Goal: Task Accomplishment & Management: Manage account settings

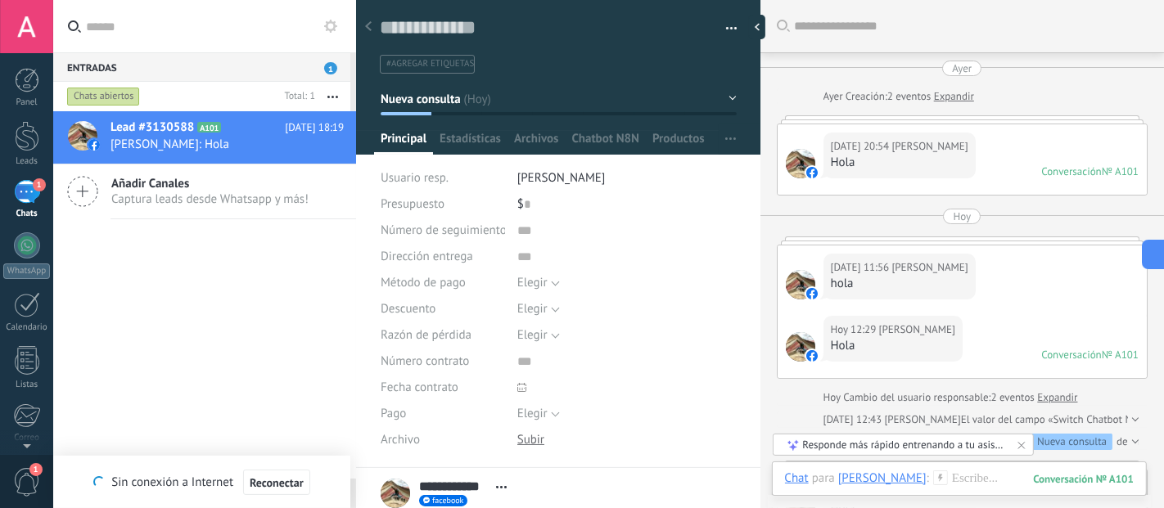
scroll to position [25, 0]
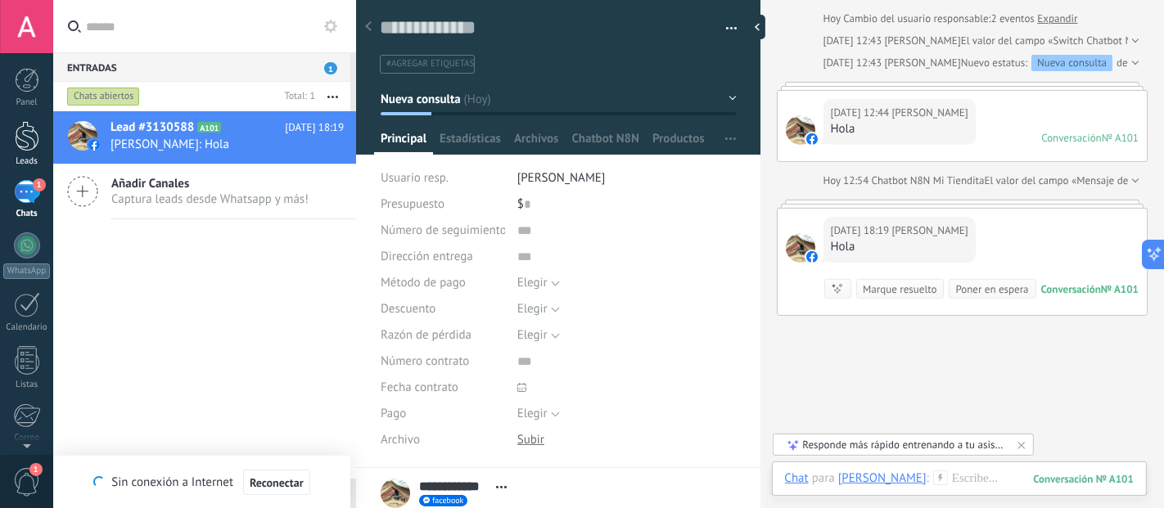
click at [0, 149] on link "Leads" at bounding box center [26, 144] width 53 height 46
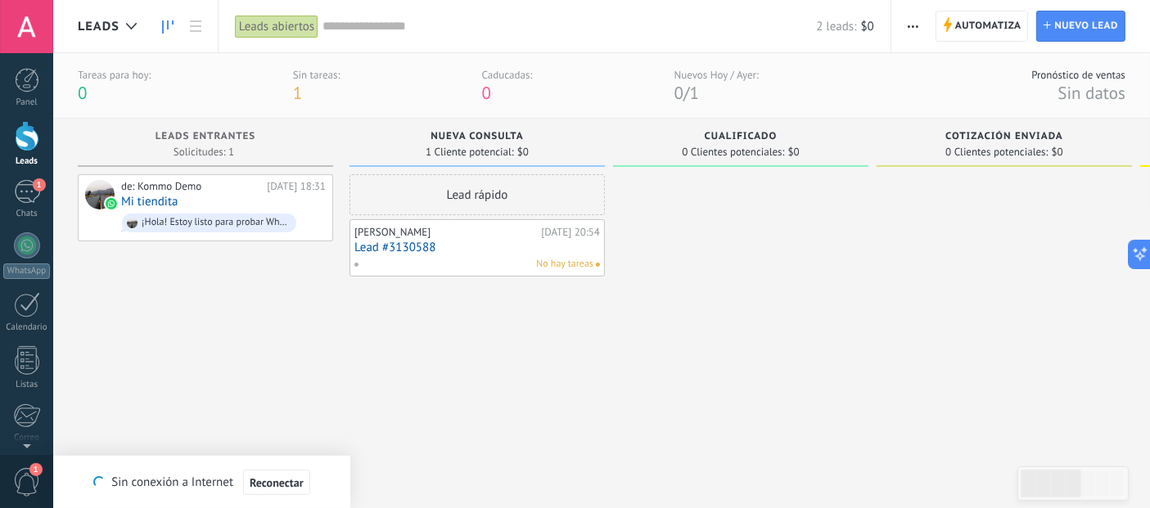
click at [507, 239] on div "Alfredo Ruíz Ayer 20:54 Lead #3130588 No hay tareas" at bounding box center [476, 247] width 245 height 47
click at [421, 245] on link "Lead #3130588" at bounding box center [476, 248] width 245 height 14
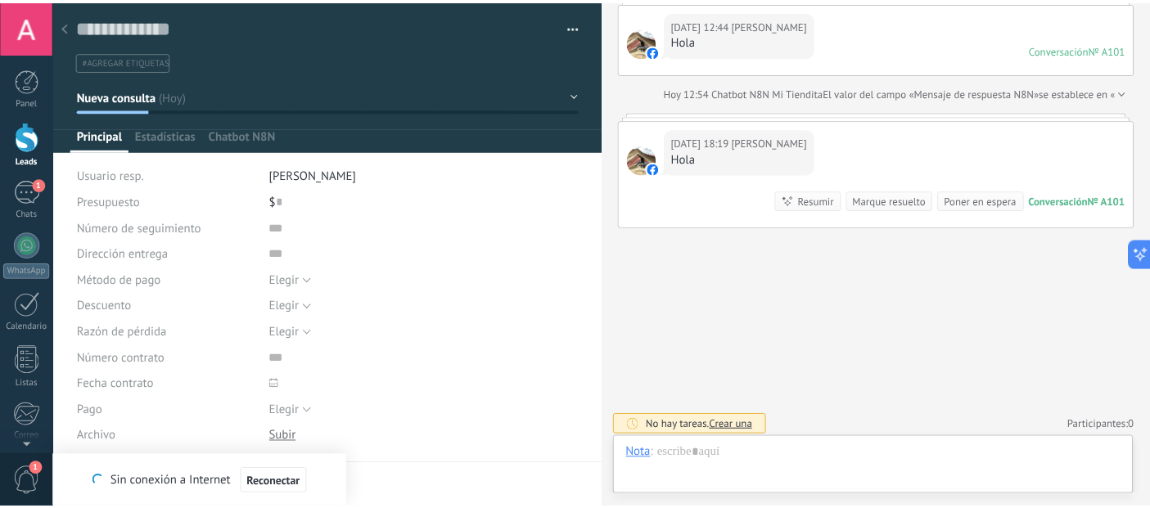
scroll to position [25, 0]
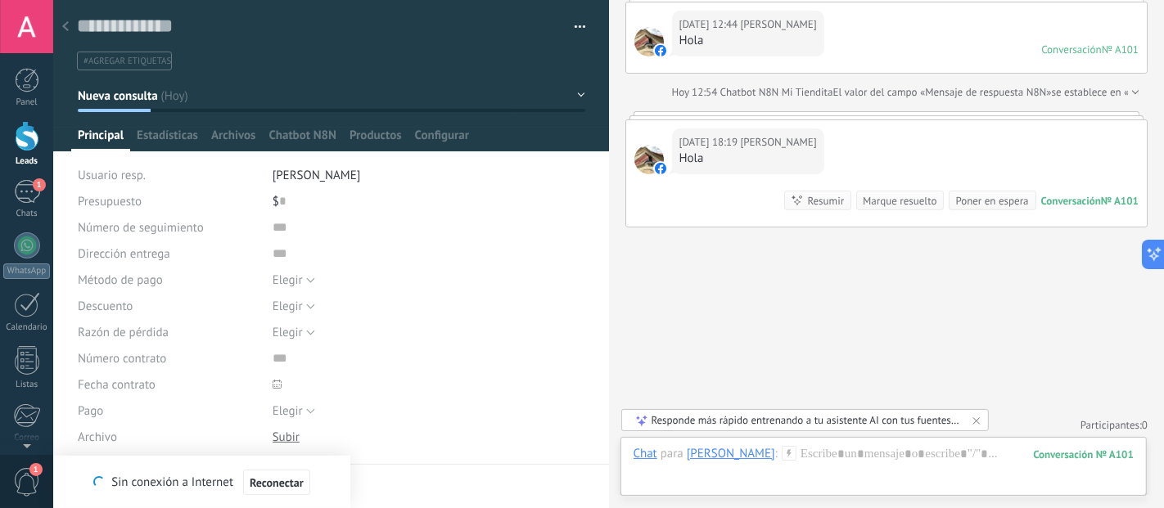
click at [40, 141] on link "Leads" at bounding box center [26, 144] width 53 height 46
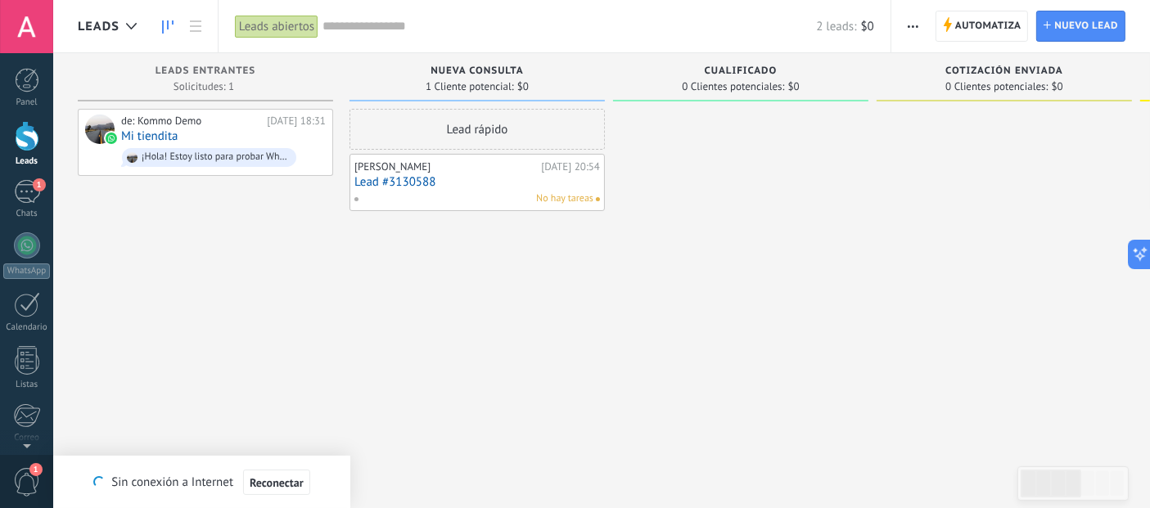
click at [272, 479] on span "Reconectar" at bounding box center [277, 482] width 54 height 11
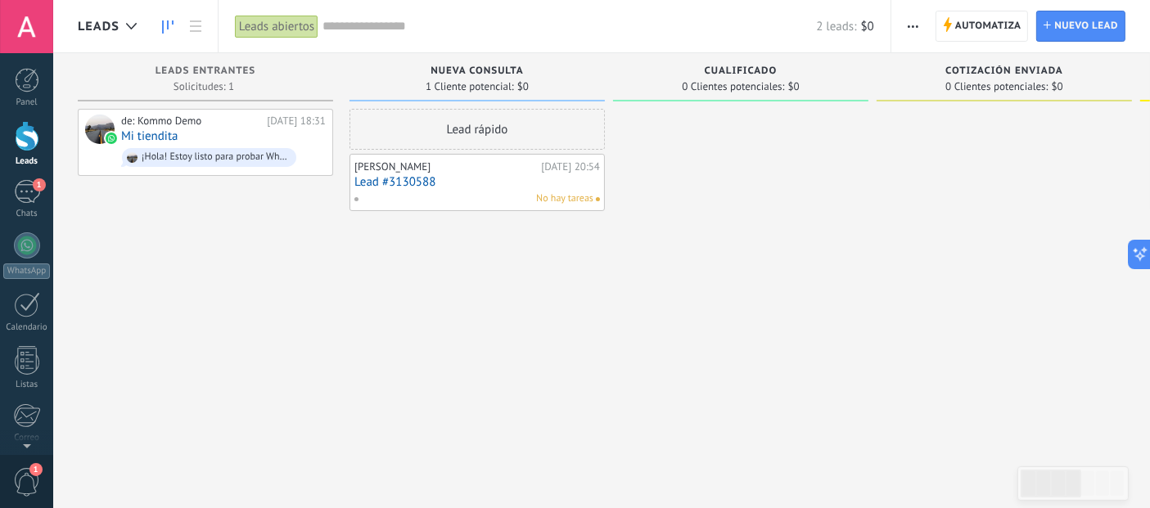
click at [637, 340] on div at bounding box center [740, 256] width 255 height 295
click at [29, 198] on div "1" at bounding box center [27, 192] width 26 height 24
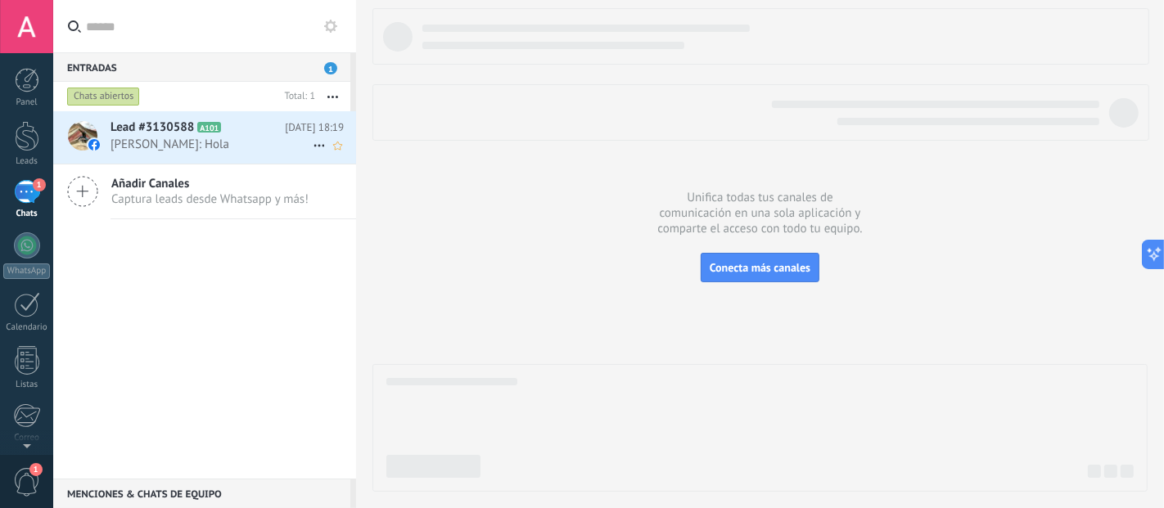
click at [191, 137] on span "[PERSON_NAME]: Hola" at bounding box center [211, 145] width 202 height 16
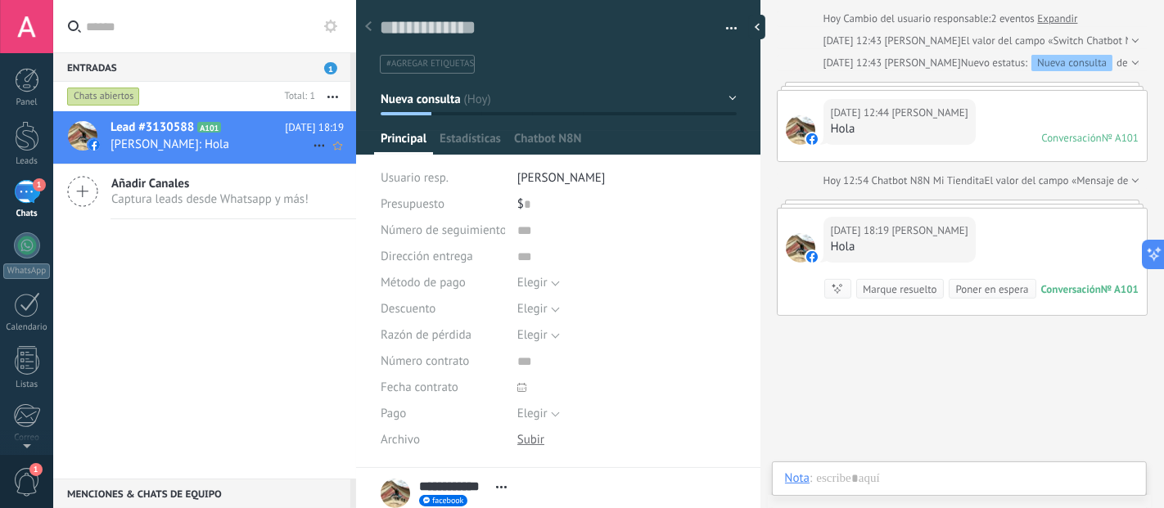
scroll to position [25, 0]
click at [598, 139] on span "Chatbot N8N" at bounding box center [605, 143] width 68 height 24
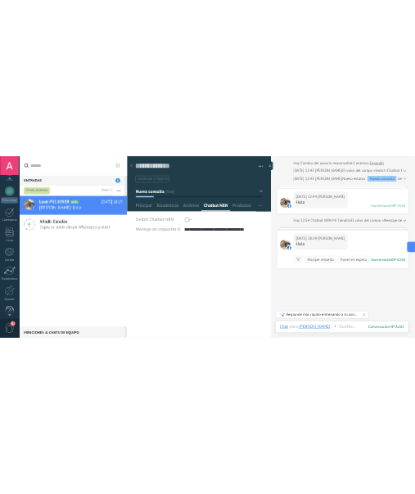
scroll to position [170, 0]
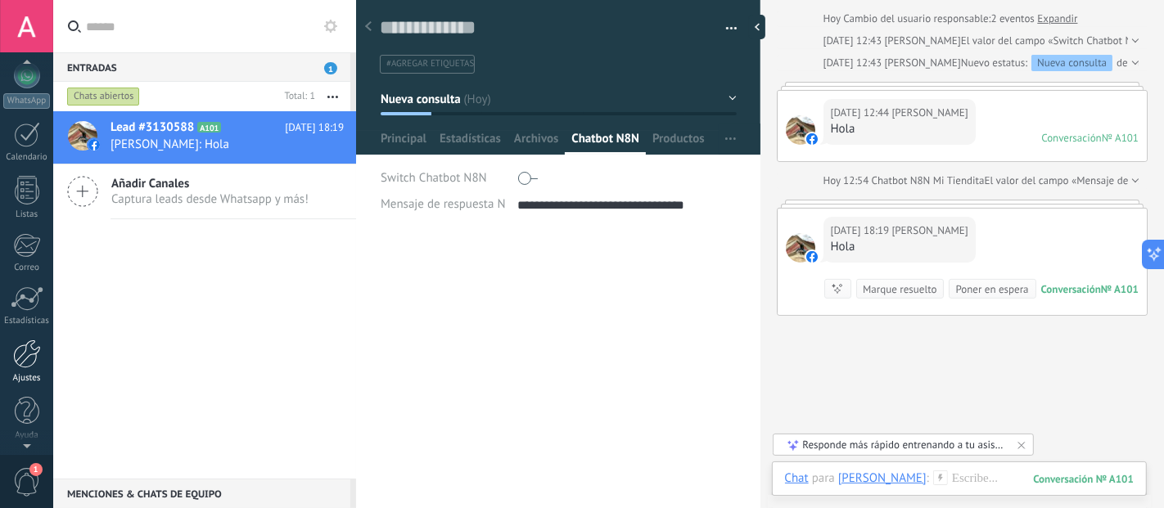
click at [20, 354] on div at bounding box center [27, 354] width 28 height 29
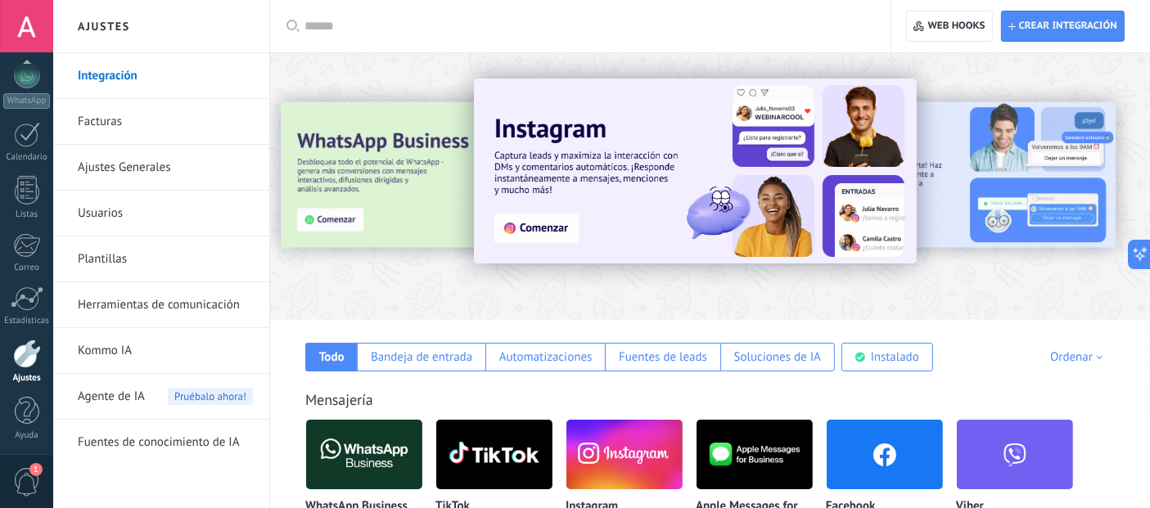
click at [165, 295] on link "Herramientas de comunicación" at bounding box center [165, 305] width 175 height 46
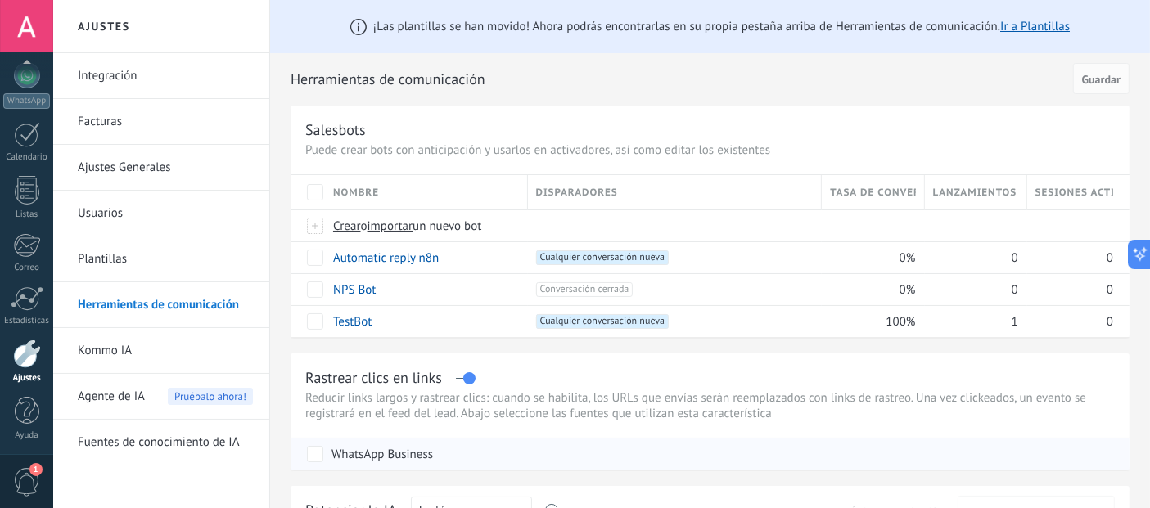
type textarea "**********"
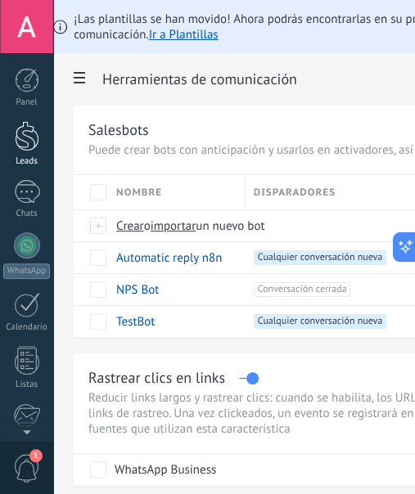
click at [23, 146] on div at bounding box center [27, 136] width 25 height 30
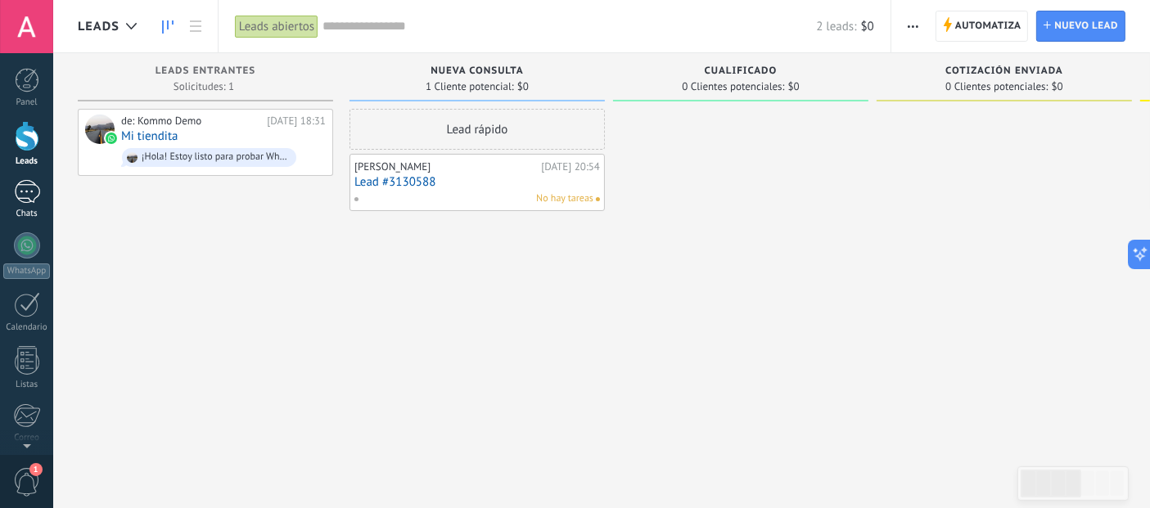
click at [22, 188] on div "1" at bounding box center [27, 192] width 26 height 24
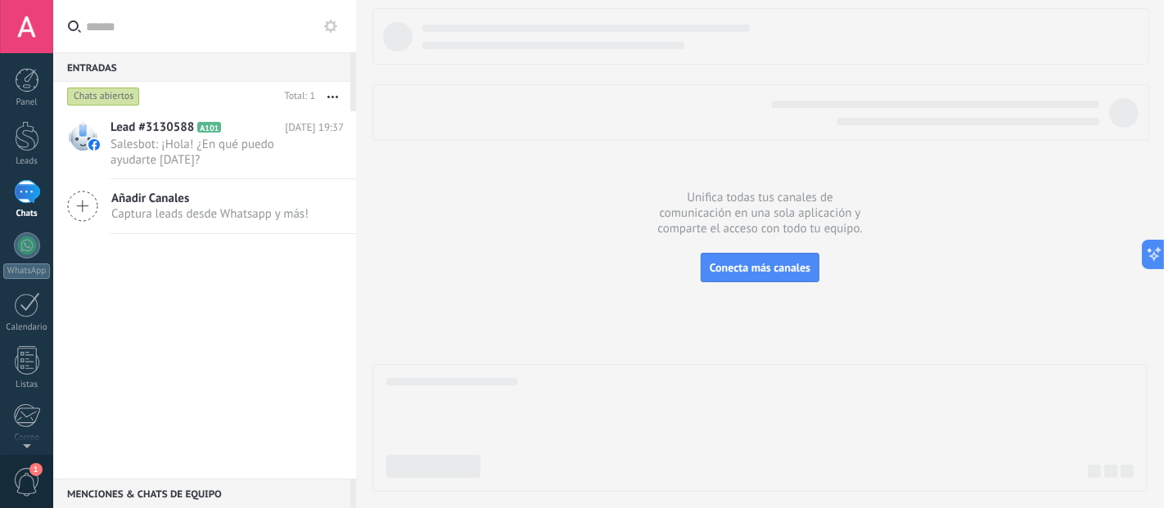
click at [28, 207] on link "1 Chats" at bounding box center [26, 199] width 53 height 39
click at [177, 276] on div "Lead #3130588 A101 [DATE] 19:37 Salesbot: ¡Hola! ¿En qué puedo ayudarte [DATE]?…" at bounding box center [204, 294] width 303 height 367
click at [175, 272] on div "Lead #3130588 A101 [DATE] 19:37 Salesbot: ¡Hola! ¿En qué puedo ayudarte [DATE]?…" at bounding box center [204, 294] width 303 height 367
click at [28, 244] on div at bounding box center [27, 245] width 26 height 26
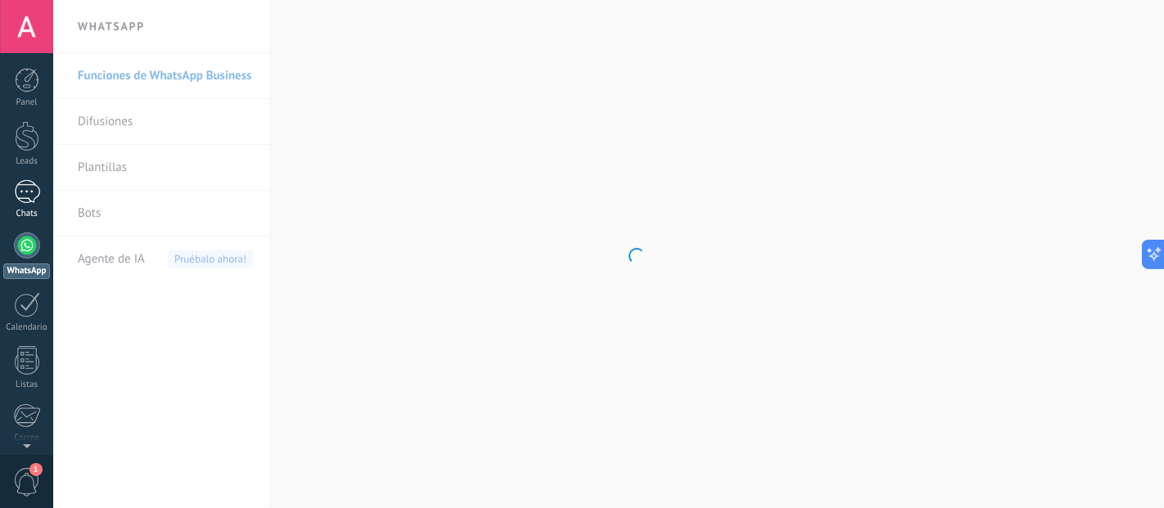
click at [25, 186] on div at bounding box center [27, 192] width 26 height 24
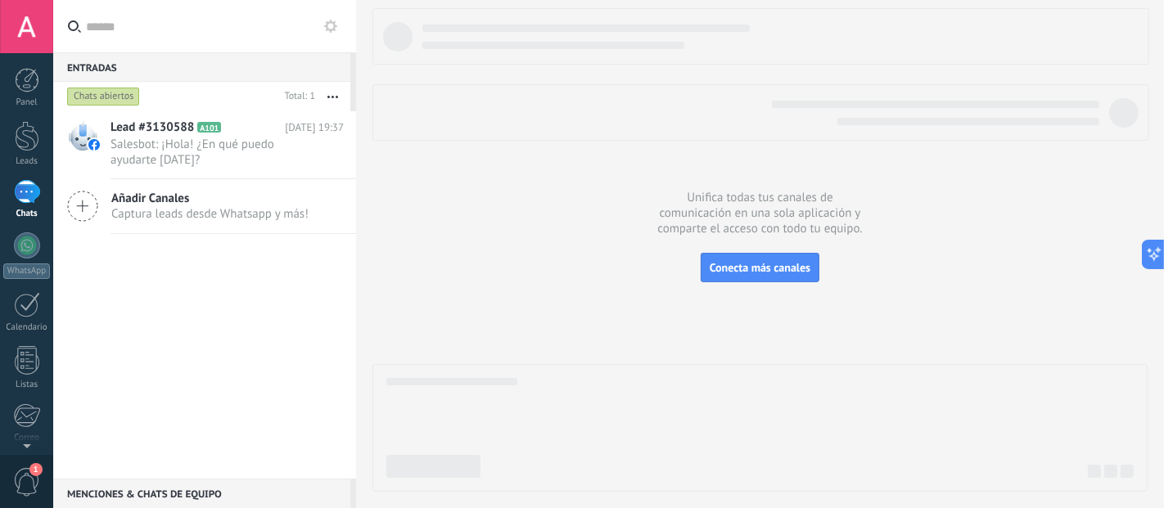
click at [268, 316] on div "Lead #3130588 A101 [DATE] 19:37 Salesbot: ¡Hola! ¿En qué puedo ayudarte [DATE]?…" at bounding box center [204, 294] width 303 height 367
click at [587, 206] on div at bounding box center [759, 250] width 775 height 484
click at [254, 289] on div "Lead #3130588 A101 [DATE] 19:38 Salesbot: ¡Hola! ¿En qué puedo ayudarte [DATE]?…" at bounding box center [204, 294] width 303 height 367
click at [37, 209] on div "Chats" at bounding box center [26, 214] width 47 height 11
click at [23, 188] on div at bounding box center [27, 192] width 26 height 24
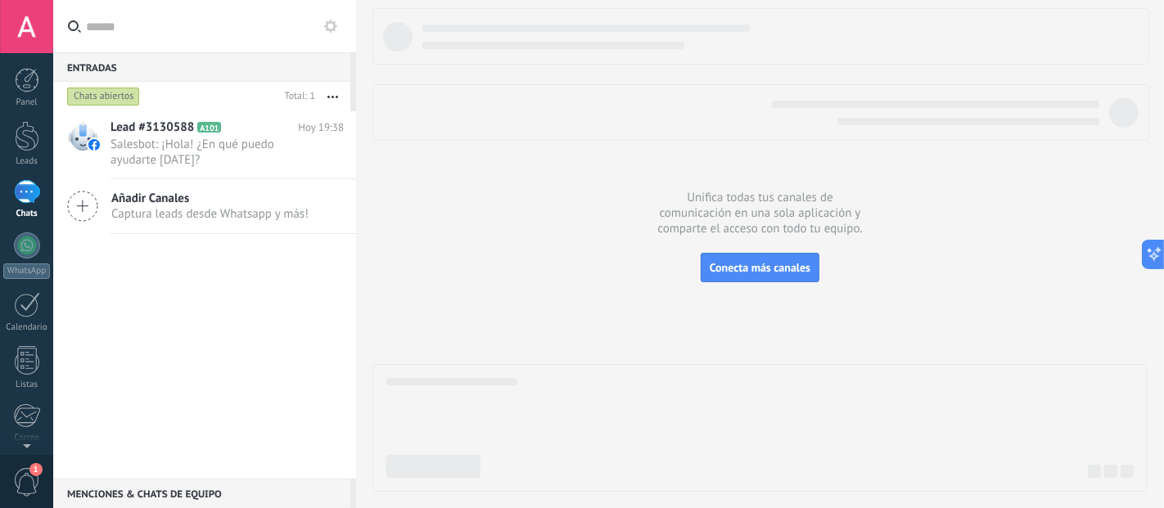
click at [23, 188] on div at bounding box center [27, 192] width 26 height 24
click at [184, 160] on span "Salesbot: ¡Hola! ¿En qué puedo ayudarte [DATE]?" at bounding box center [211, 152] width 202 height 31
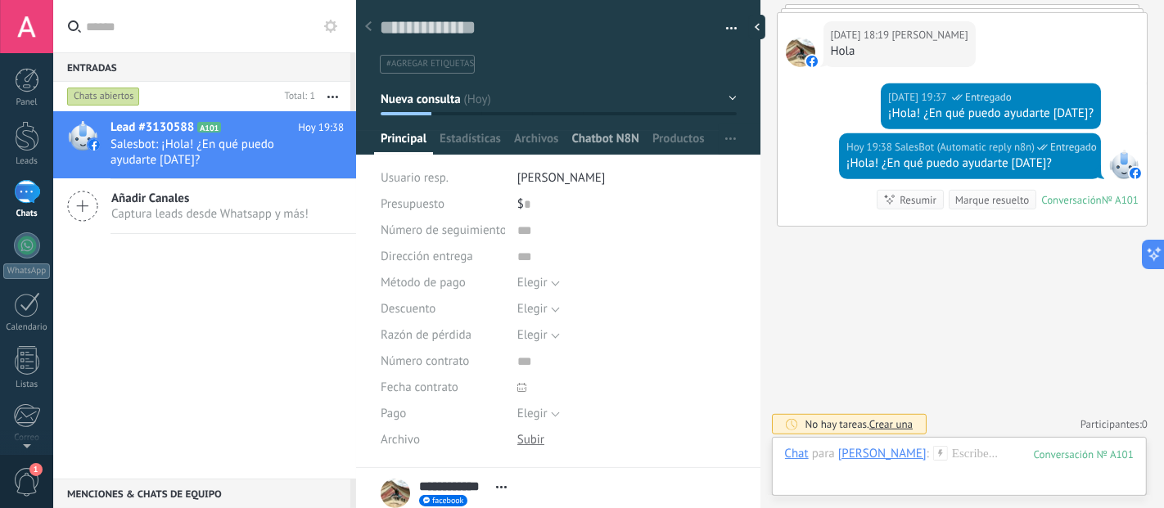
click at [613, 139] on span "Chatbot N8N" at bounding box center [605, 143] width 68 height 24
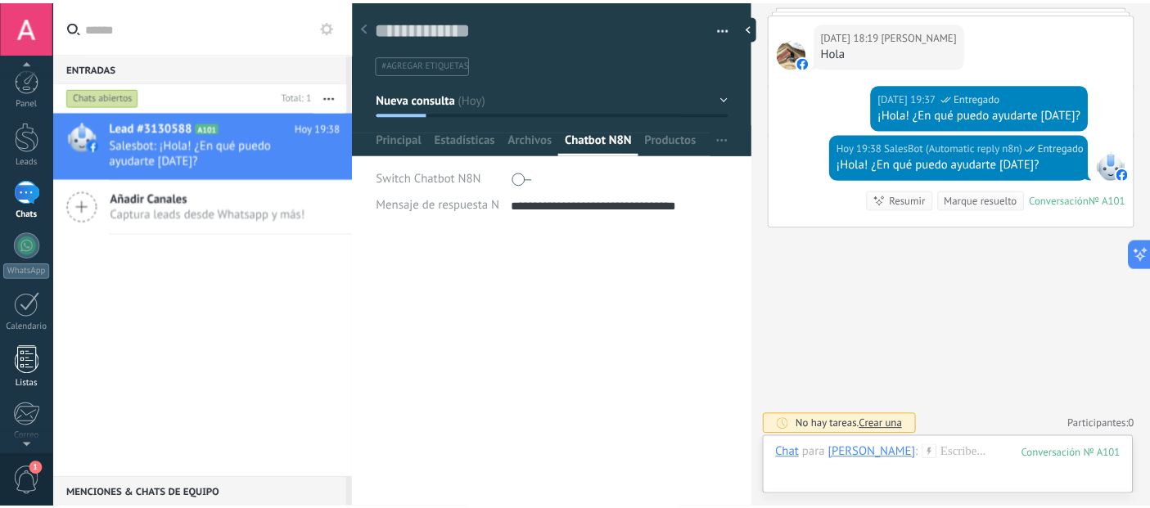
scroll to position [170, 0]
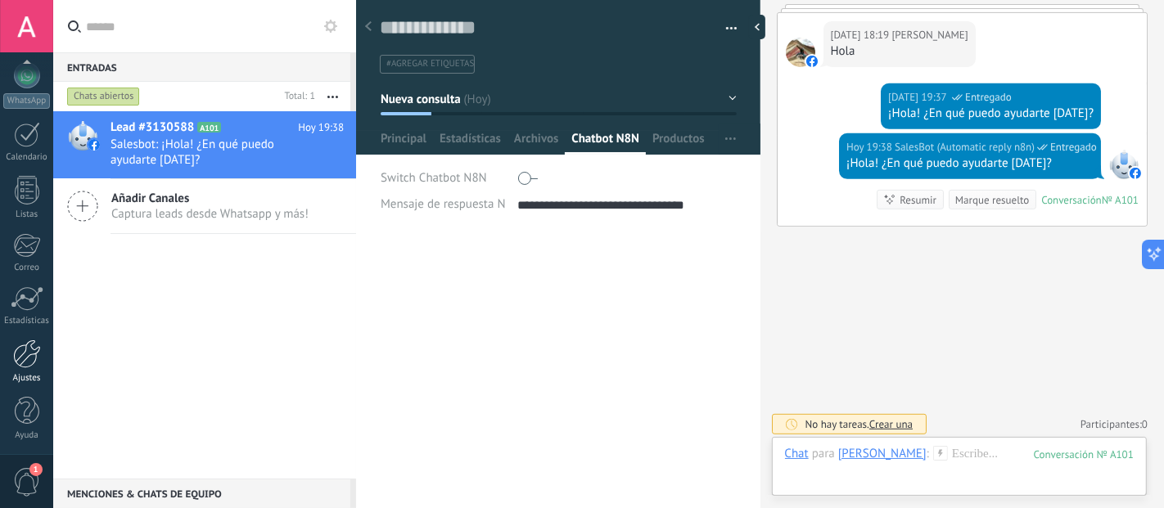
click at [14, 362] on div at bounding box center [27, 354] width 28 height 29
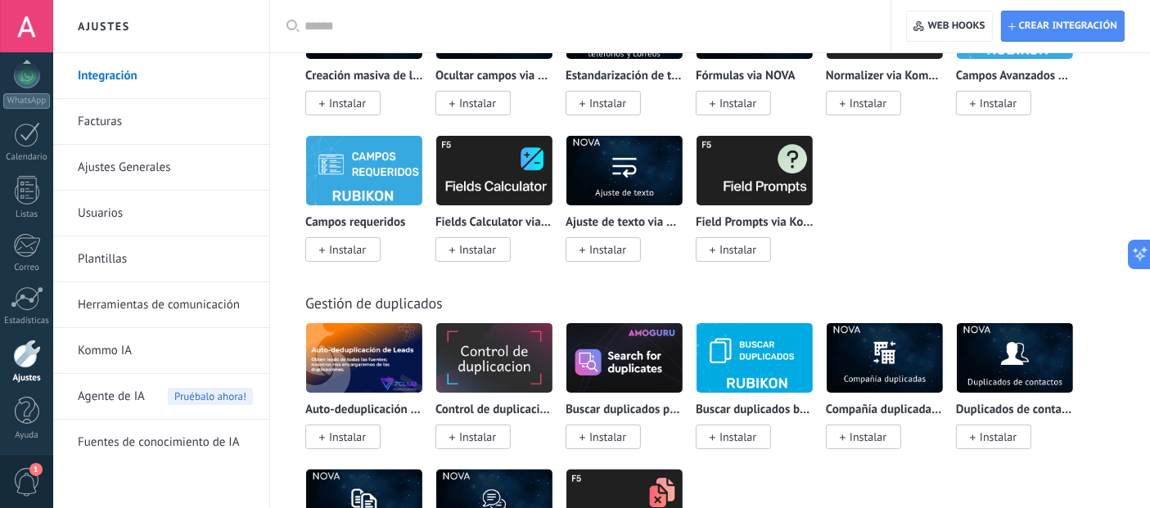
scroll to position [6904, 0]
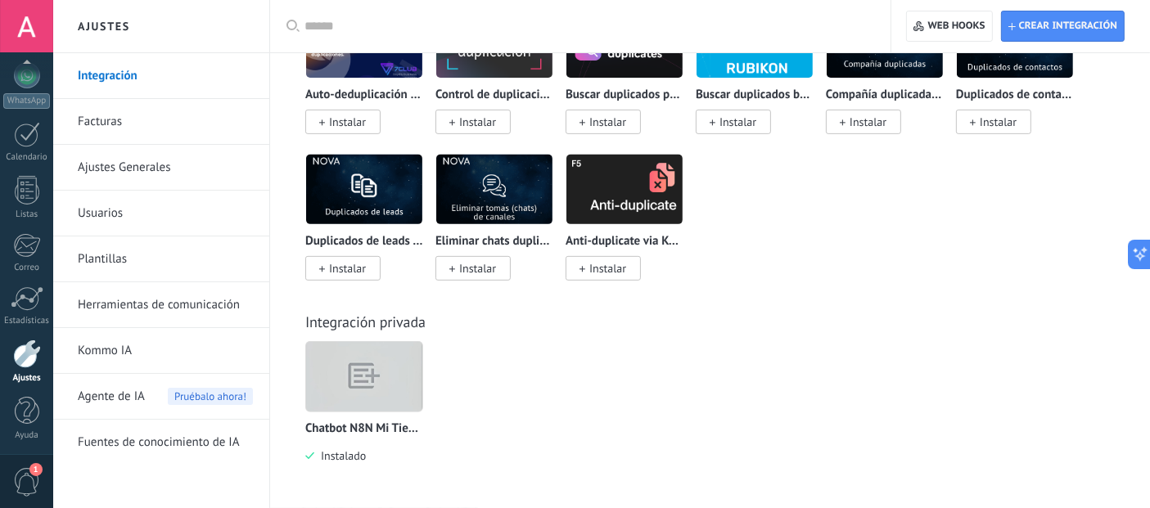
click at [385, 371] on img at bounding box center [364, 376] width 116 height 89
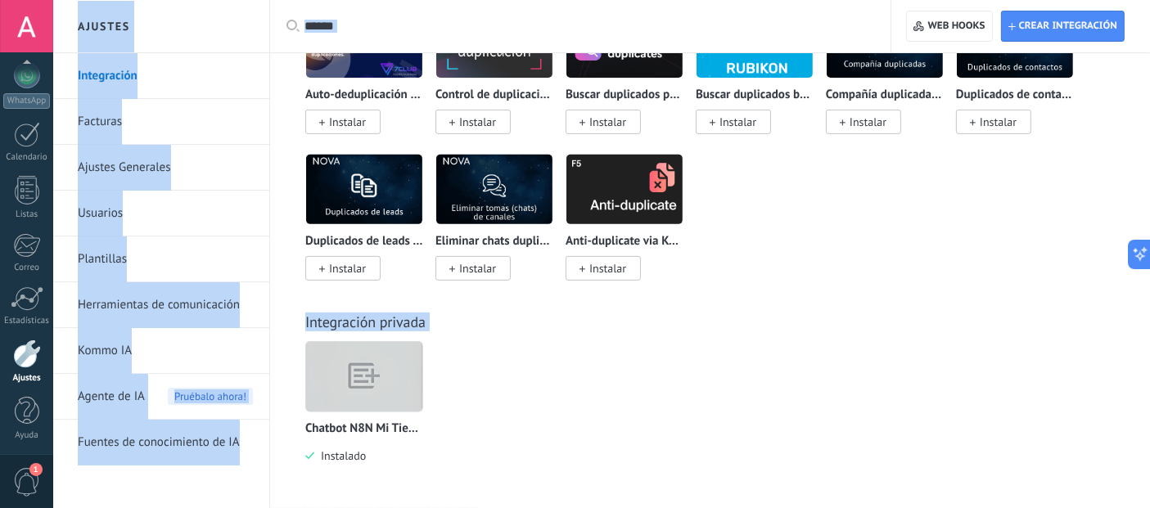
click at [372, 373] on img at bounding box center [364, 376] width 116 height 89
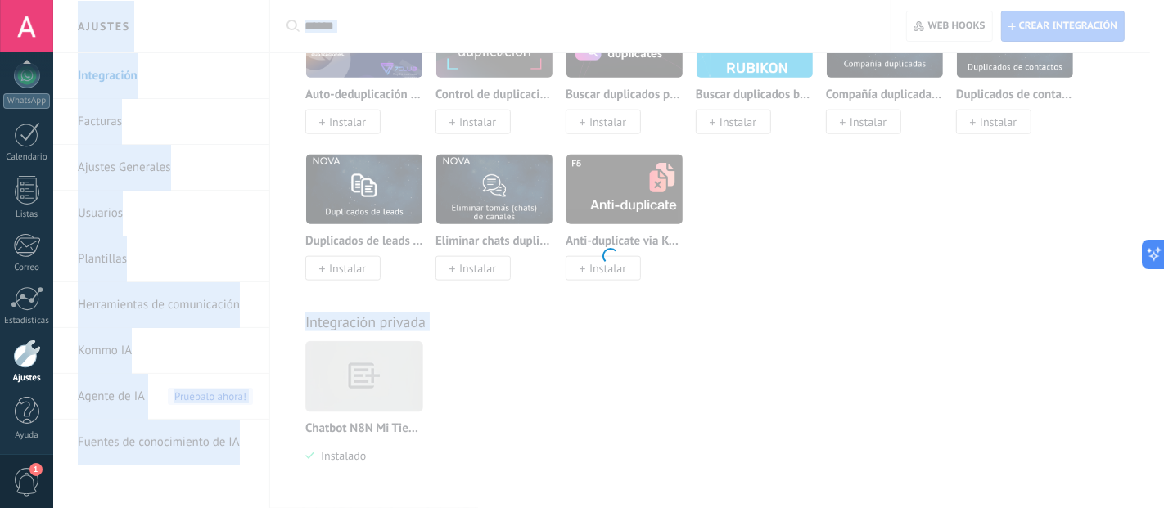
click at [372, 373] on div at bounding box center [608, 254] width 1110 height 508
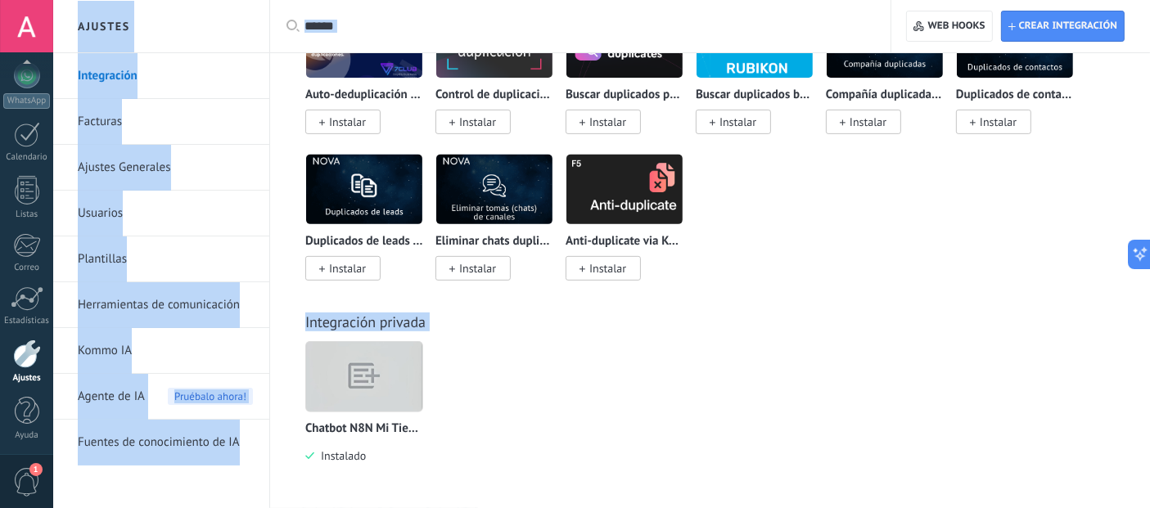
click at [372, 373] on img at bounding box center [364, 376] width 116 height 89
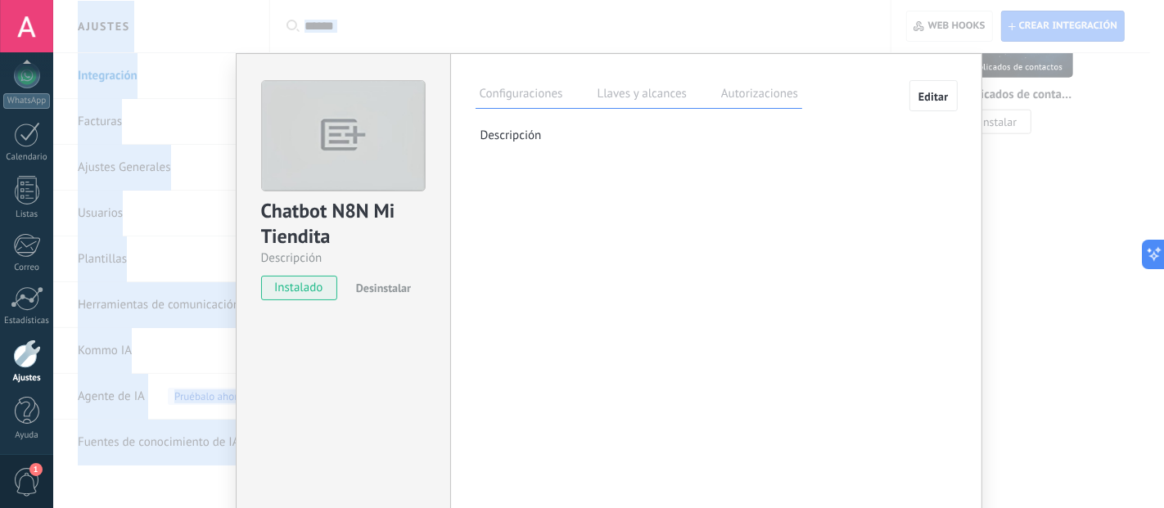
click at [624, 92] on label "Llaves y alcances" at bounding box center [641, 96] width 97 height 24
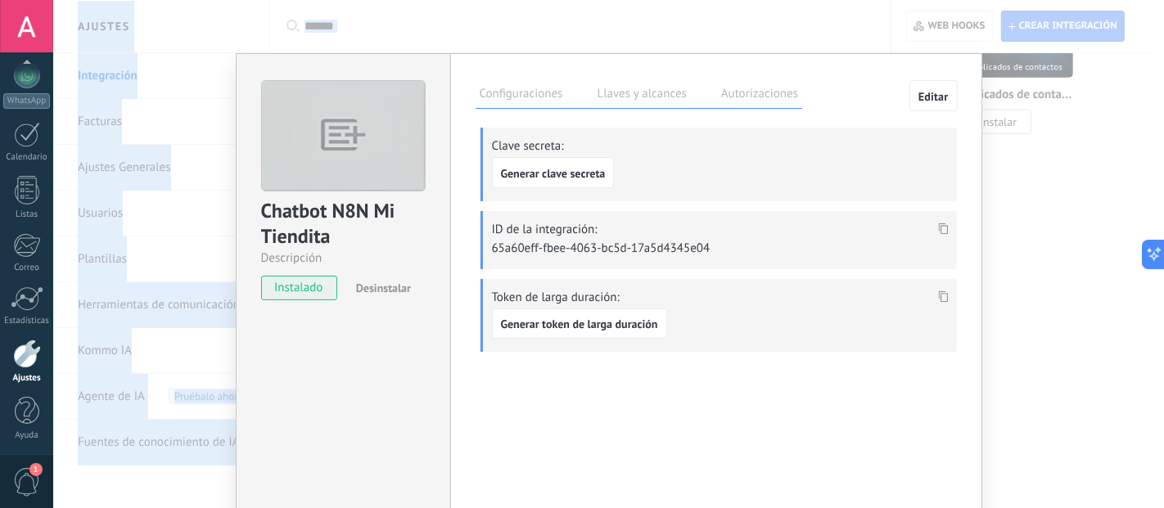
click at [740, 99] on label "Autorizaciones" at bounding box center [759, 96] width 85 height 24
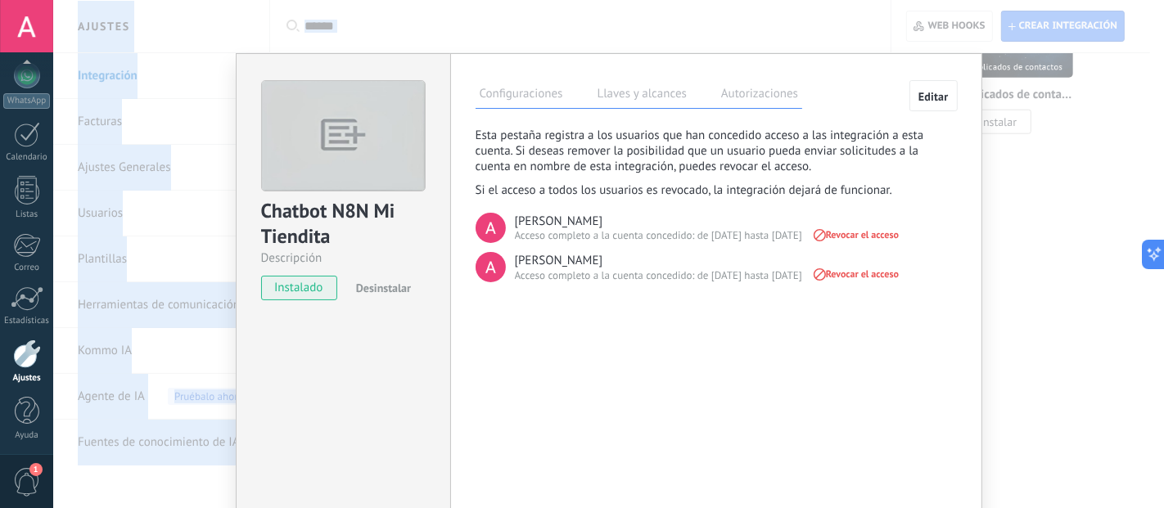
click at [475, 101] on label "Configuraciones" at bounding box center [521, 96] width 92 height 24
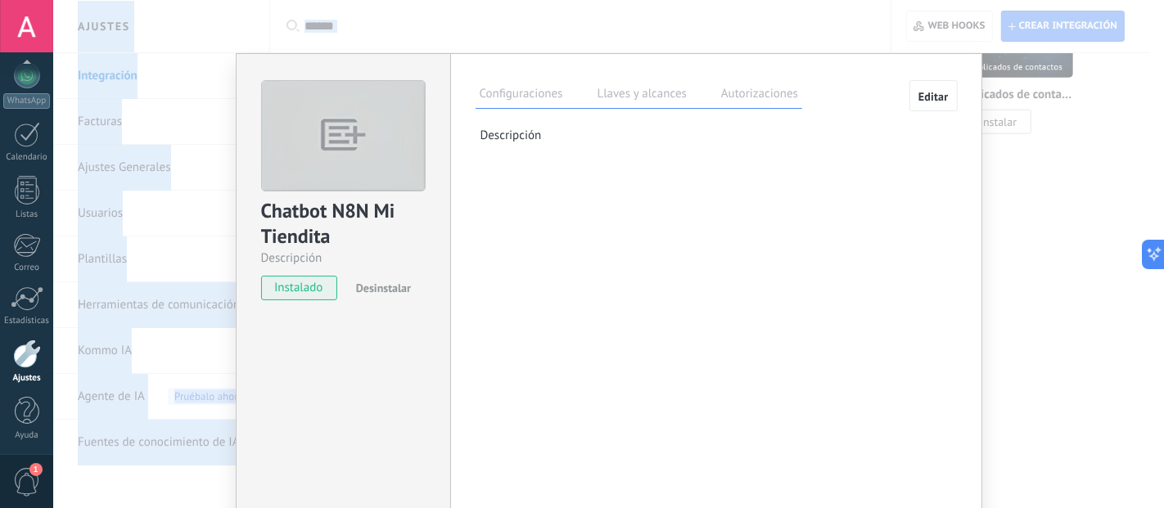
click at [723, 98] on label "Autorizaciones" at bounding box center [759, 96] width 85 height 24
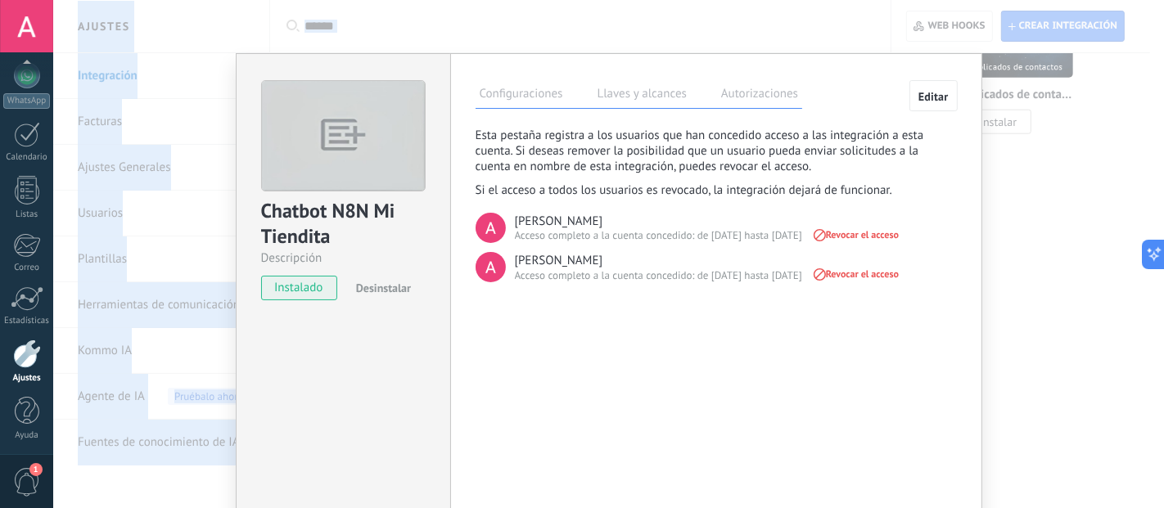
click at [530, 91] on label "Configuraciones" at bounding box center [521, 96] width 92 height 24
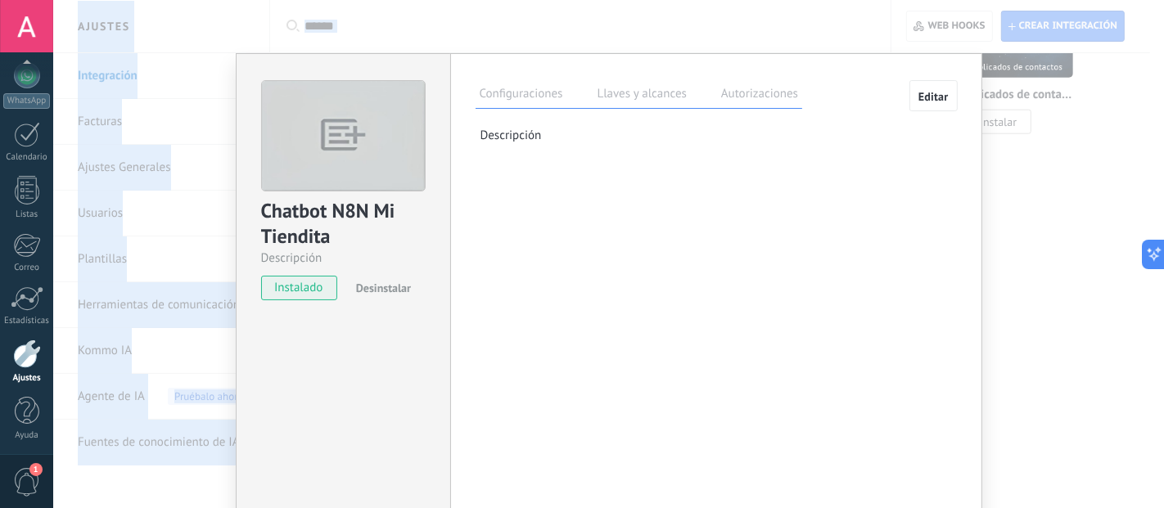
click at [607, 95] on label "Llaves y alcances" at bounding box center [641, 96] width 97 height 24
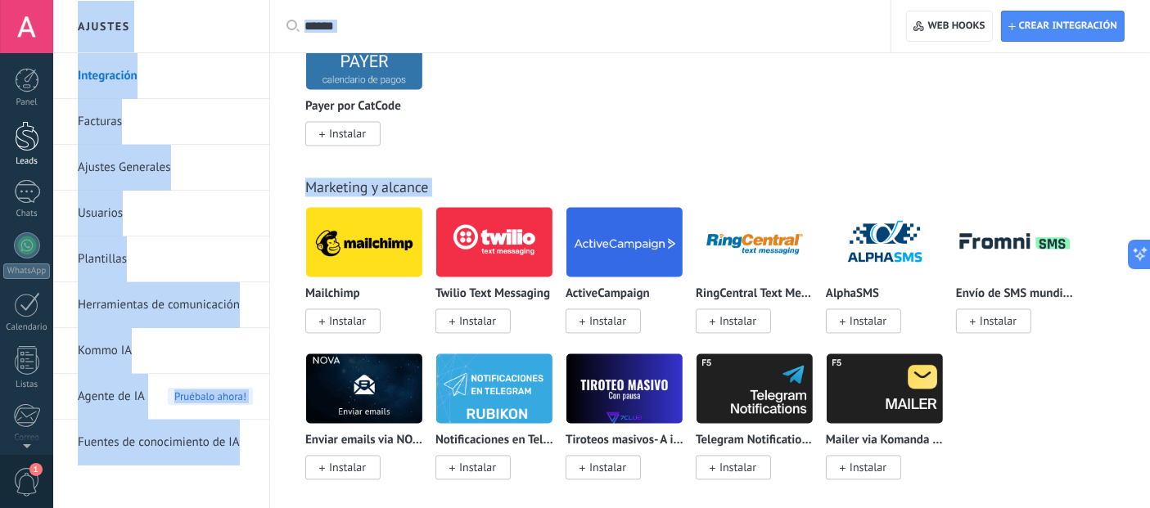
scroll to position [2995, 0]
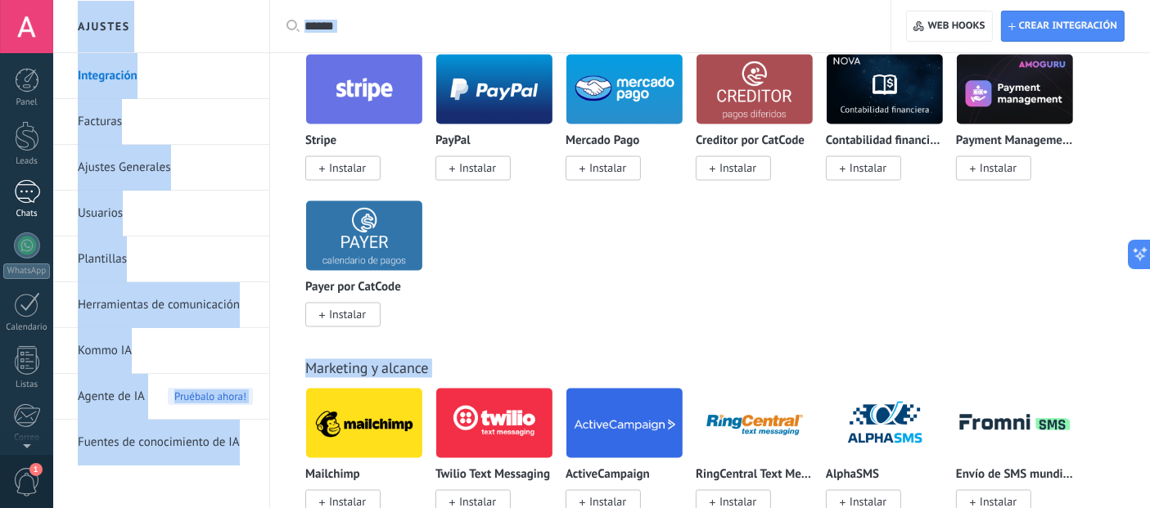
click at [7, 187] on link "Chats" at bounding box center [26, 199] width 53 height 39
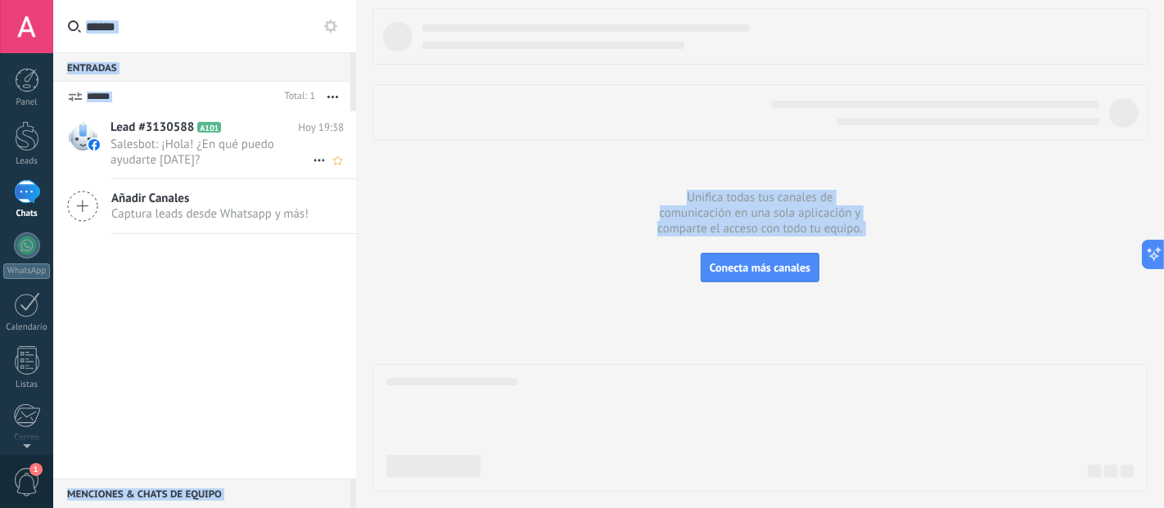
click at [151, 127] on span "Lead #3130588" at bounding box center [151, 127] width 83 height 16
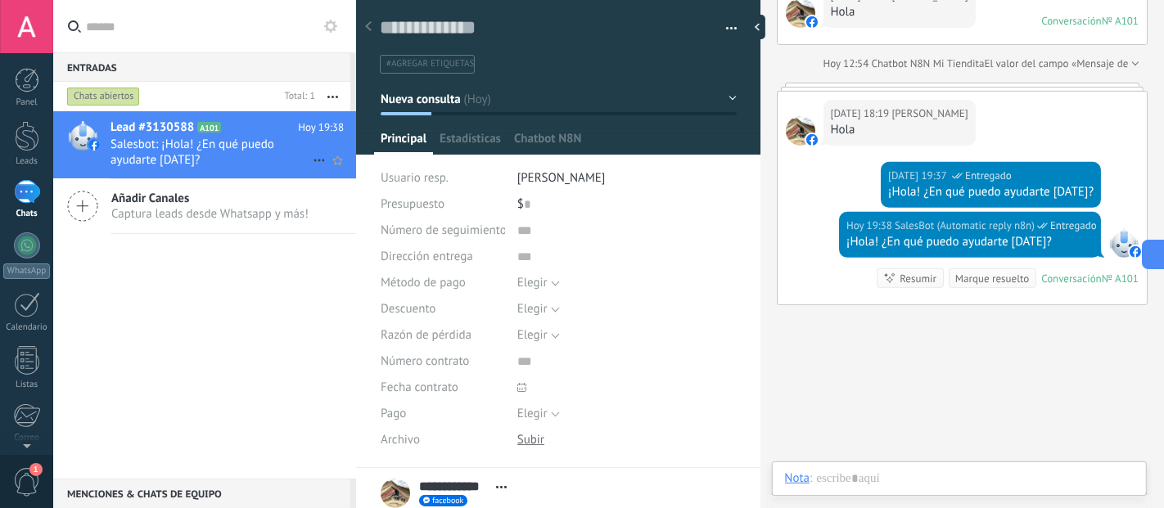
scroll to position [25, 0]
click at [165, 129] on span "Lead #3130588" at bounding box center [151, 127] width 83 height 16
click at [615, 148] on span "Chatbot N8N" at bounding box center [605, 143] width 68 height 24
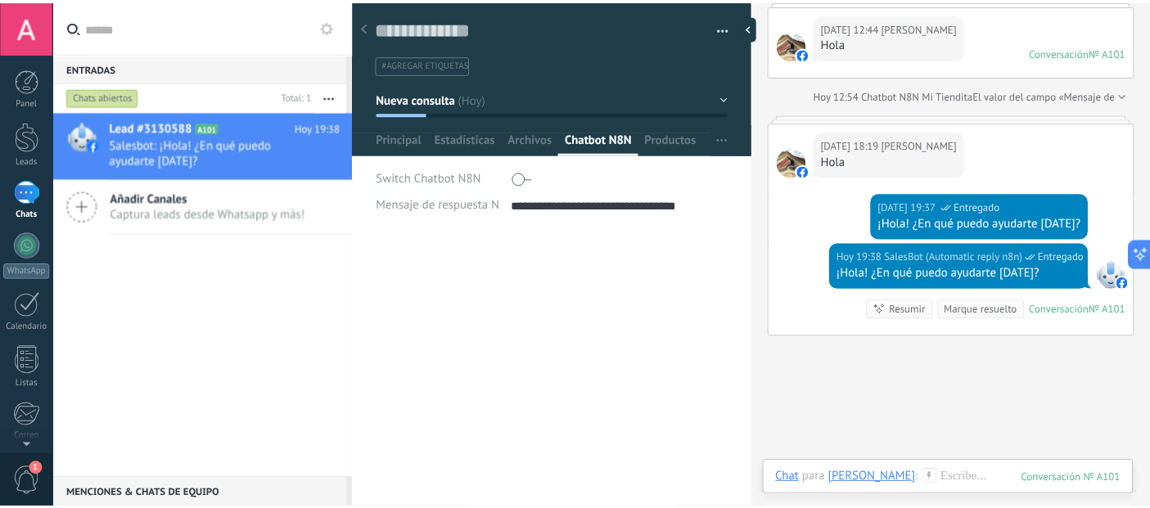
scroll to position [574, 0]
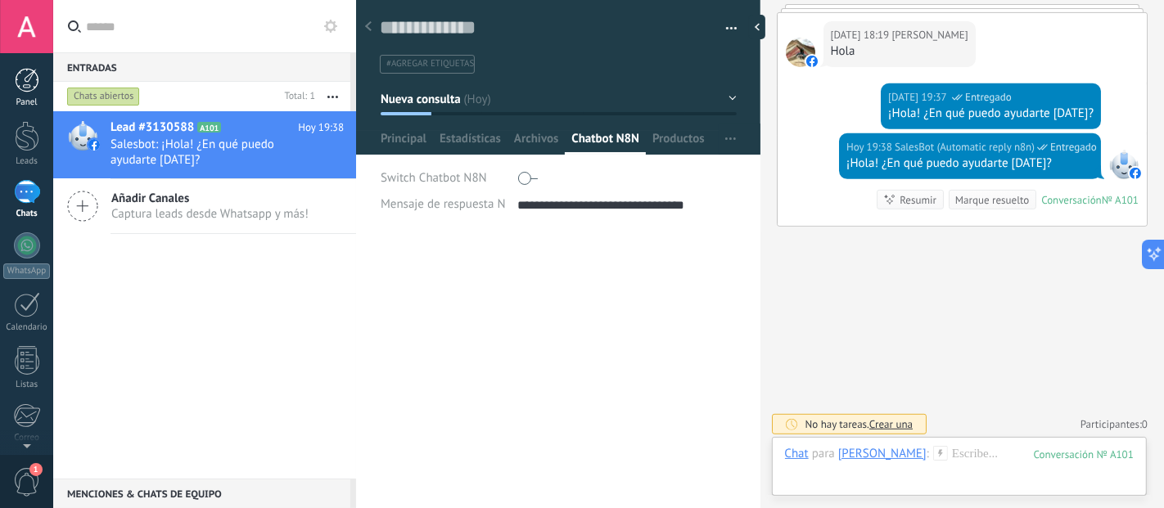
click at [17, 95] on link "Panel" at bounding box center [26, 88] width 53 height 40
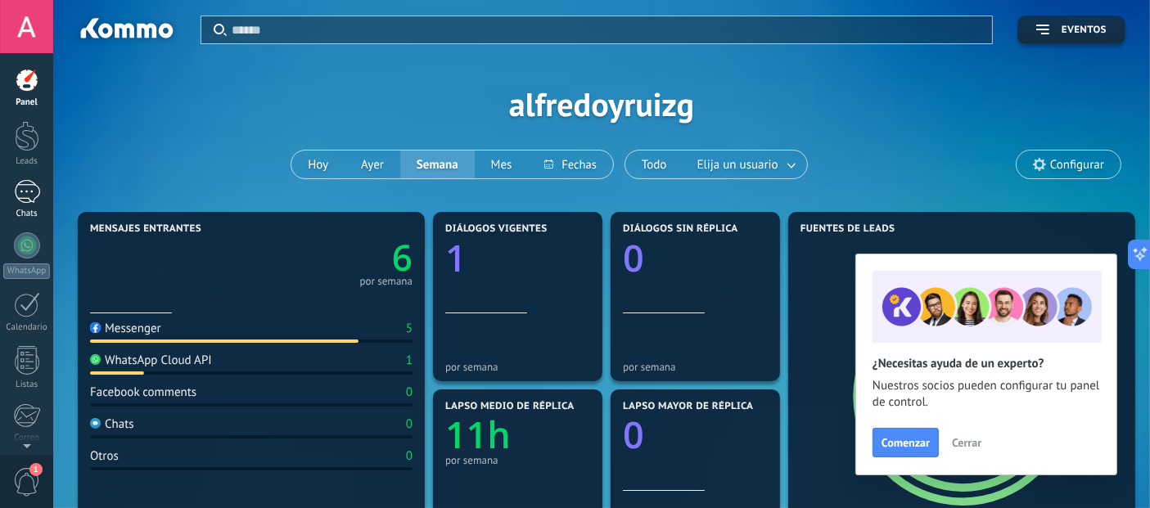
click at [21, 196] on div at bounding box center [27, 192] width 26 height 24
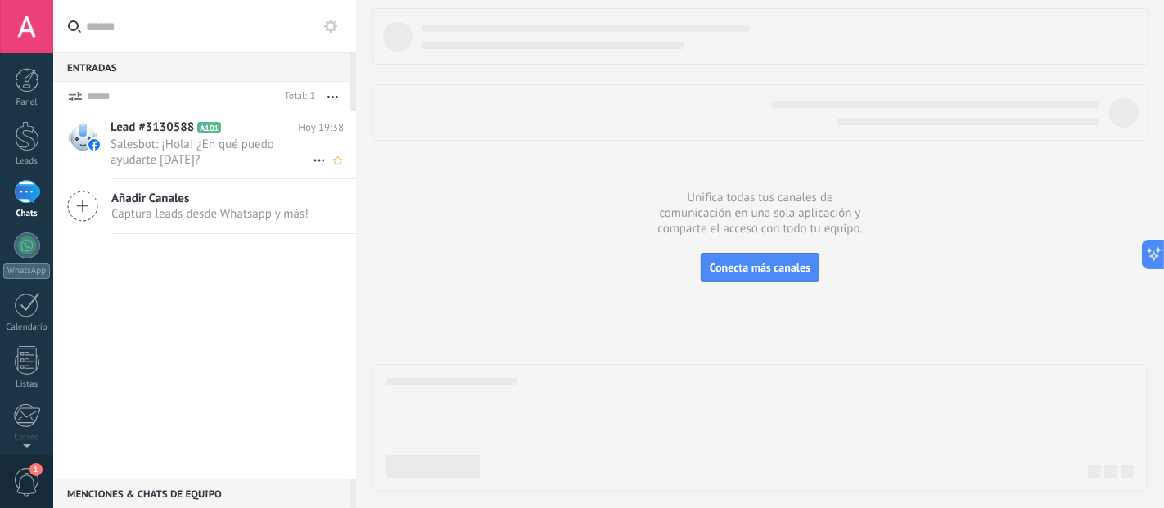
click at [137, 137] on span "Salesbot: ¡Hola! ¿En qué puedo ayudarte [DATE]?" at bounding box center [211, 152] width 202 height 31
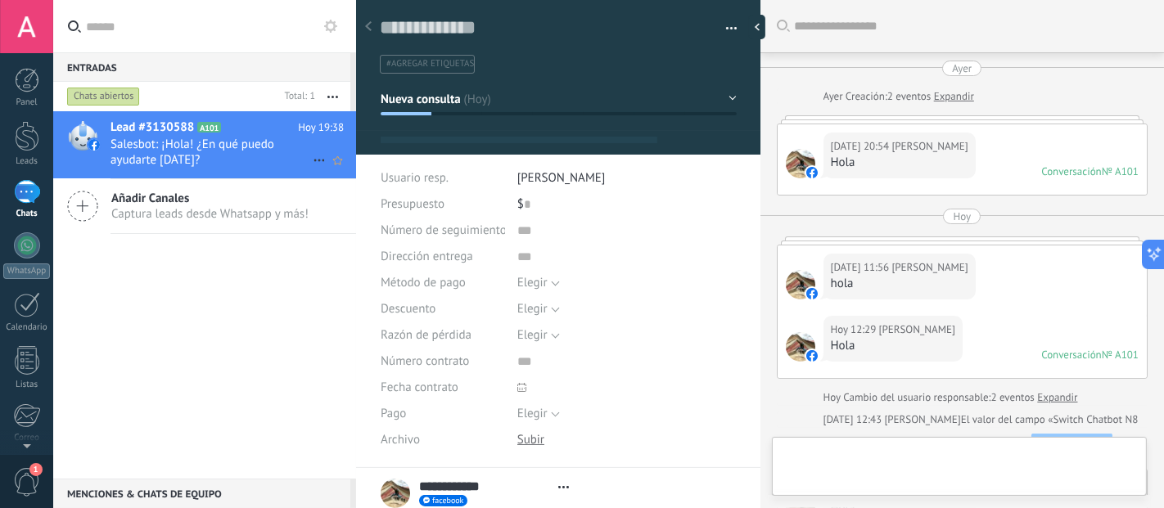
type textarea "**********"
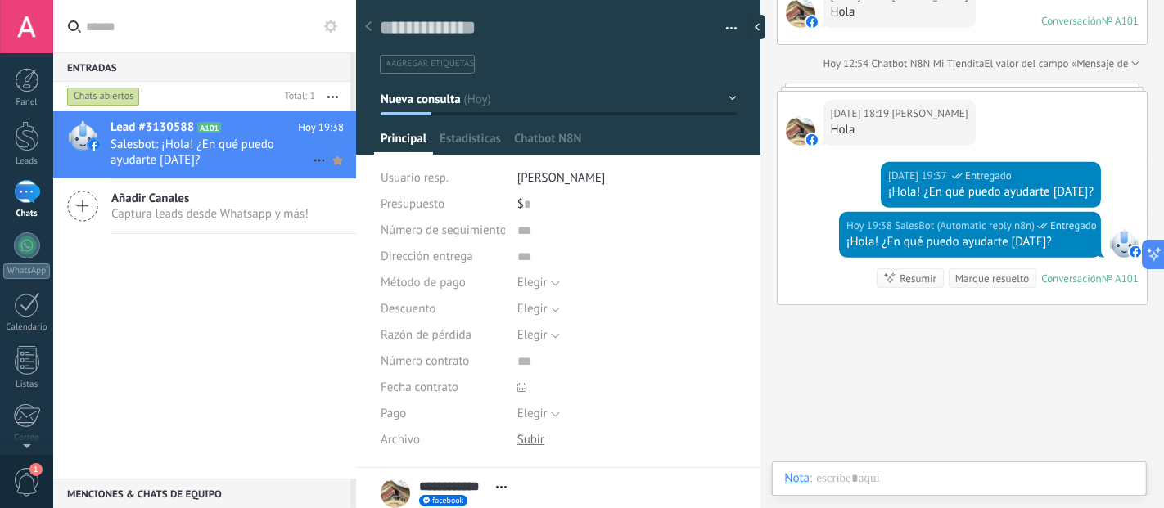
scroll to position [25, 0]
click at [313, 156] on icon at bounding box center [319, 161] width 20 height 20
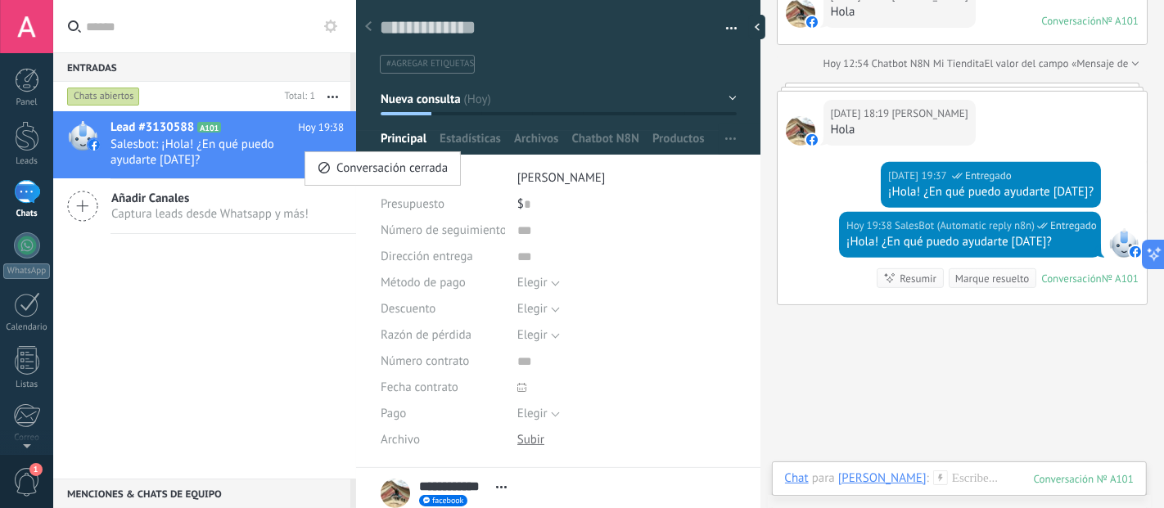
click at [203, 303] on div at bounding box center [582, 254] width 1164 height 508
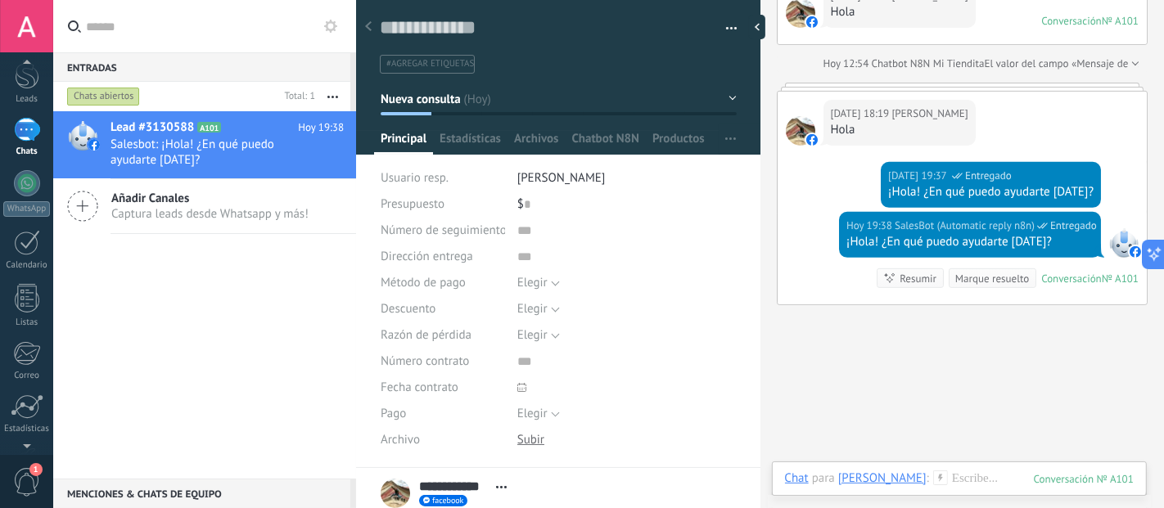
scroll to position [91, 0]
click at [32, 419] on div at bounding box center [27, 433] width 28 height 29
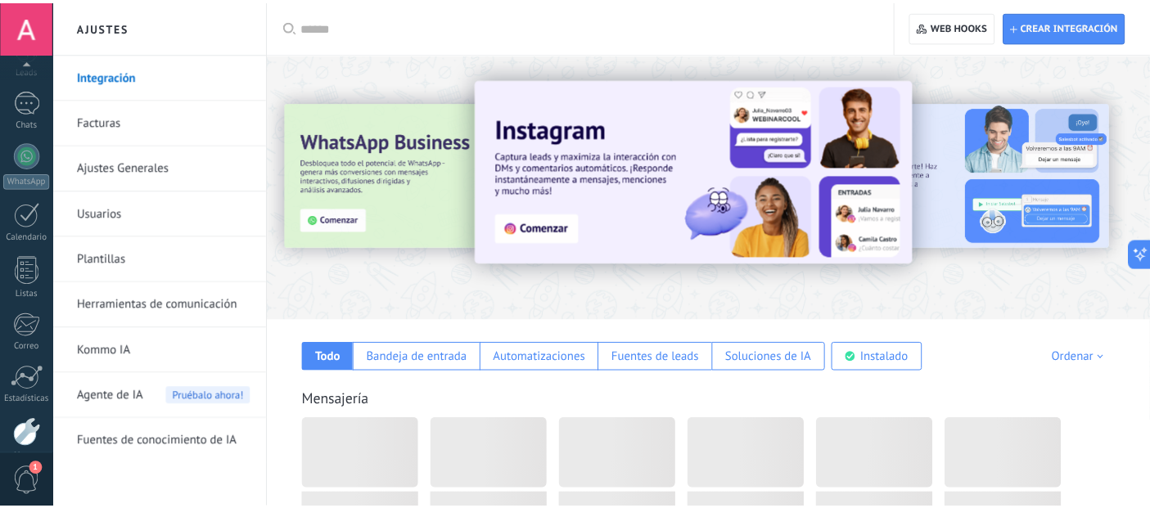
scroll to position [170, 0]
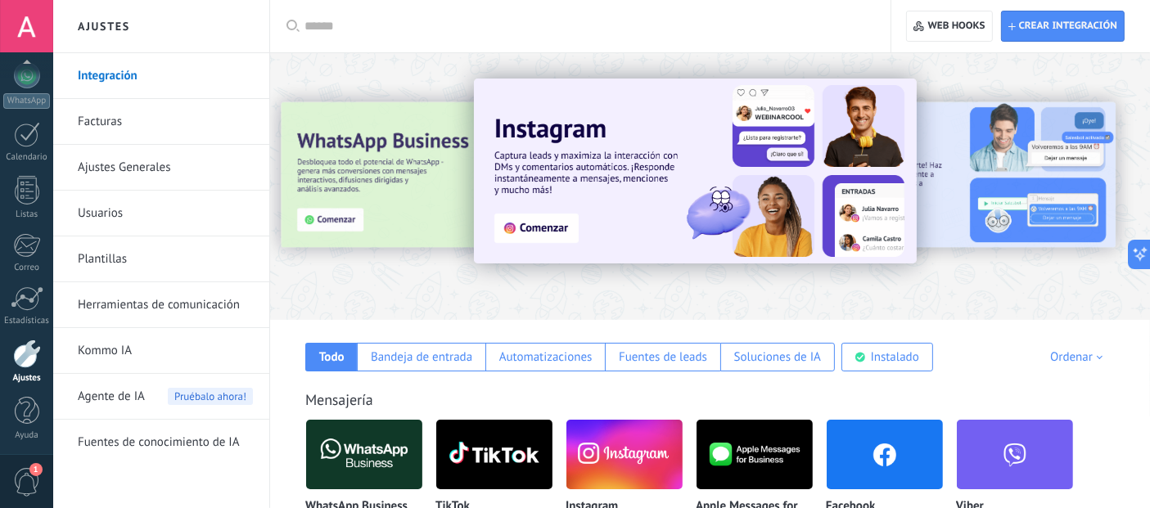
click at [191, 309] on link "Herramientas de comunicación" at bounding box center [165, 305] width 175 height 46
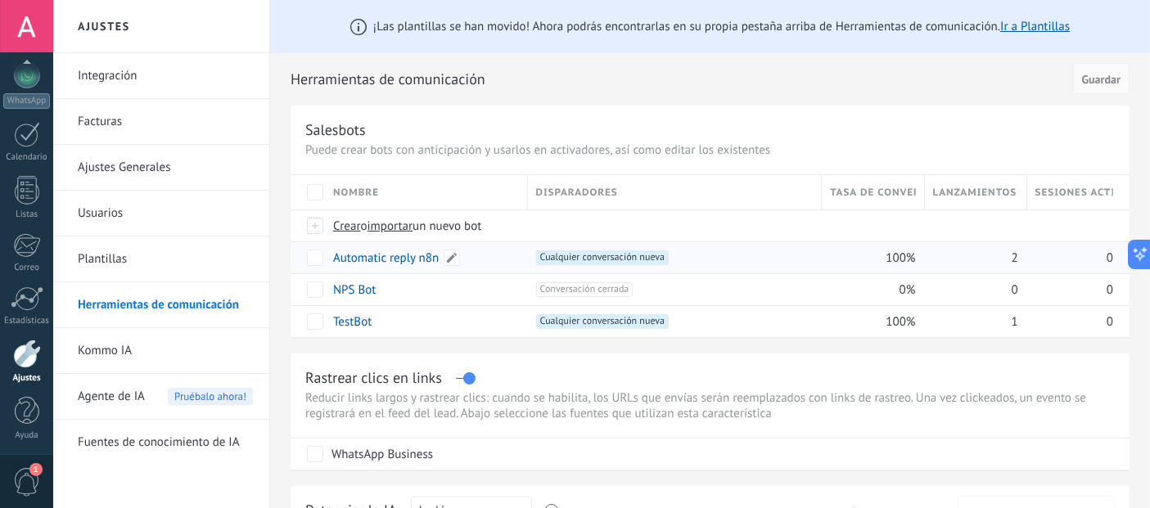
click at [398, 265] on link "Automatic reply n8n" at bounding box center [386, 258] width 106 height 16
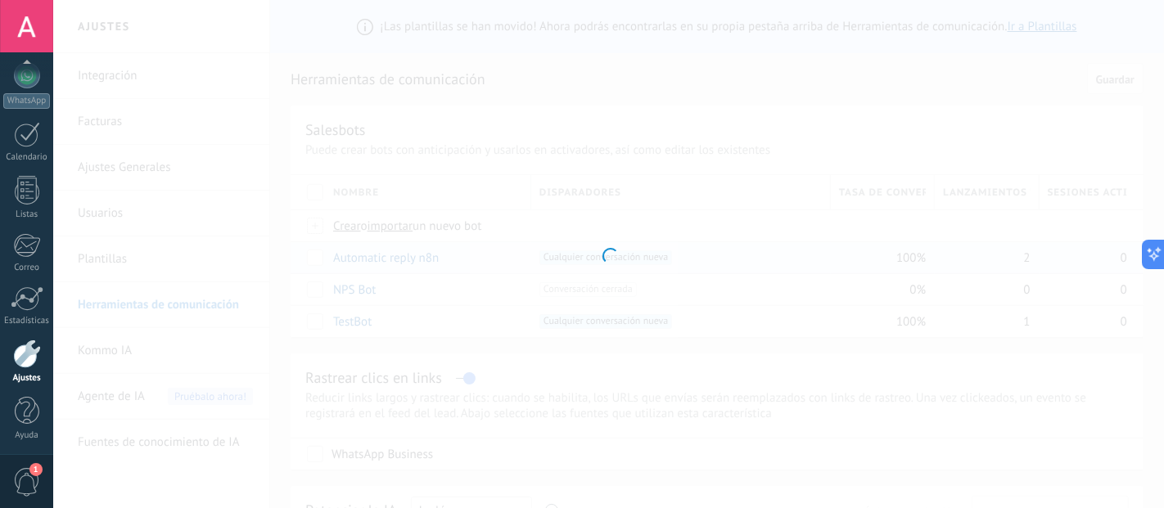
type input "**********"
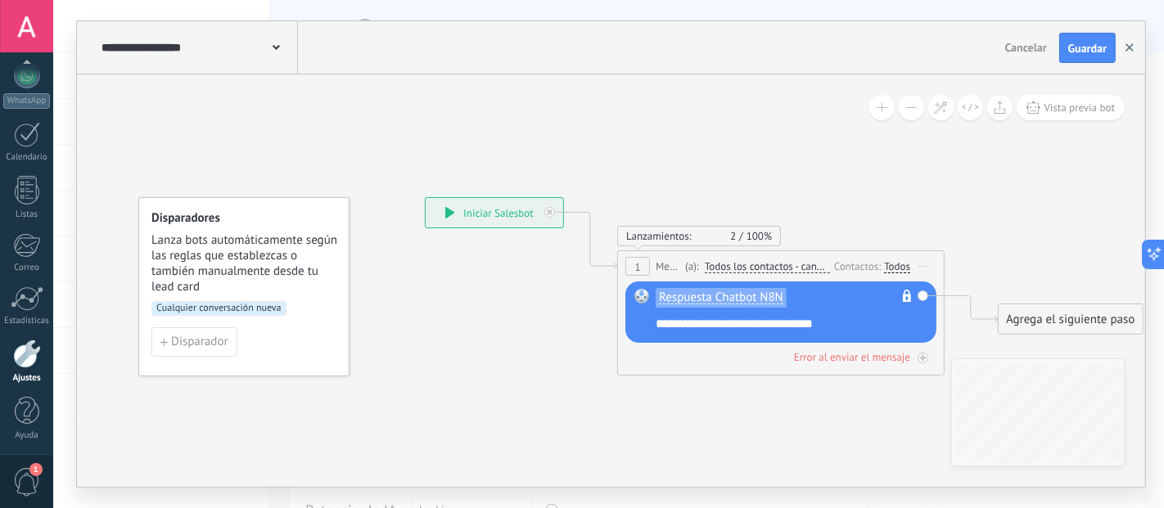
click at [1133, 43] on button "button" at bounding box center [1129, 48] width 25 height 31
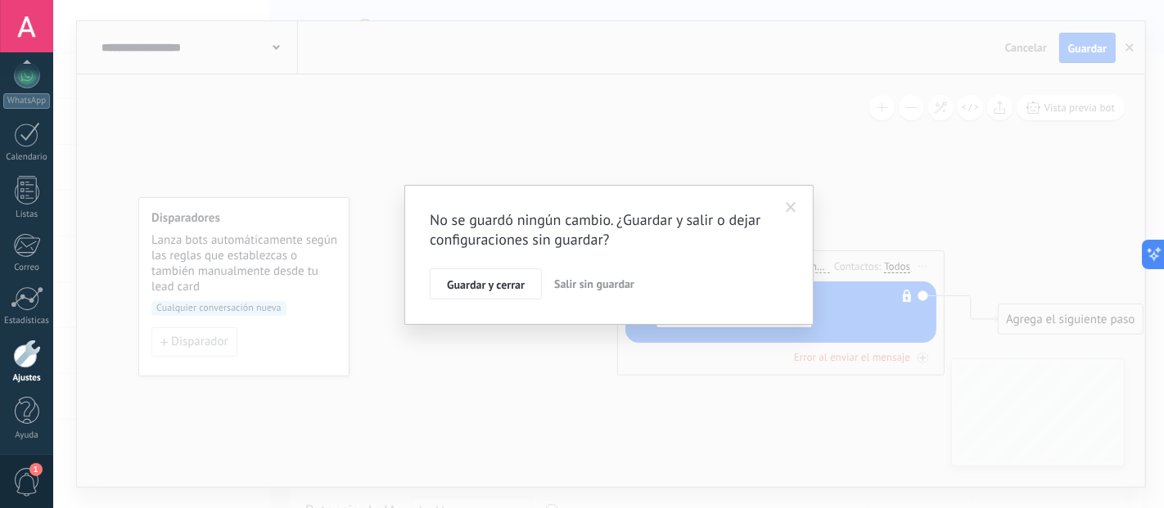
click at [589, 286] on span "Salir sin guardar" at bounding box center [594, 284] width 80 height 15
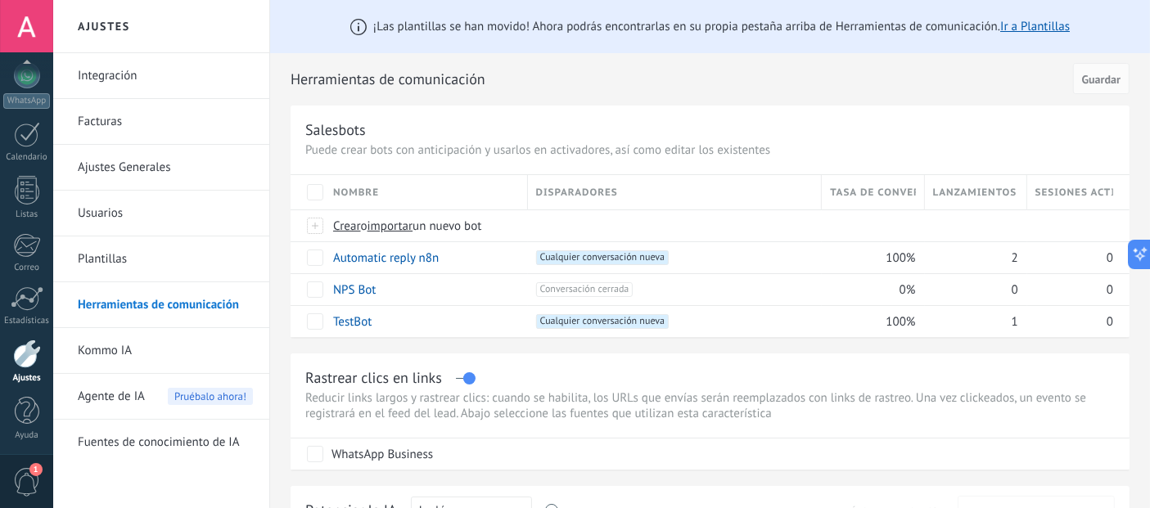
click at [126, 74] on link "Integración" at bounding box center [165, 76] width 175 height 46
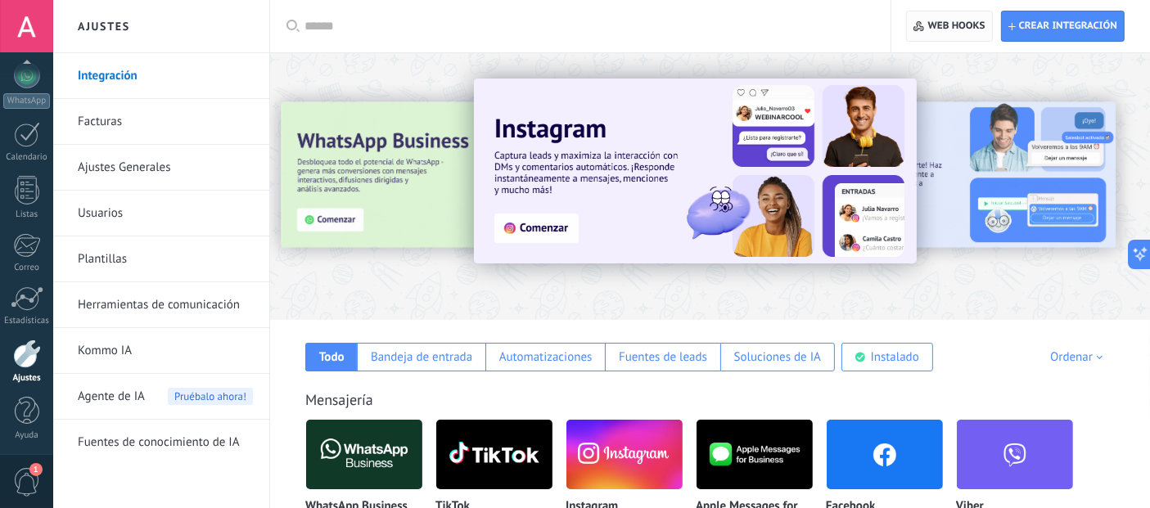
click at [944, 18] on span "Web hooks 0" at bounding box center [948, 25] width 71 height 29
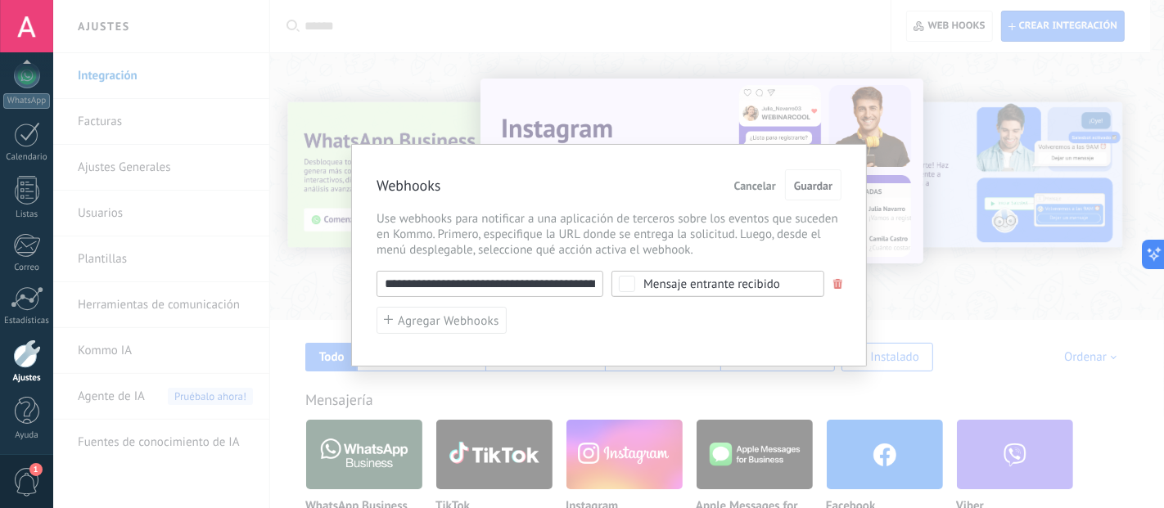
scroll to position [0, 327]
drag, startPoint x: 378, startPoint y: 278, endPoint x: 921, endPoint y: 280, distance: 542.5
click at [921, 280] on div "**********" at bounding box center [608, 254] width 1110 height 508
paste input "**********"
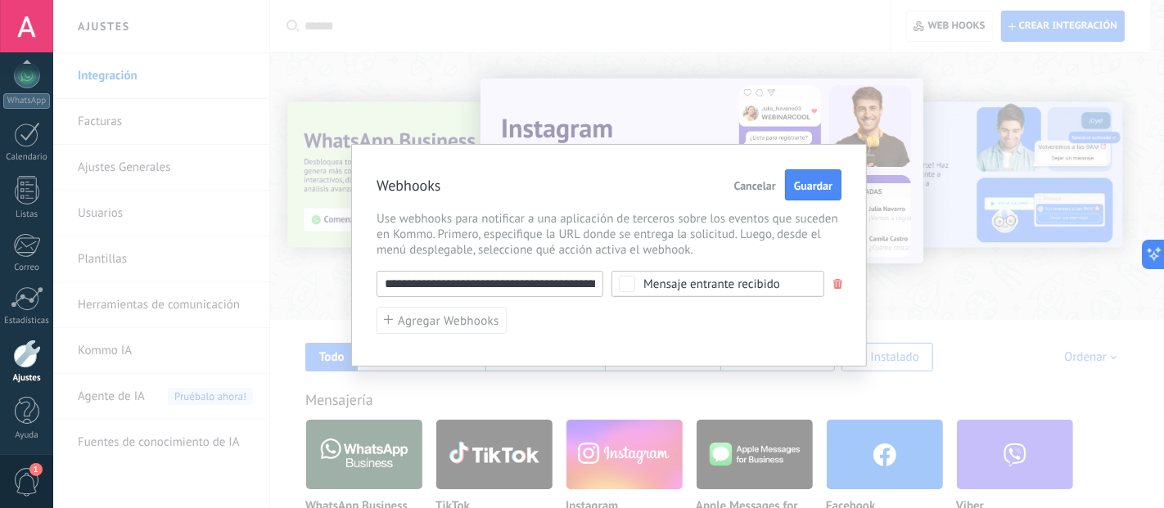
scroll to position [0, 304]
type input "**********"
click at [794, 186] on span "Guardar" at bounding box center [813, 185] width 38 height 11
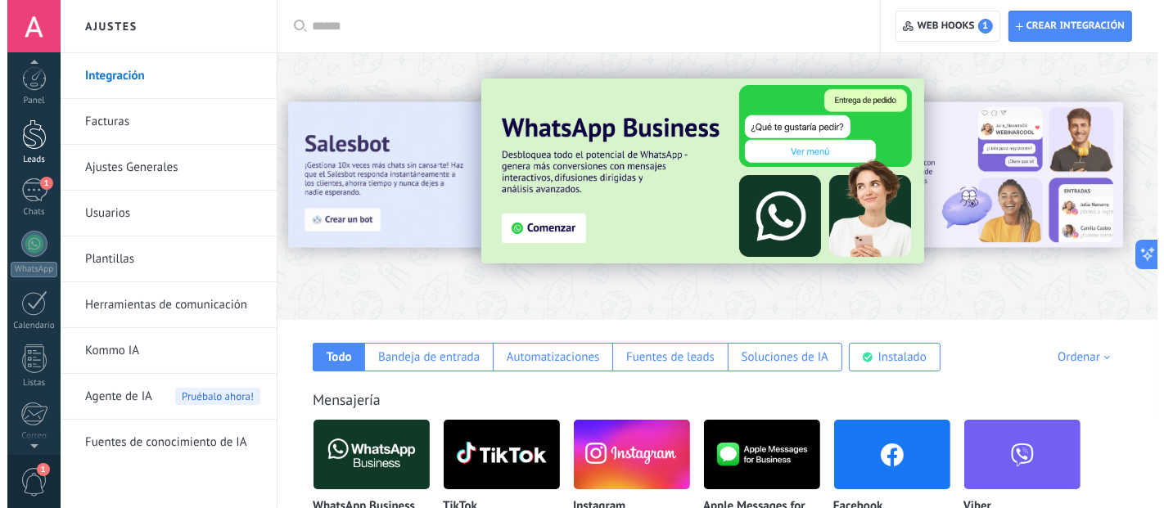
scroll to position [0, 0]
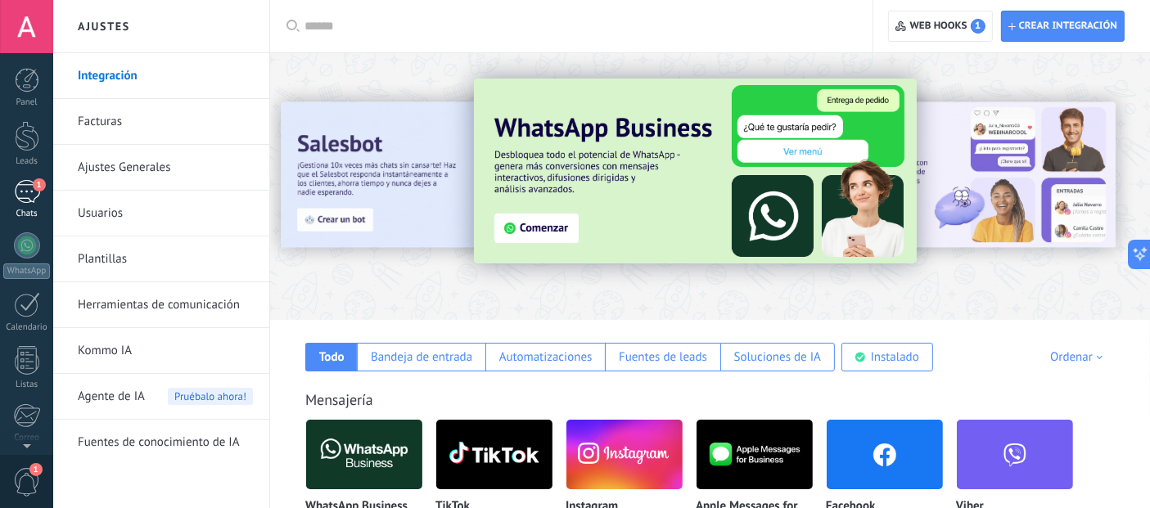
click at [20, 197] on div "1" at bounding box center [27, 192] width 26 height 24
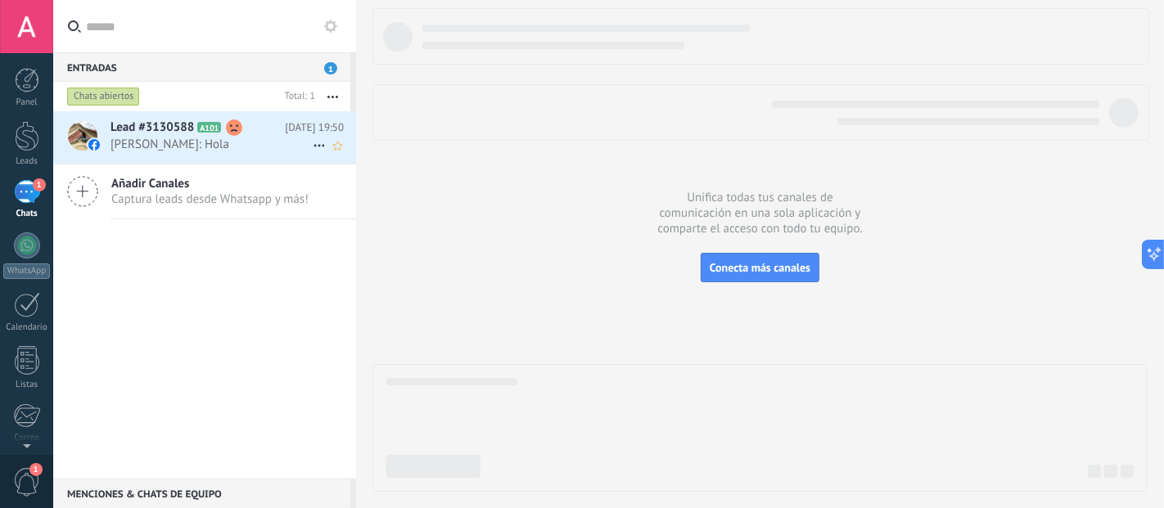
click at [155, 151] on span "[PERSON_NAME]: Hola" at bounding box center [211, 145] width 202 height 16
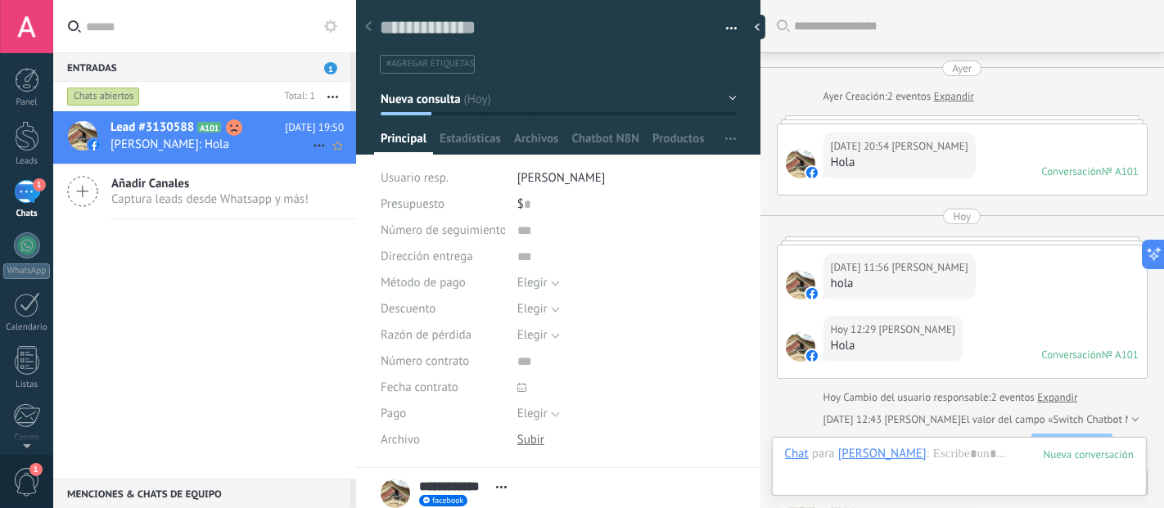
scroll to position [1047, 0]
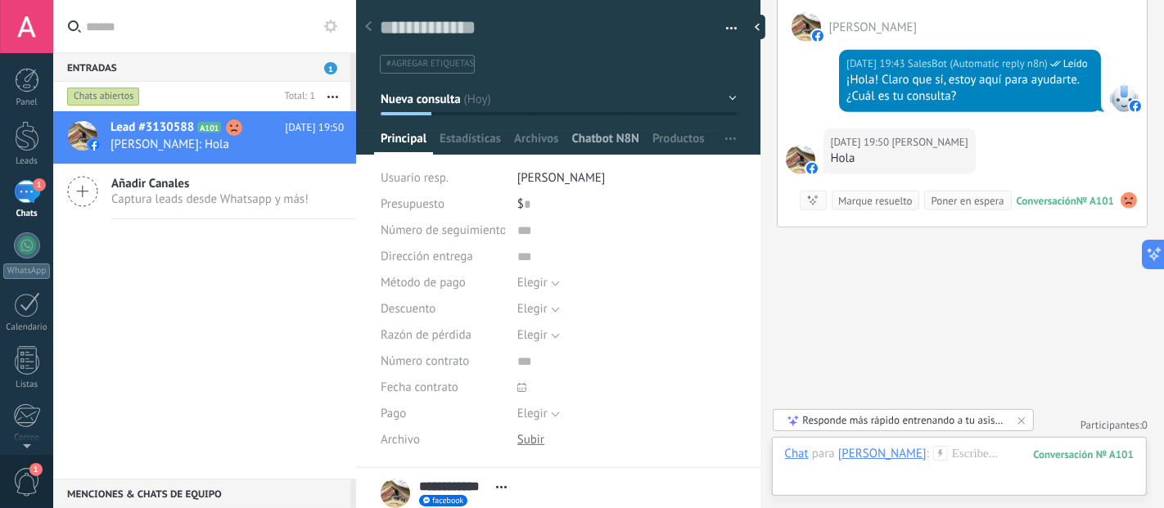
click at [585, 134] on span "Chatbot N8N" at bounding box center [605, 143] width 68 height 24
type textarea "**********"
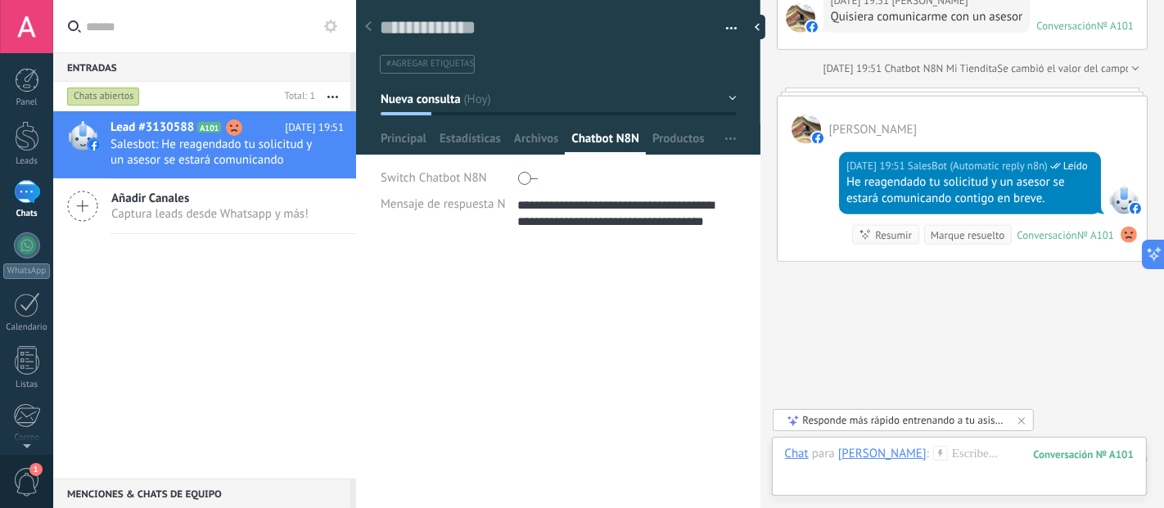
scroll to position [1479, 0]
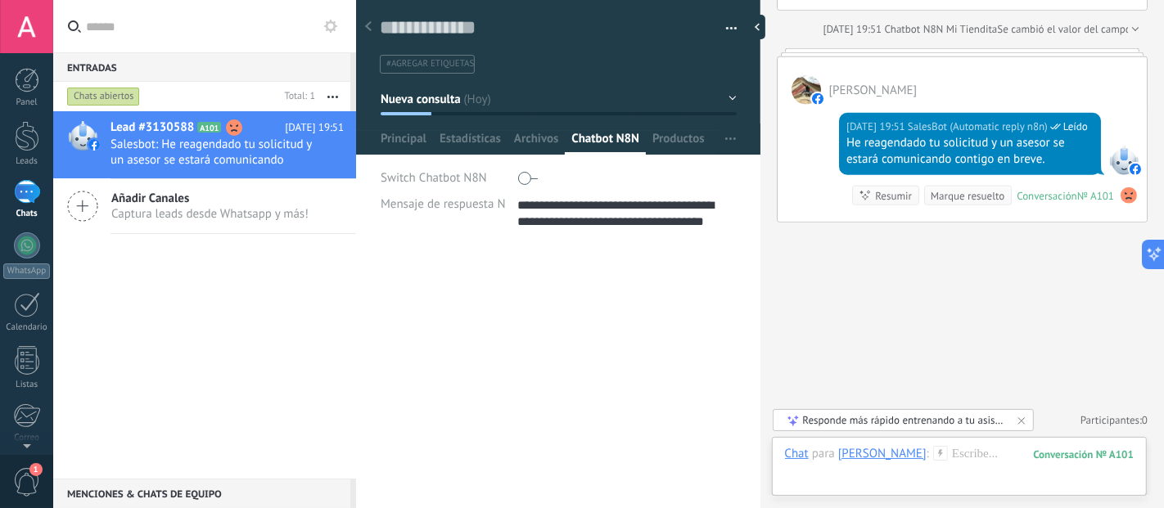
click at [571, 323] on div "**********" at bounding box center [558, 376] width 404 height 263
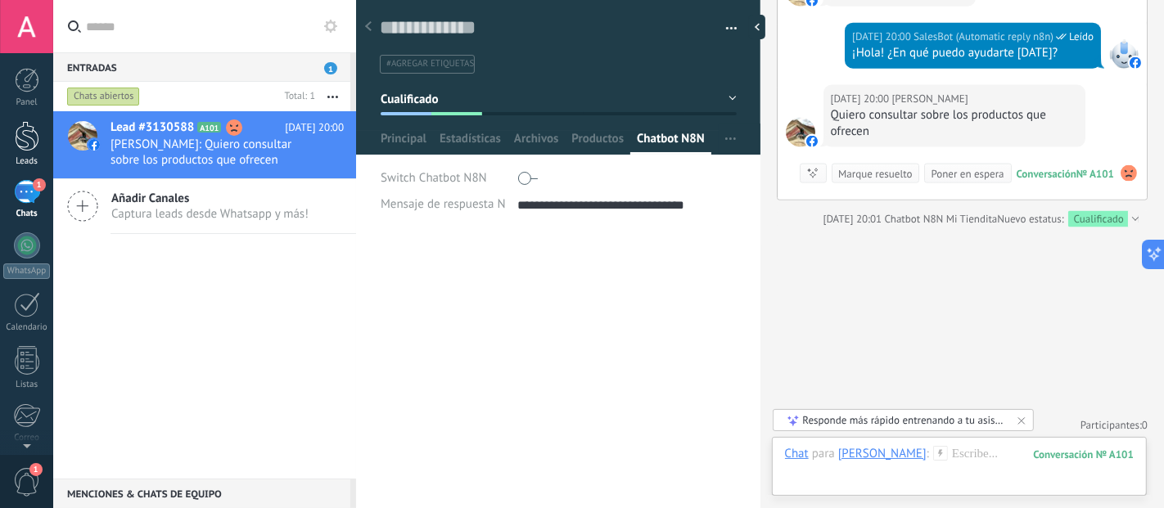
scroll to position [1909, 0]
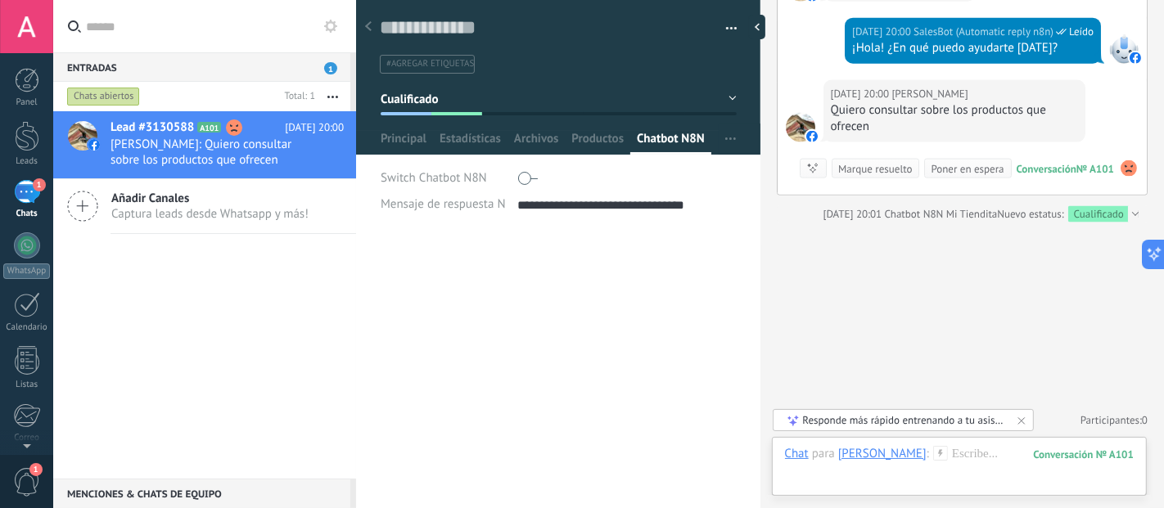
type textarea "**********"
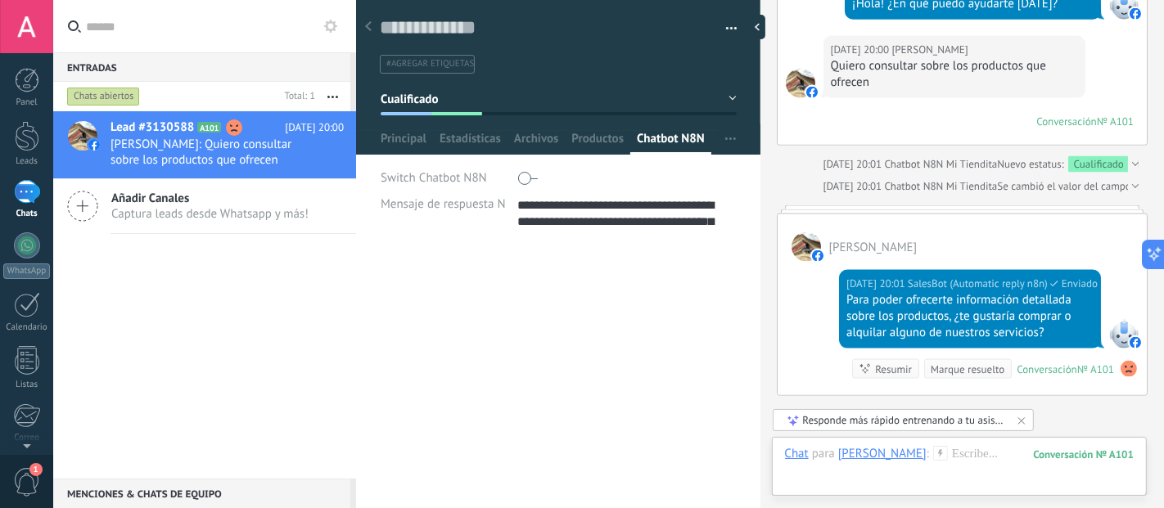
scroll to position [1915, 0]
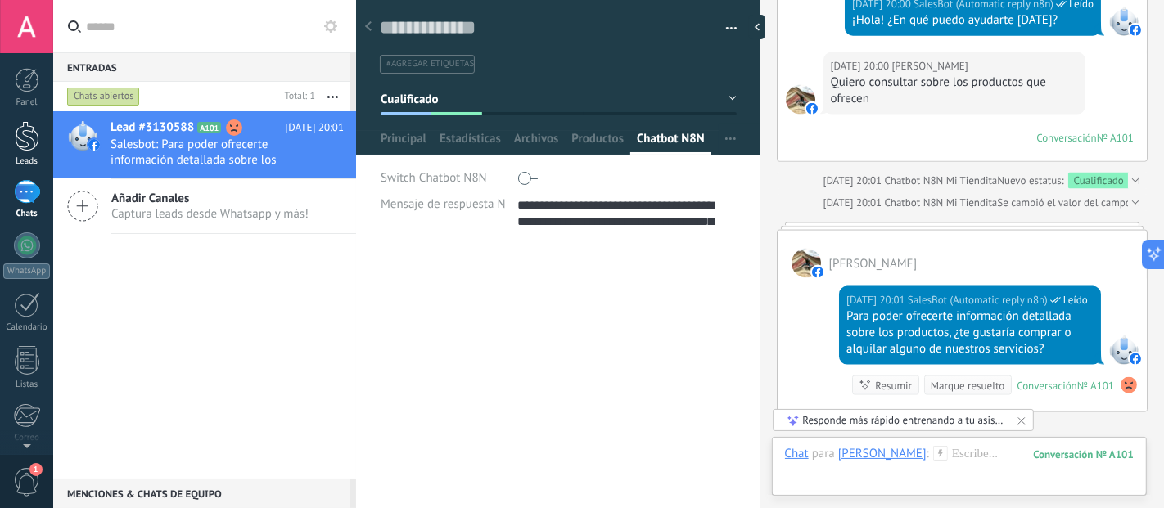
click at [38, 132] on div at bounding box center [27, 136] width 25 height 30
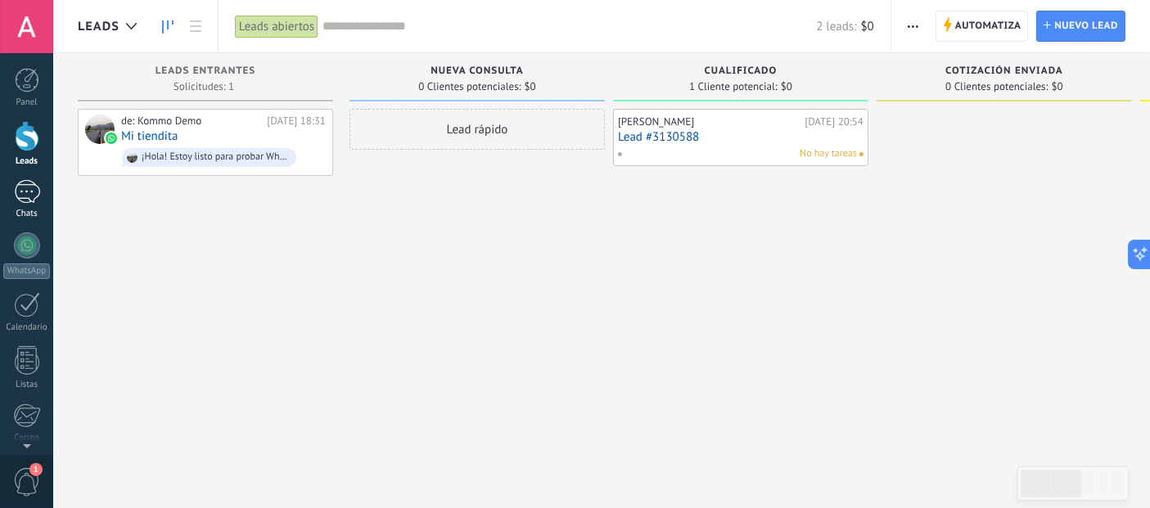
click at [14, 200] on div "1" at bounding box center [27, 192] width 26 height 24
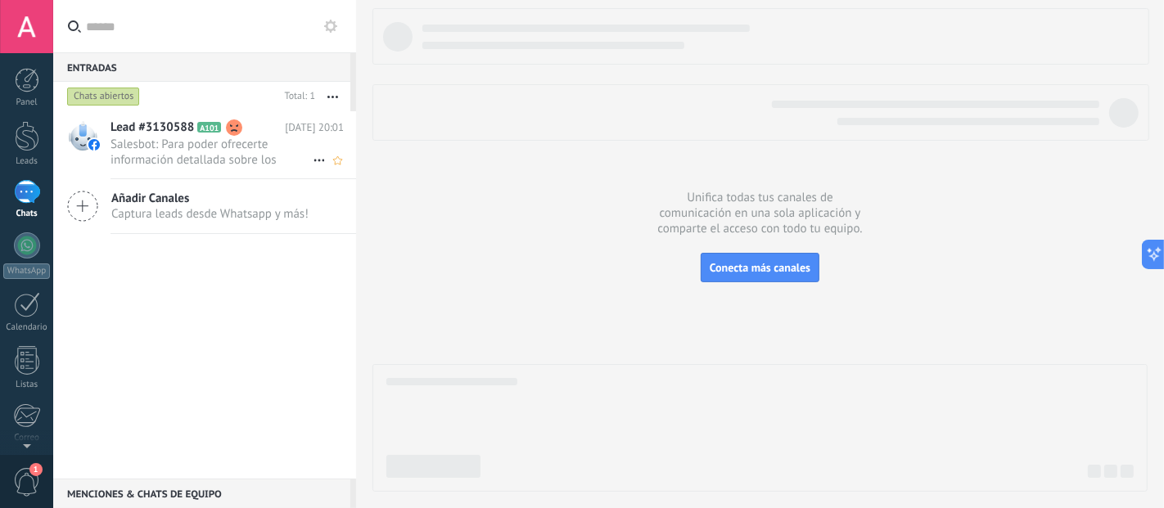
click at [210, 151] on span "Salesbot: Para poder ofrecerte información detallada sobre los productos, ¿te g…" at bounding box center [211, 152] width 202 height 31
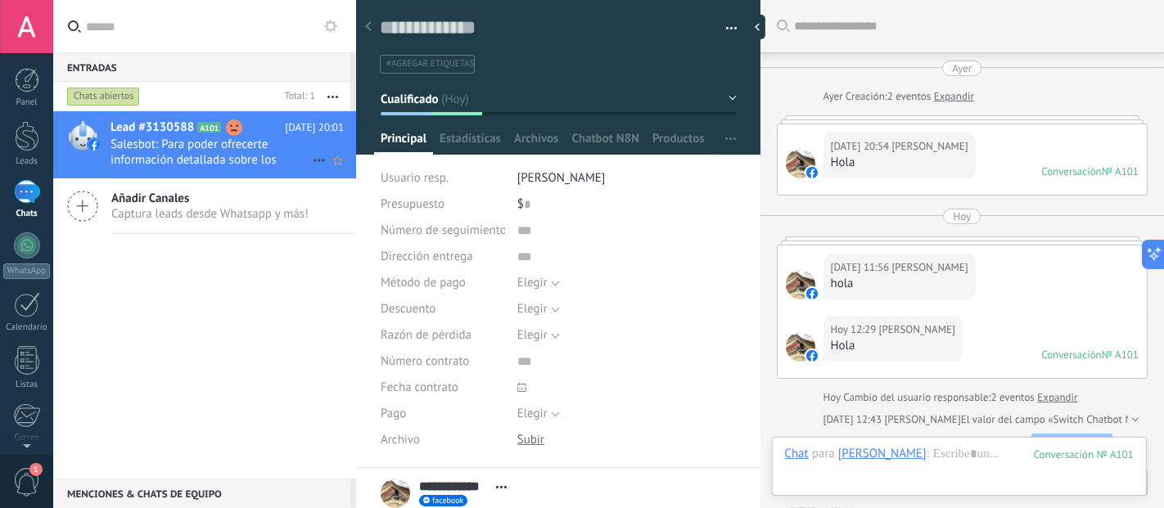
scroll to position [2078, 0]
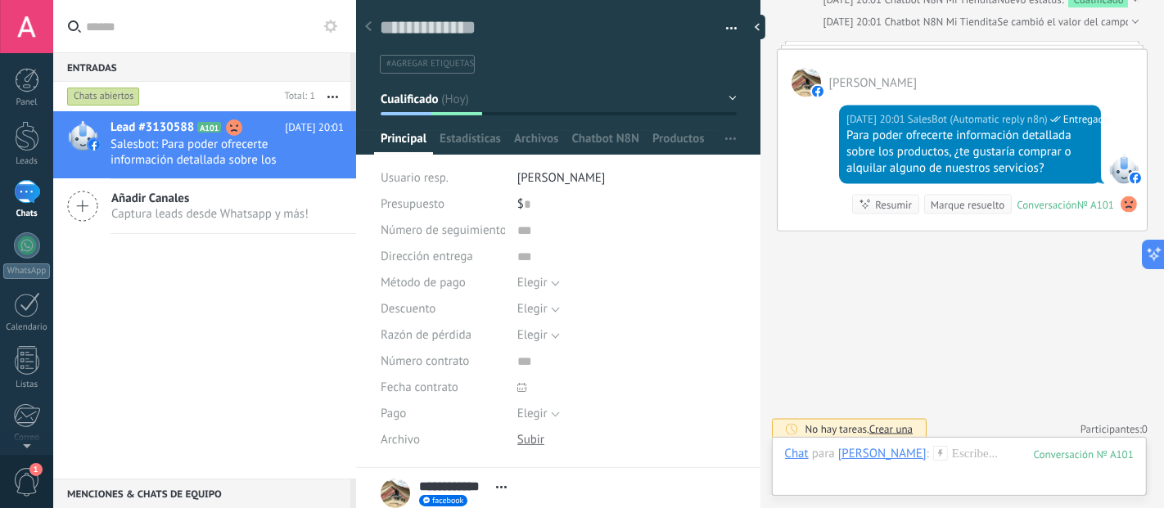
click at [1124, 197] on use at bounding box center [1128, 204] width 16 height 16
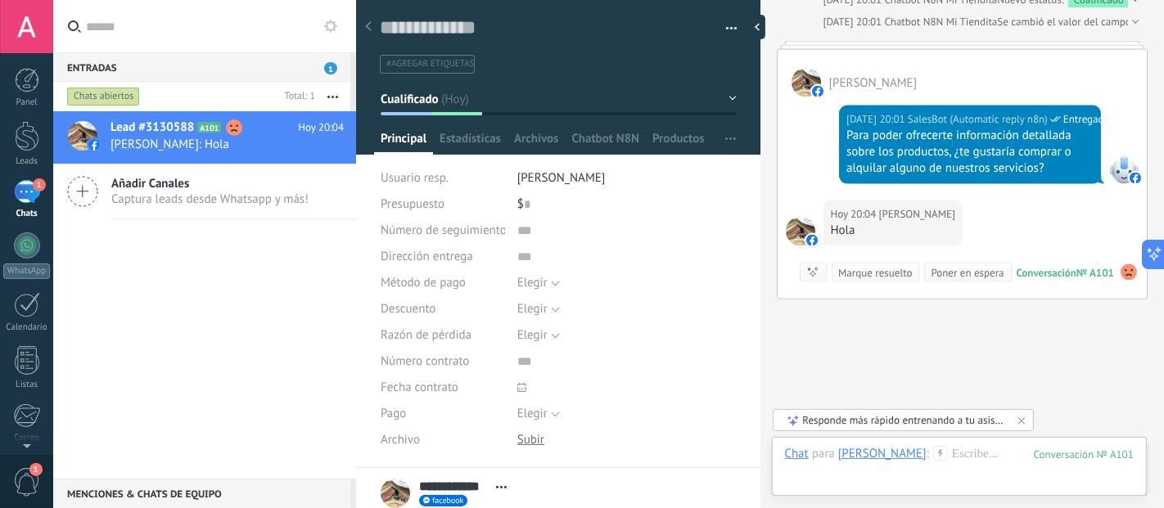
scroll to position [2146, 0]
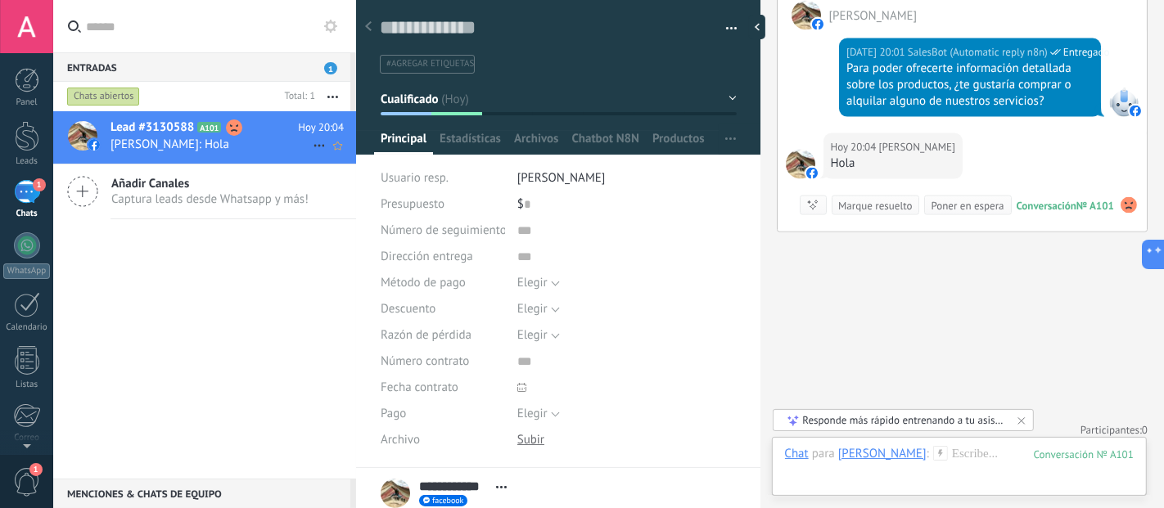
click at [155, 135] on span "Lead #3130588" at bounding box center [151, 127] width 83 height 16
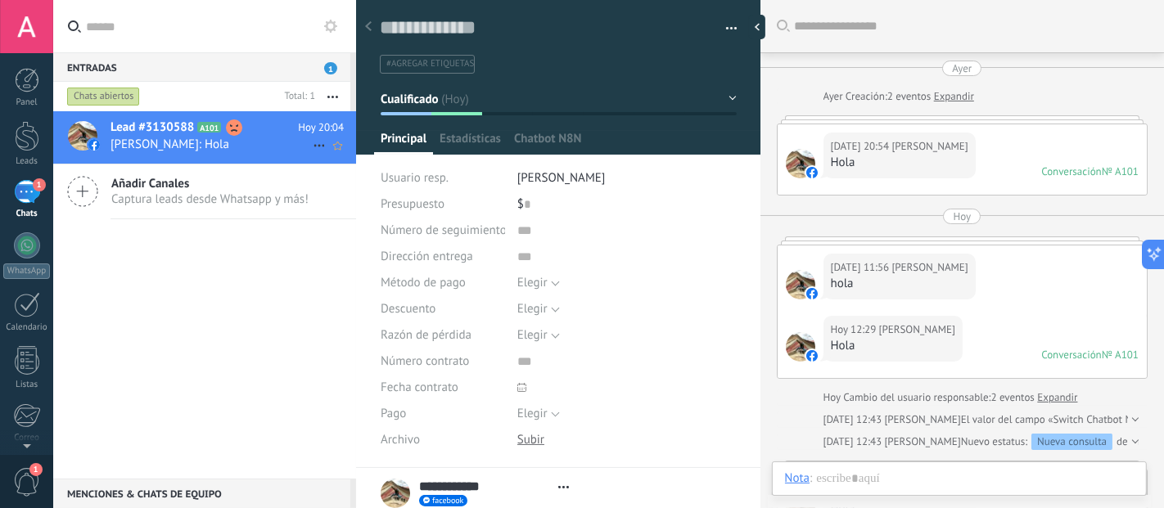
scroll to position [2065, 0]
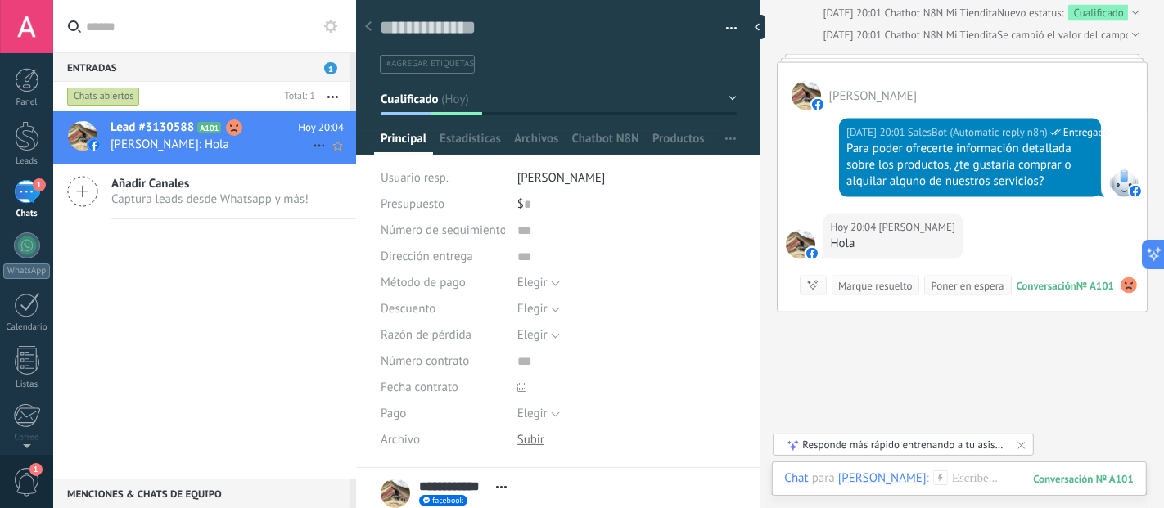
click at [236, 128] on use at bounding box center [234, 127] width 16 height 16
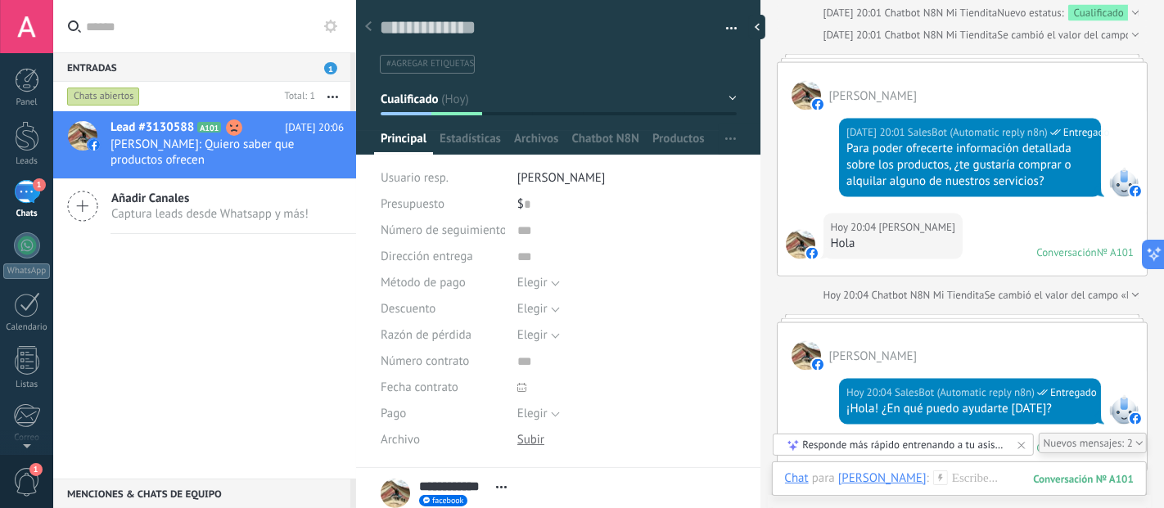
scroll to position [2193, 0]
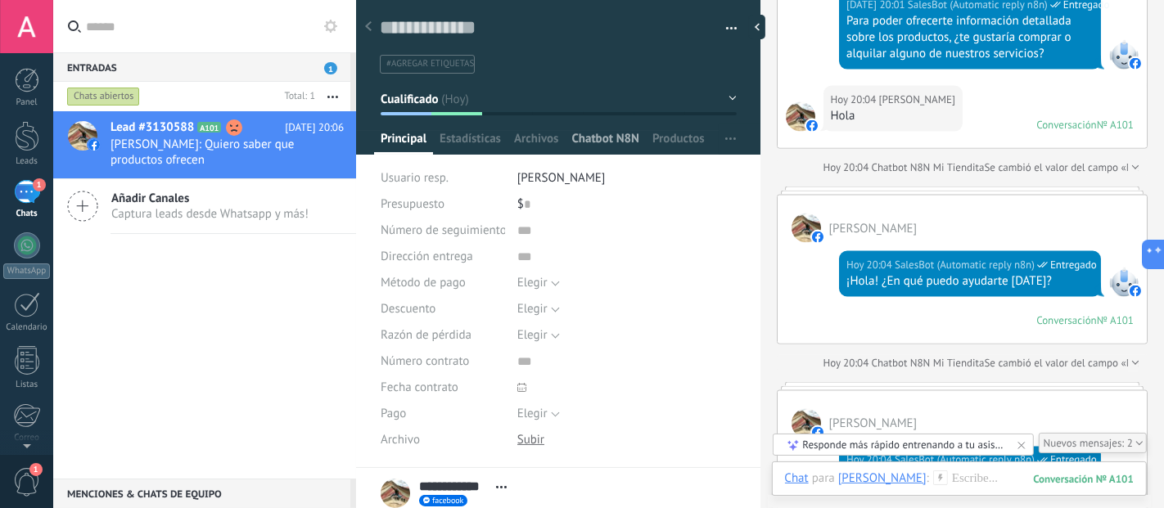
click at [590, 137] on span "Chatbot N8N" at bounding box center [605, 143] width 68 height 24
type textarea "**********"
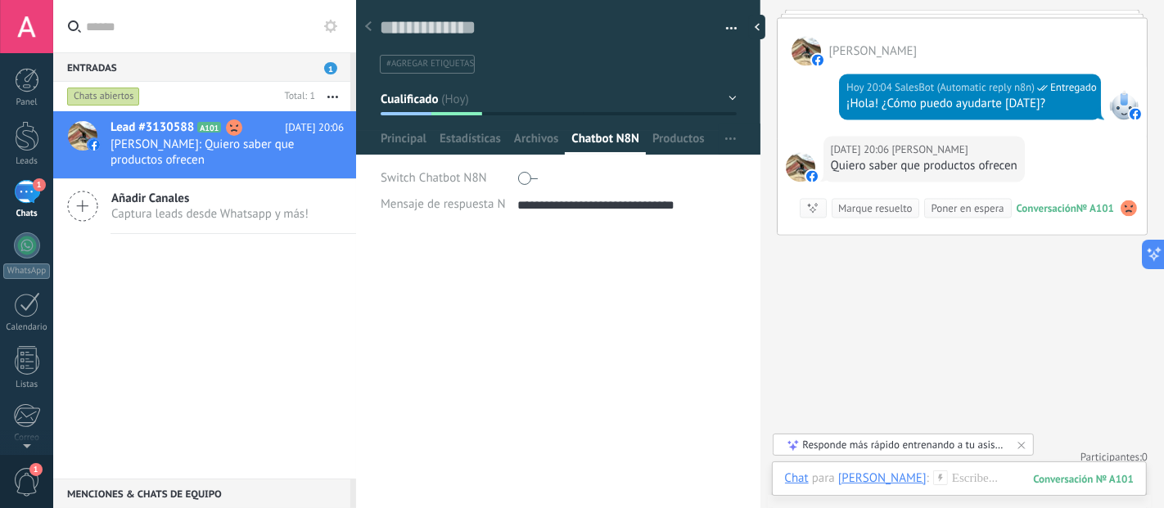
scroll to position [2567, 0]
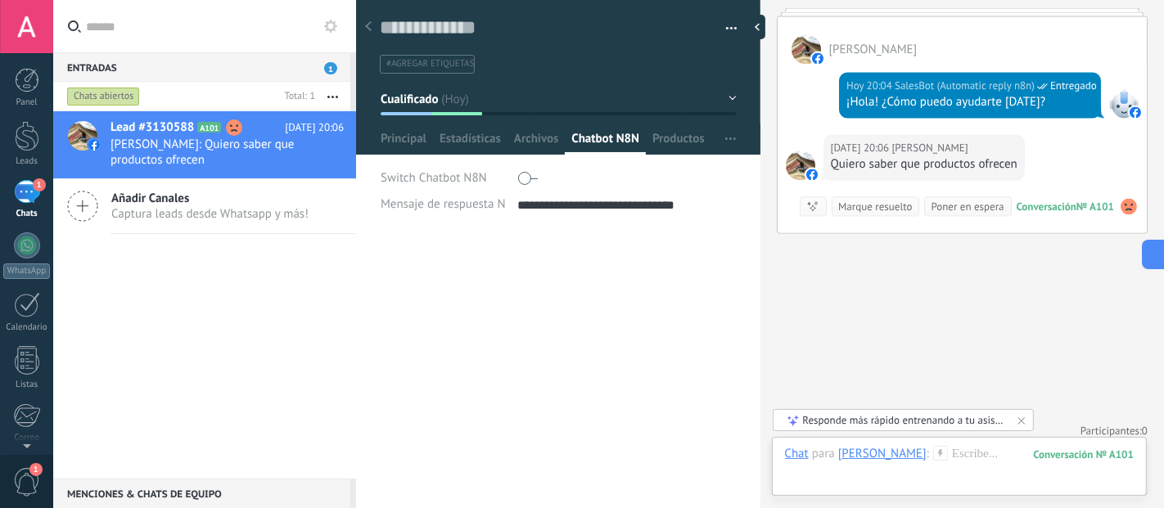
type textarea "**********"
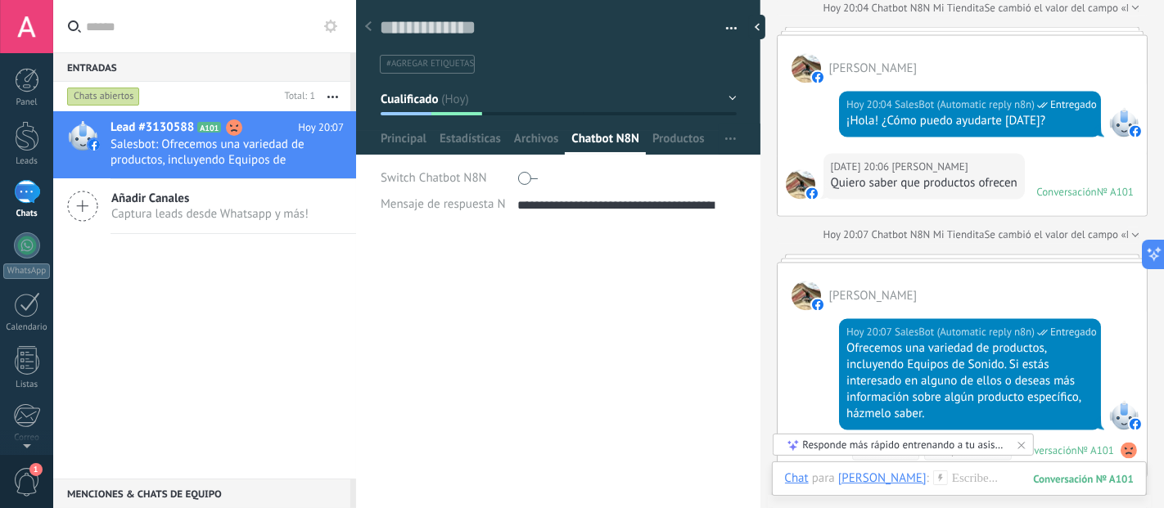
scroll to position [2730, 0]
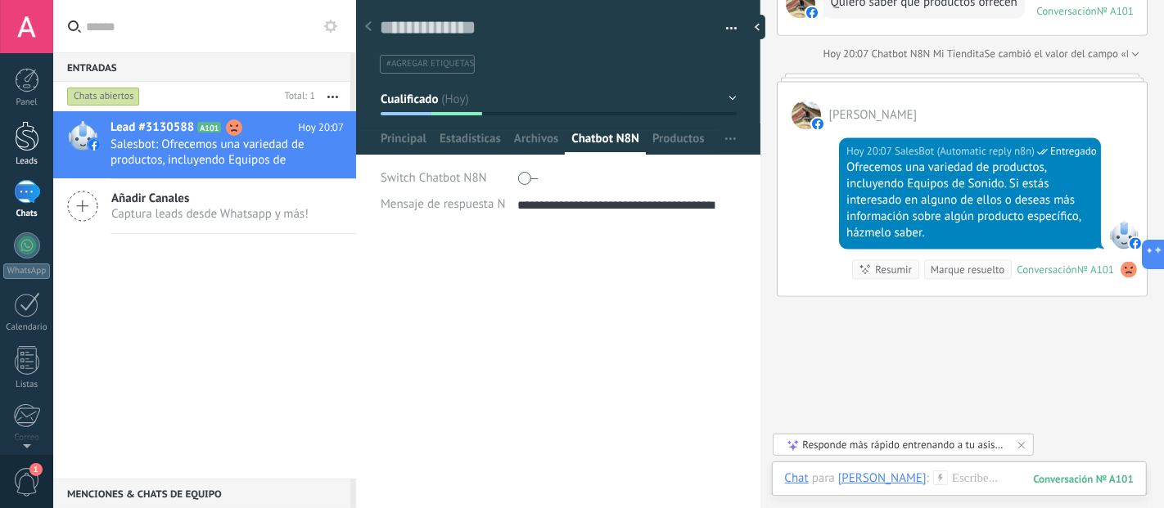
click at [32, 132] on div at bounding box center [27, 136] width 25 height 30
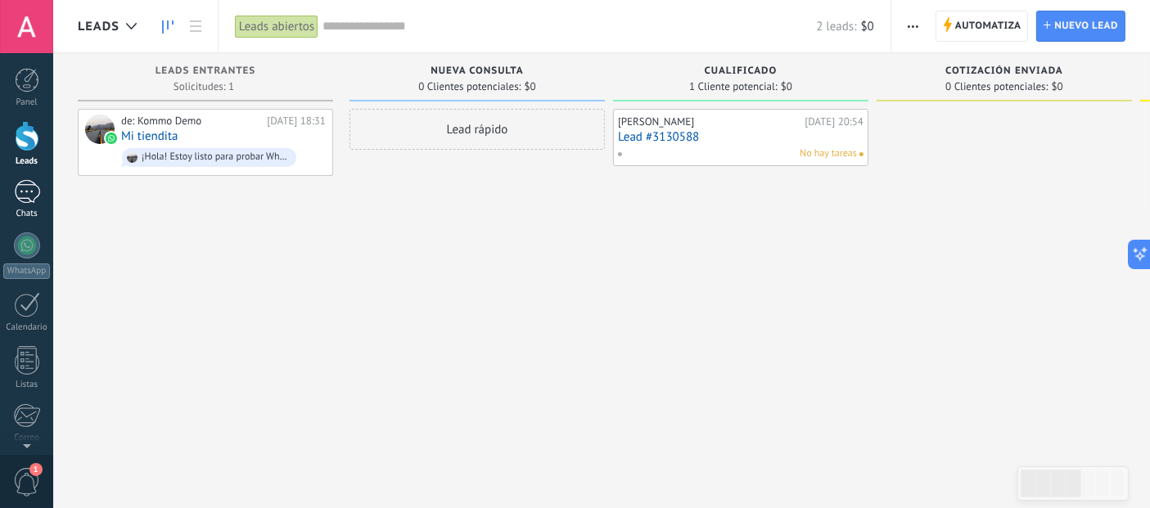
click at [23, 188] on div "1" at bounding box center [27, 192] width 26 height 24
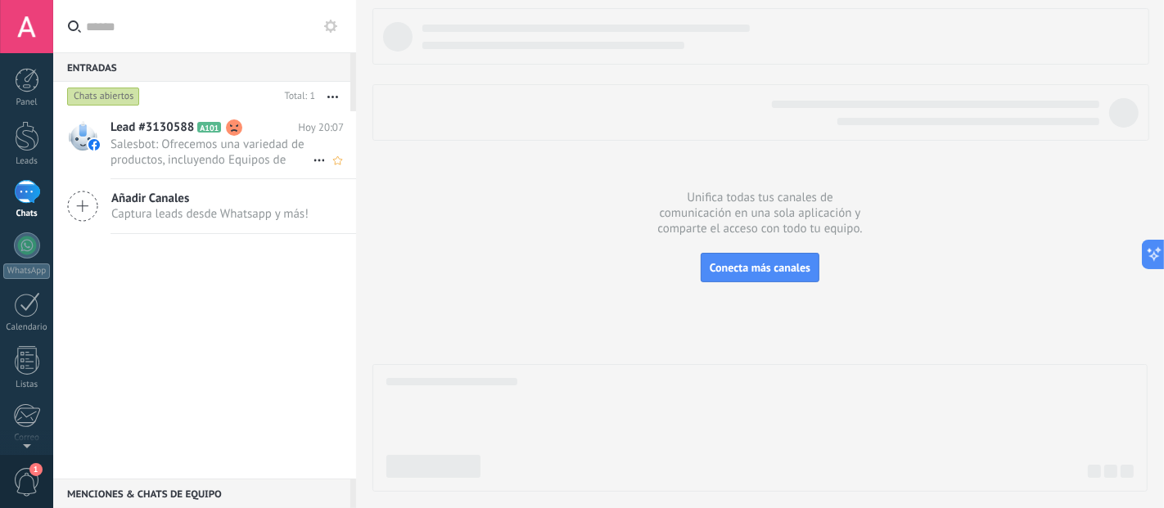
click at [148, 137] on span "Salesbot: Ofrecemos una variedad de productos, incluyendo Equipos de Sonido. Si…" at bounding box center [211, 152] width 202 height 31
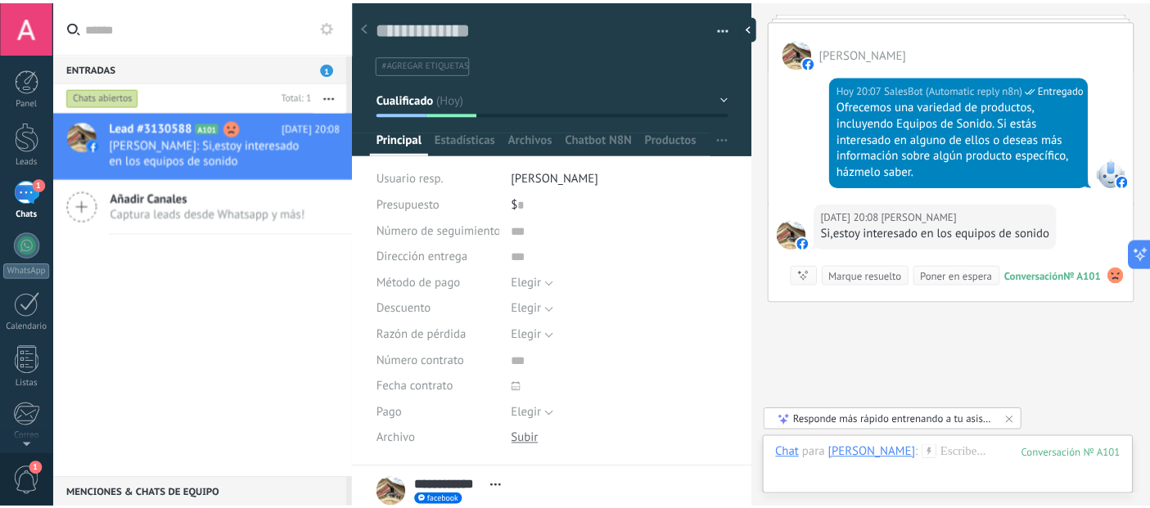
scroll to position [2859, 0]
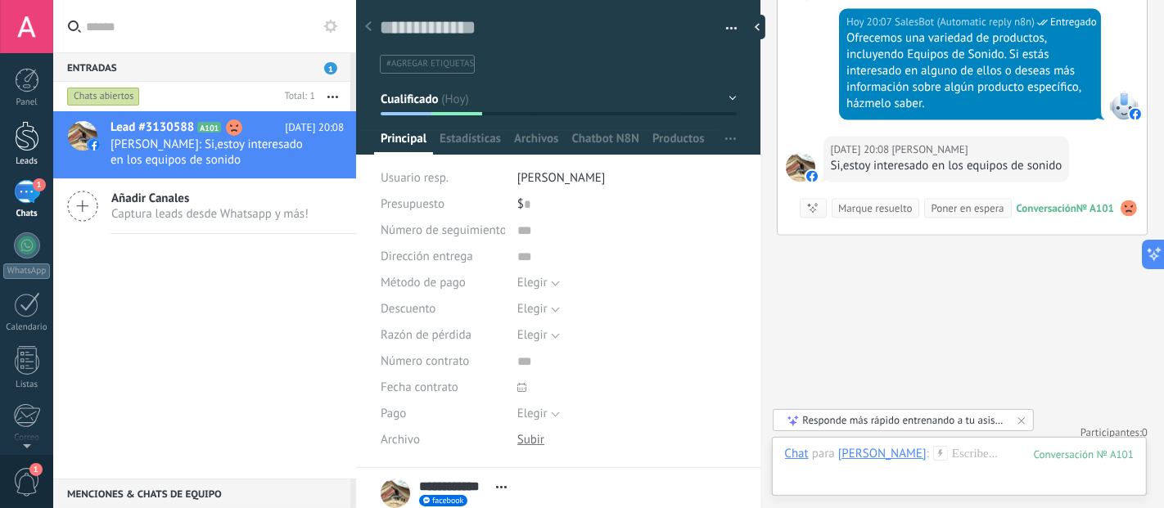
click at [8, 147] on link "Leads" at bounding box center [26, 144] width 53 height 46
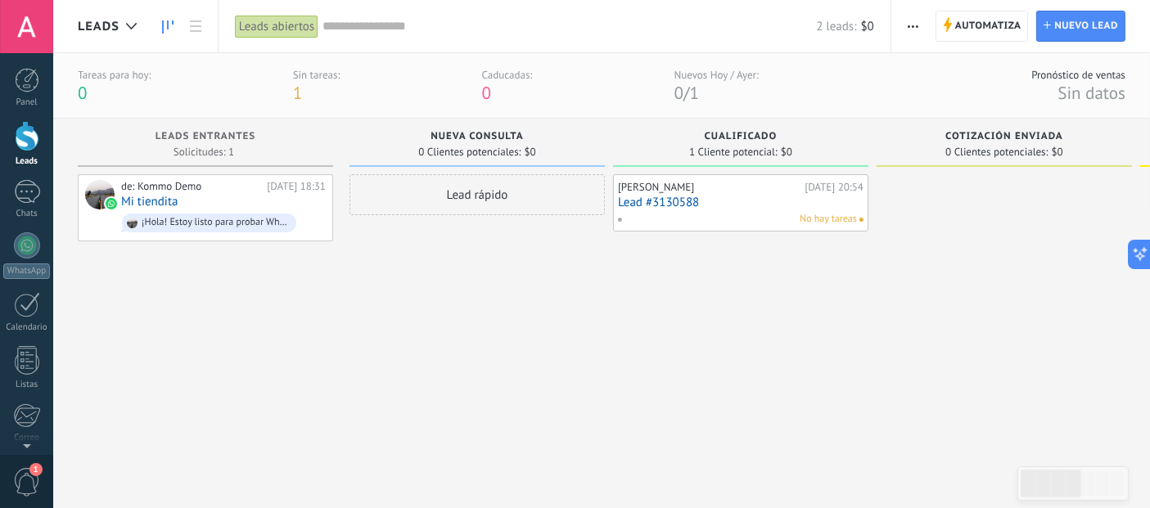
click at [731, 205] on link "Lead #3130588" at bounding box center [740, 203] width 245 height 14
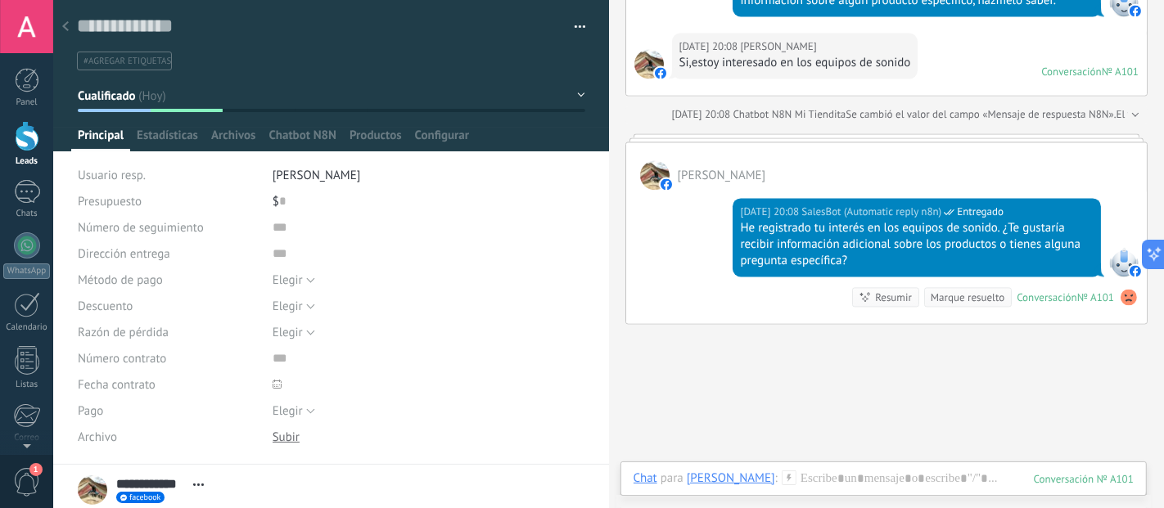
scroll to position [2757, 0]
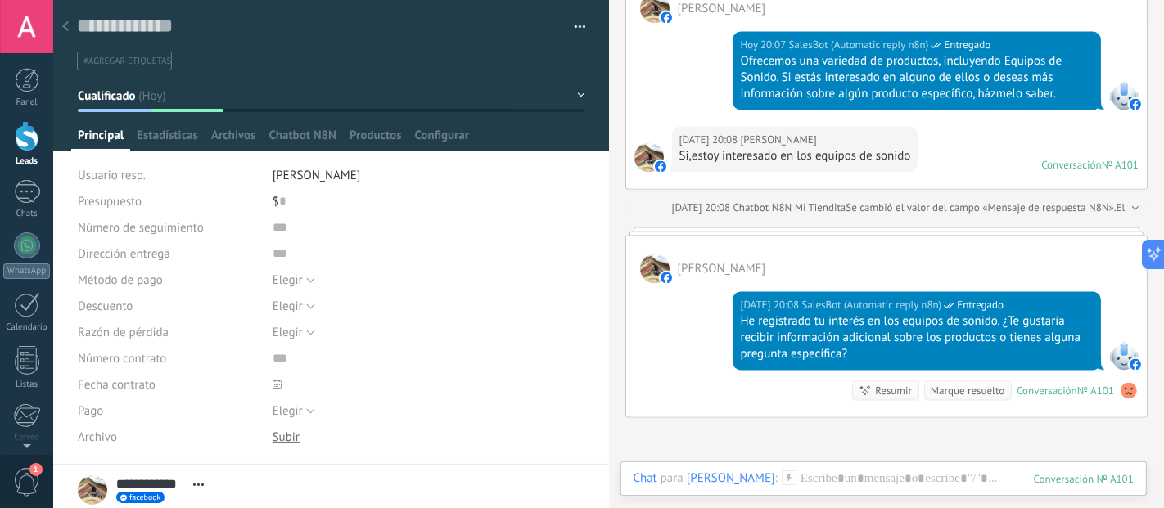
click at [0, 135] on link "Leads" at bounding box center [26, 144] width 53 height 46
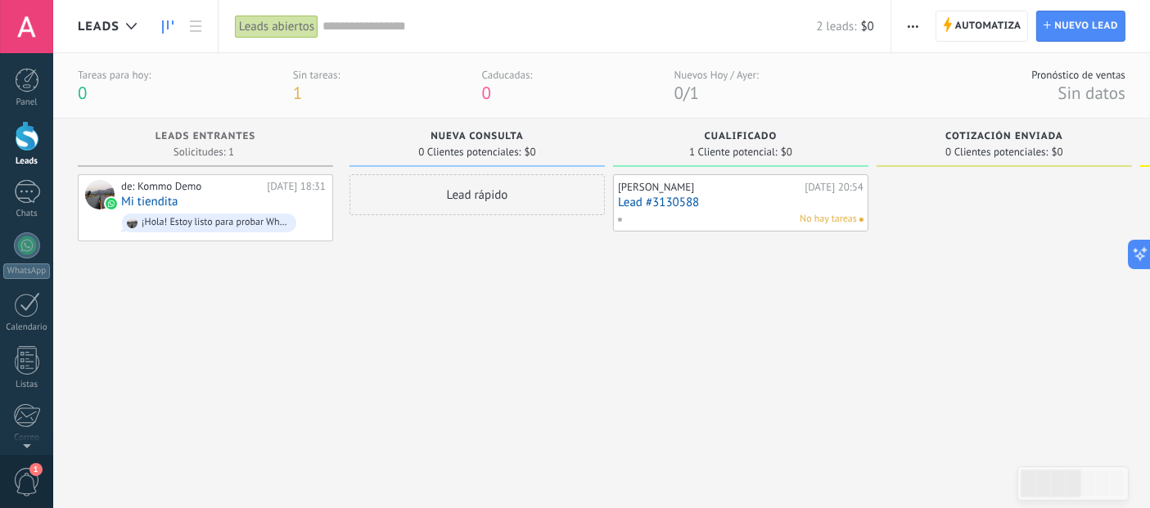
click at [527, 344] on div "Lead rápido" at bounding box center [476, 321] width 255 height 295
click at [14, 119] on div "Panel Leads 1 Chats WhatsApp Clientes" at bounding box center [26, 348] width 53 height 560
click at [29, 180] on div "1" at bounding box center [27, 192] width 26 height 24
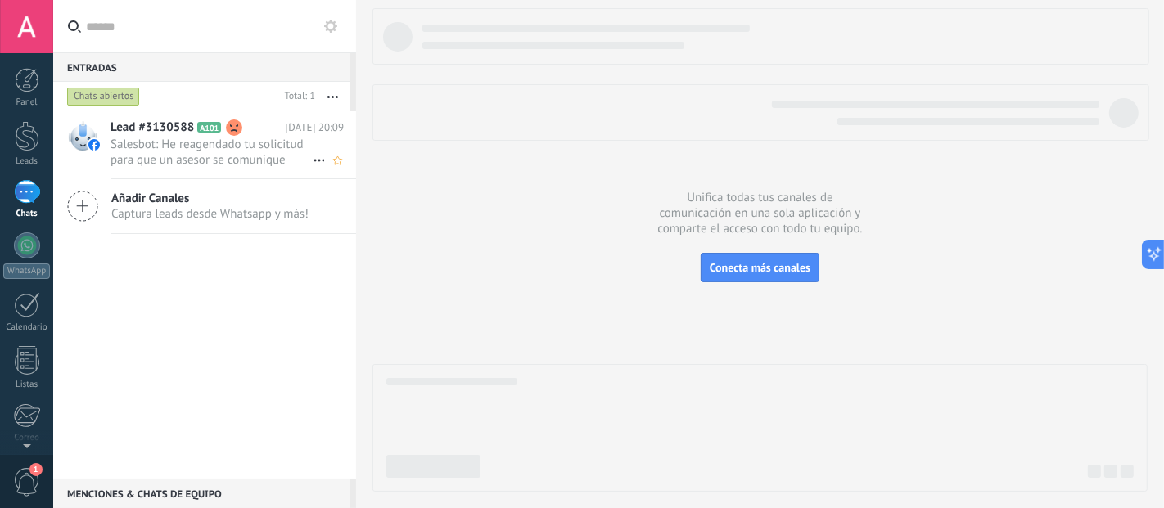
click at [172, 141] on span "Salesbot: He reagendado tu solicitud para que un asesor se comunique contigo. D…" at bounding box center [211, 152] width 202 height 31
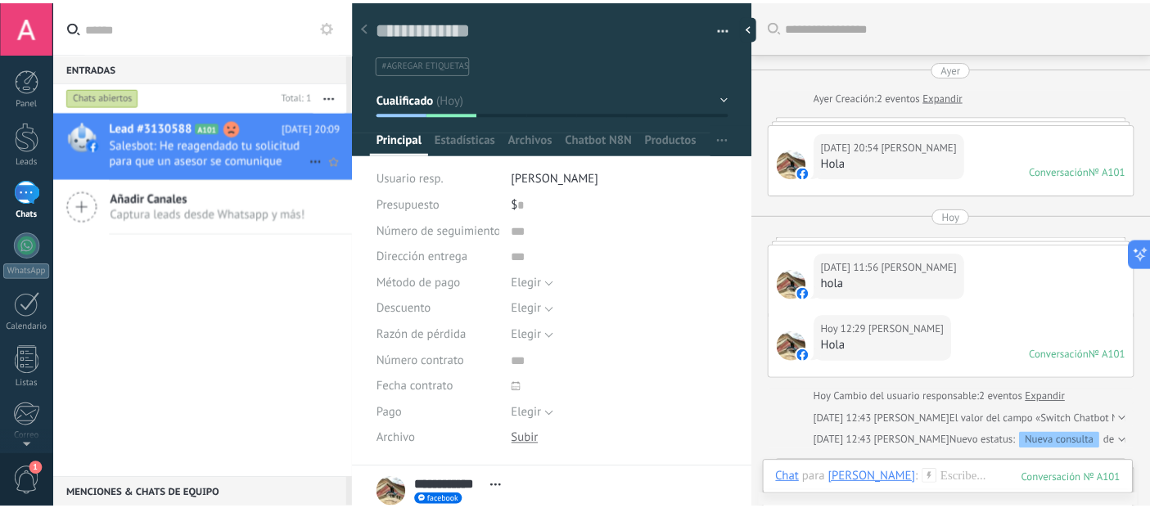
scroll to position [3239, 0]
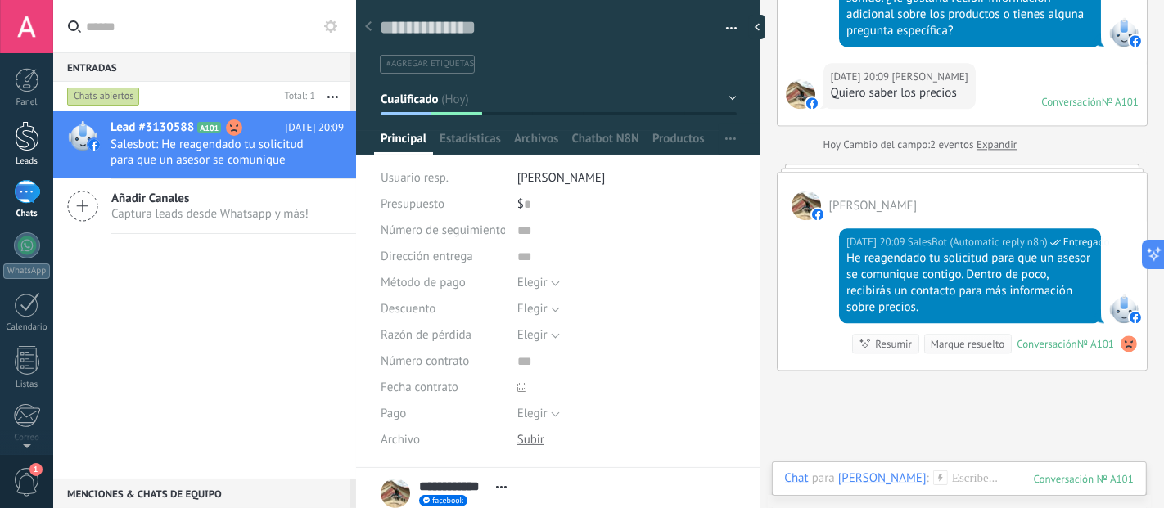
click at [18, 144] on div at bounding box center [27, 136] width 25 height 30
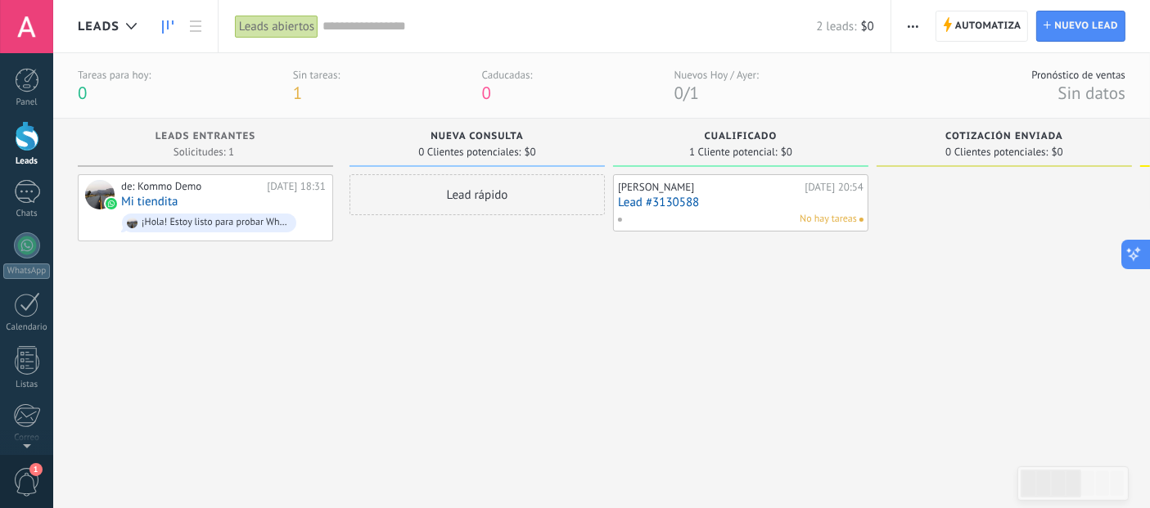
click at [1131, 249] on icon at bounding box center [1133, 253] width 17 height 17
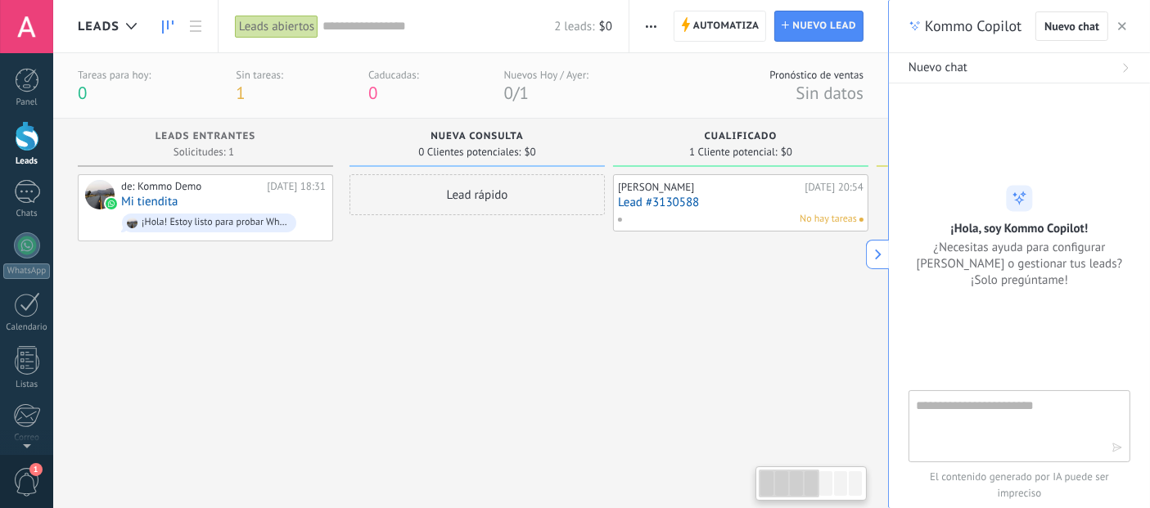
type textarea "**********"
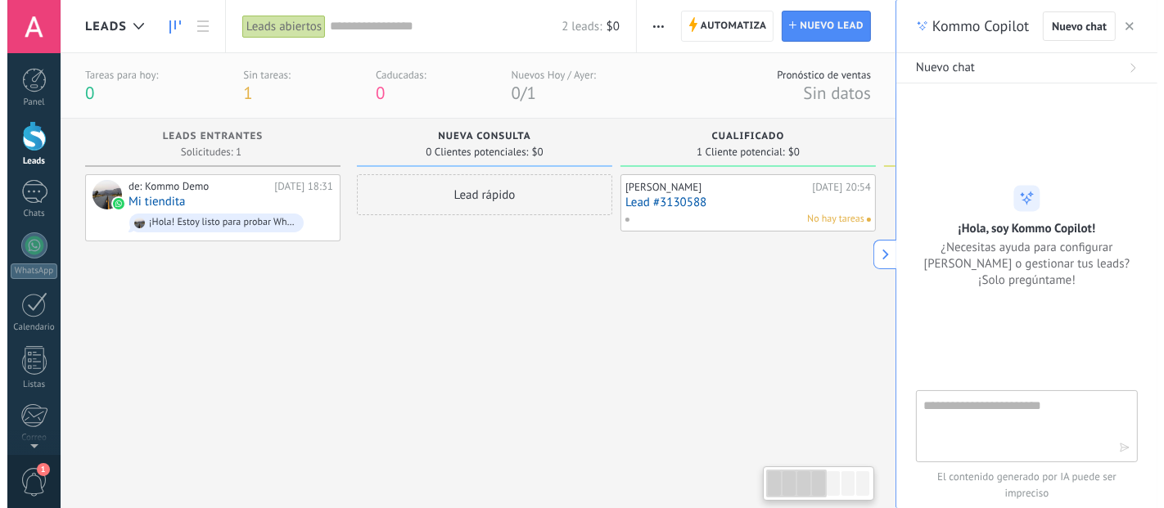
scroll to position [16, 0]
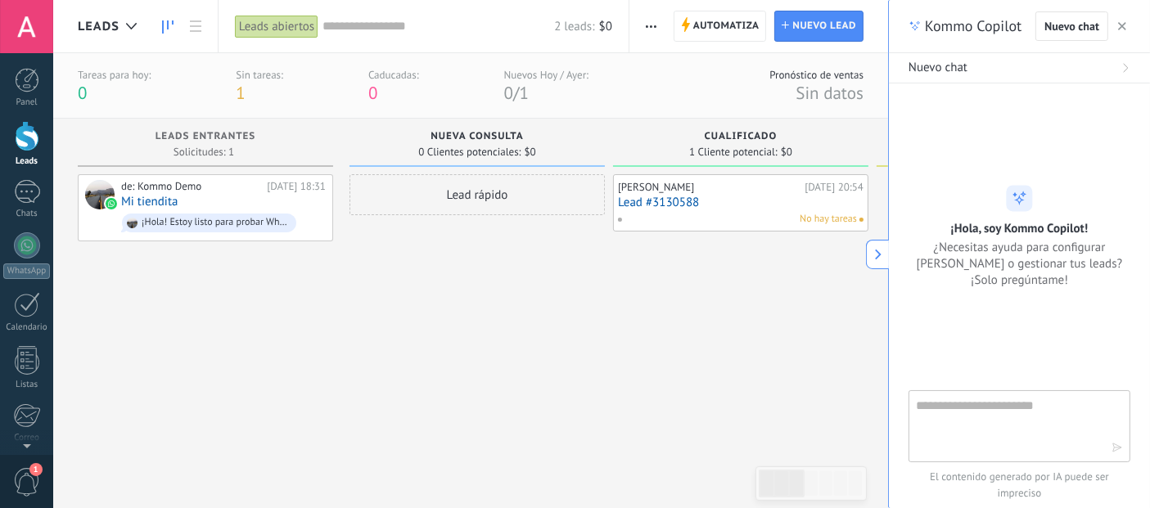
click at [1127, 27] on button "button" at bounding box center [1122, 26] width 16 height 20
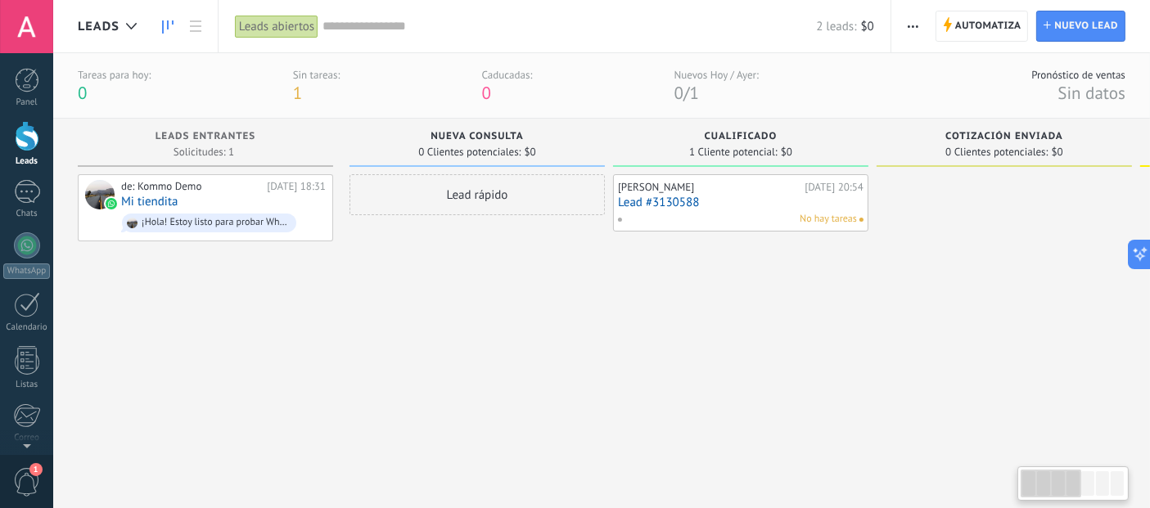
click at [876, 277] on div at bounding box center [1003, 294] width 255 height 241
click at [533, 137] on div "Nueva consulta" at bounding box center [477, 138] width 239 height 14
click at [488, 127] on div "Nueva consulta 0 Clientes potenciales: $0" at bounding box center [476, 143] width 255 height 48
click at [435, 151] on span "0 Clientes potenciales:" at bounding box center [469, 152] width 102 height 10
click at [303, 26] on div "Leads abiertos" at bounding box center [276, 27] width 83 height 24
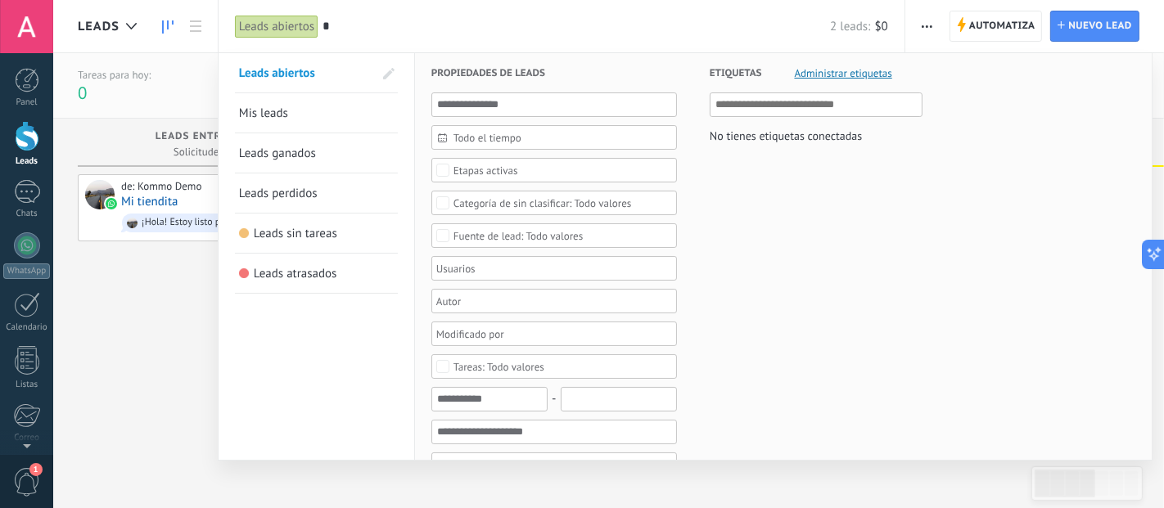
type input "*"
click at [186, 368] on div at bounding box center [582, 254] width 1164 height 508
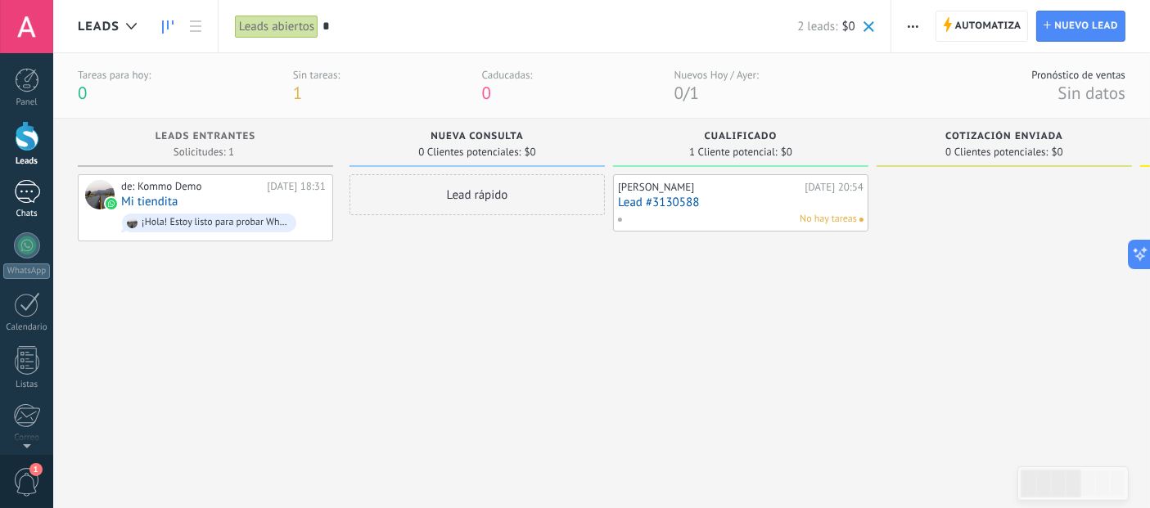
click at [19, 205] on link "1 Chats" at bounding box center [26, 199] width 53 height 39
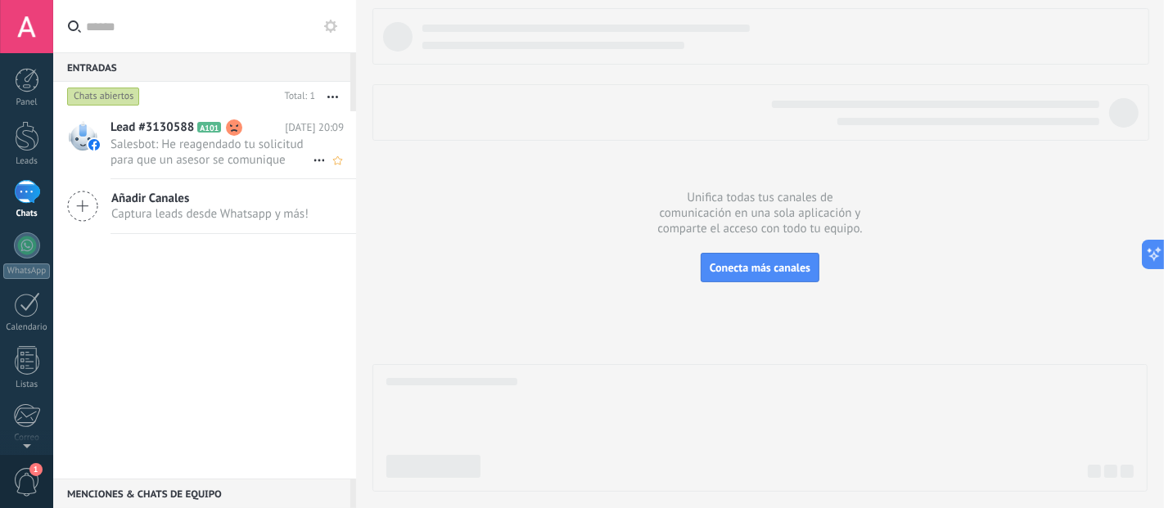
click at [178, 144] on span "Salesbot: He reagendado tu solicitud para que un asesor se comunique contigo. D…" at bounding box center [211, 152] width 202 height 31
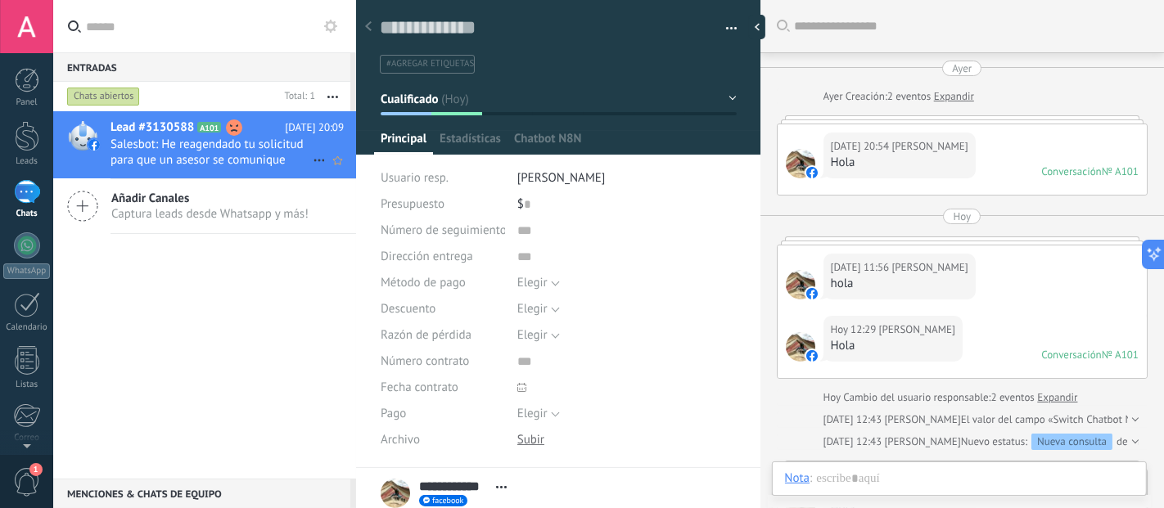
scroll to position [3239, 0]
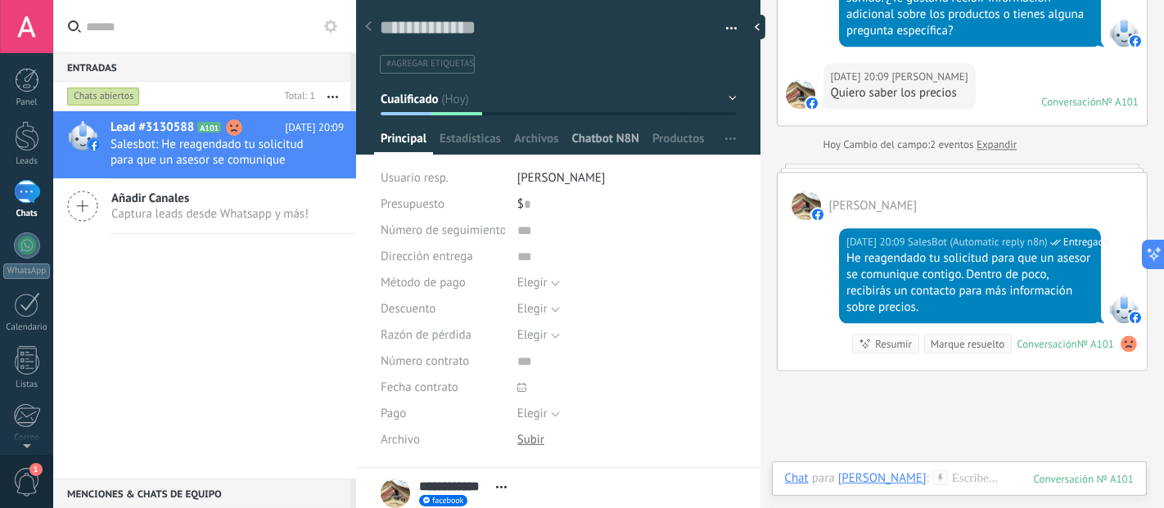
click at [587, 139] on span "Chatbot N8N" at bounding box center [605, 143] width 68 height 24
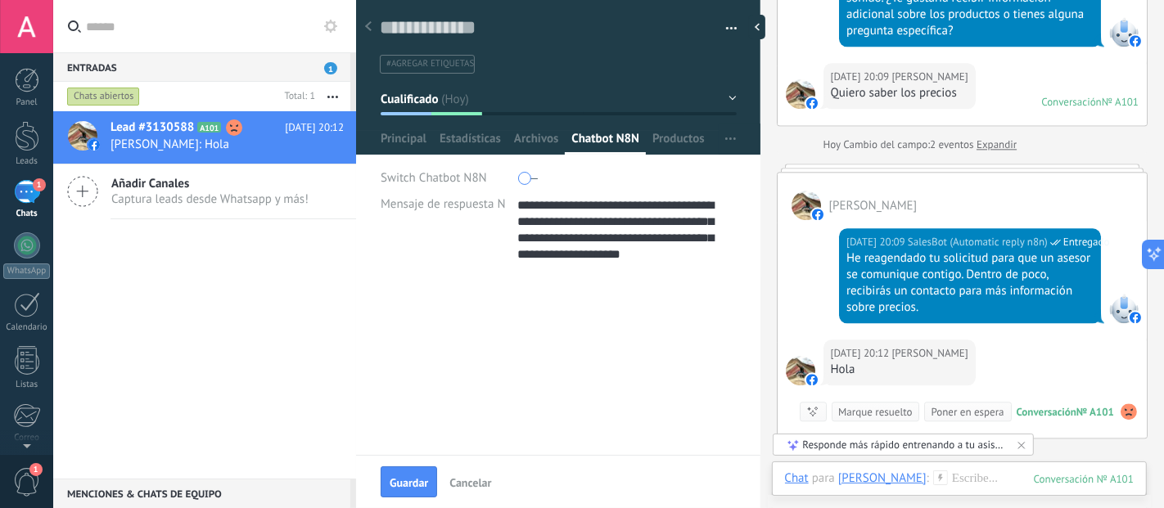
scroll to position [3310, 0]
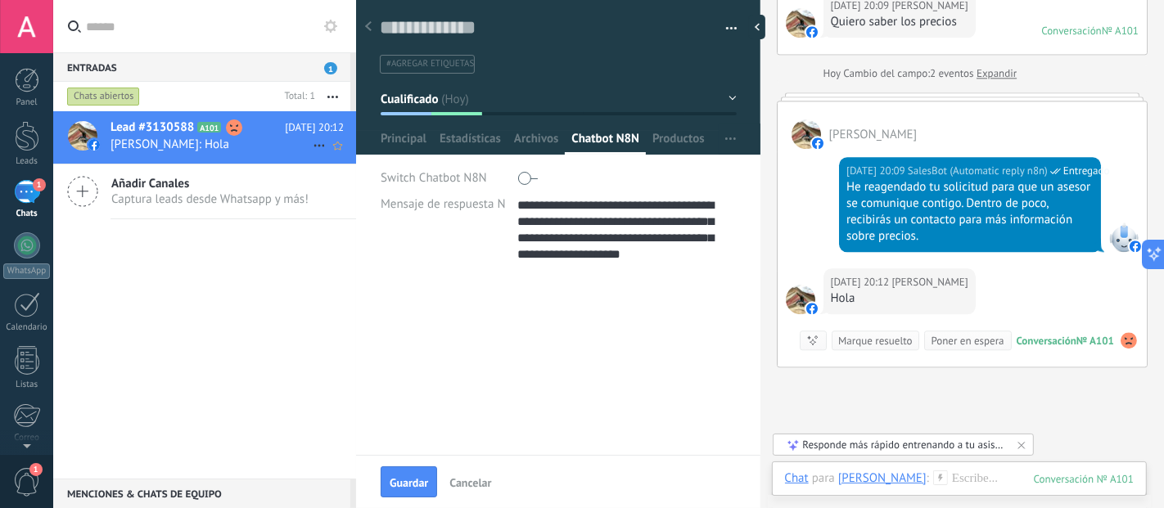
click at [262, 142] on span "[PERSON_NAME]: Hola" at bounding box center [211, 145] width 202 height 16
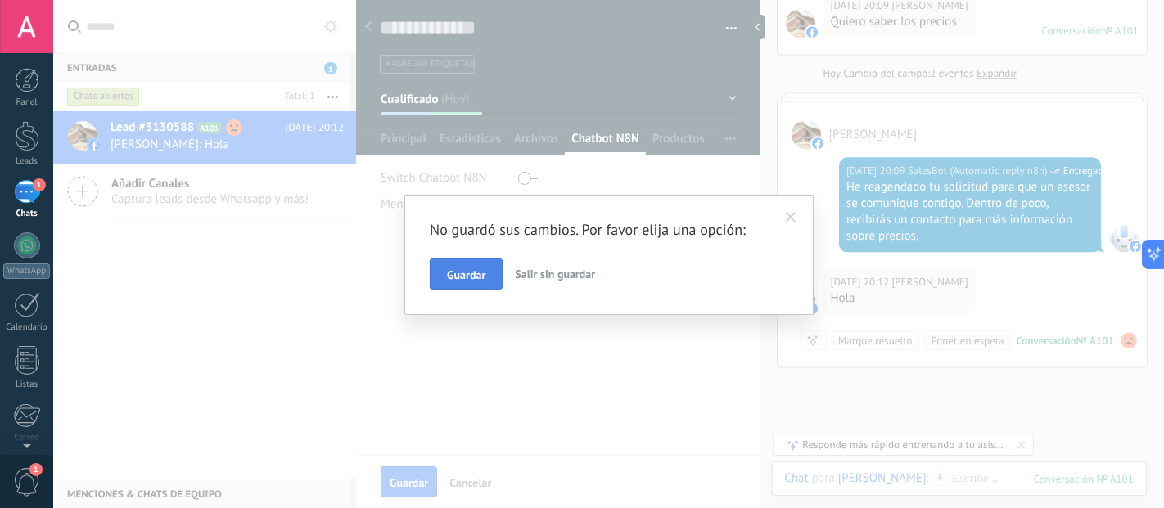
click at [472, 278] on span "Guardar" at bounding box center [466, 274] width 38 height 11
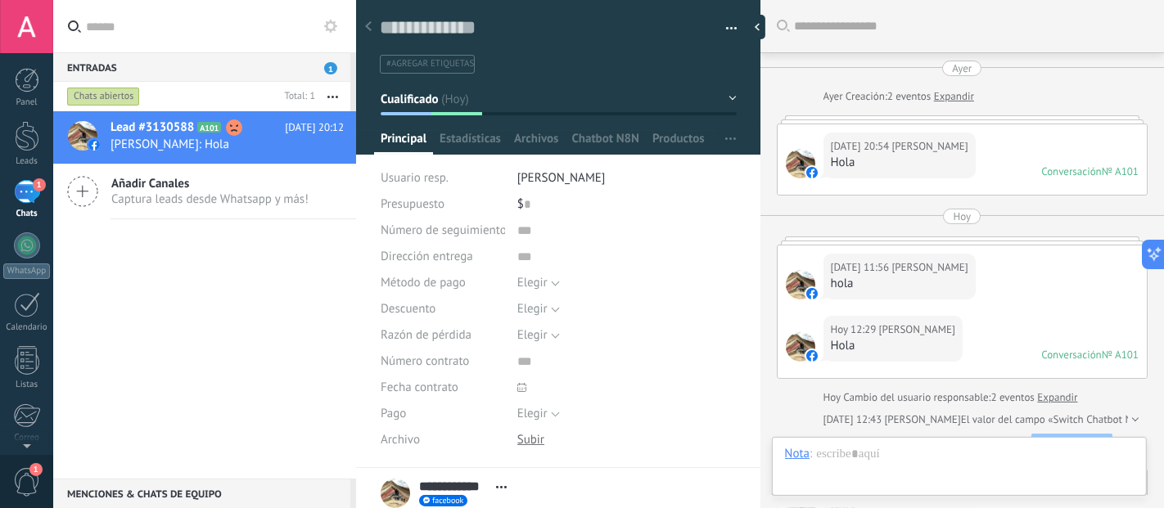
scroll to position [3468, 0]
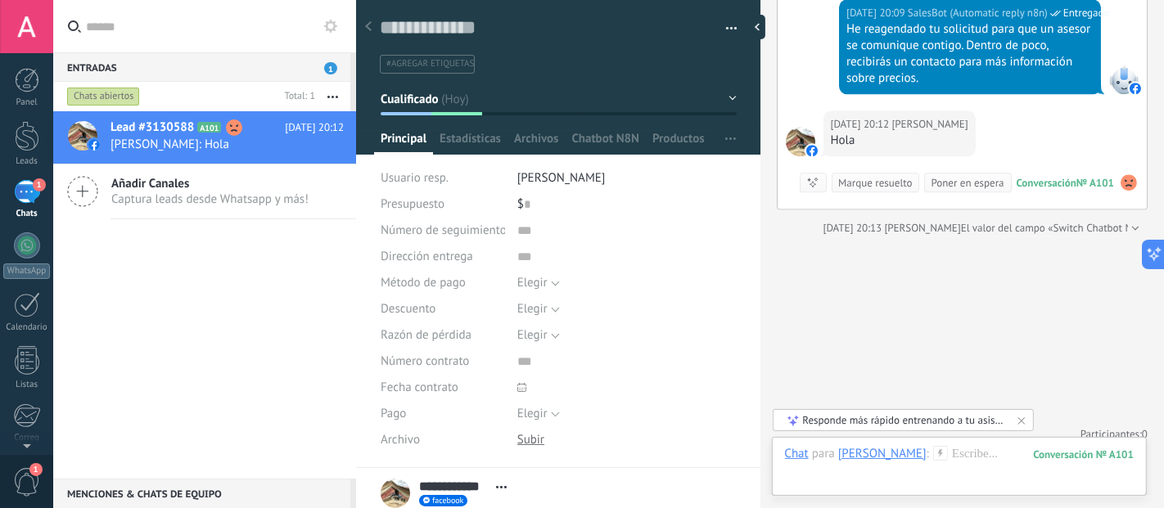
click at [592, 129] on div at bounding box center [558, 71] width 405 height 165
click at [588, 143] on span "Chatbot N8N" at bounding box center [605, 143] width 68 height 24
type textarea "**********"
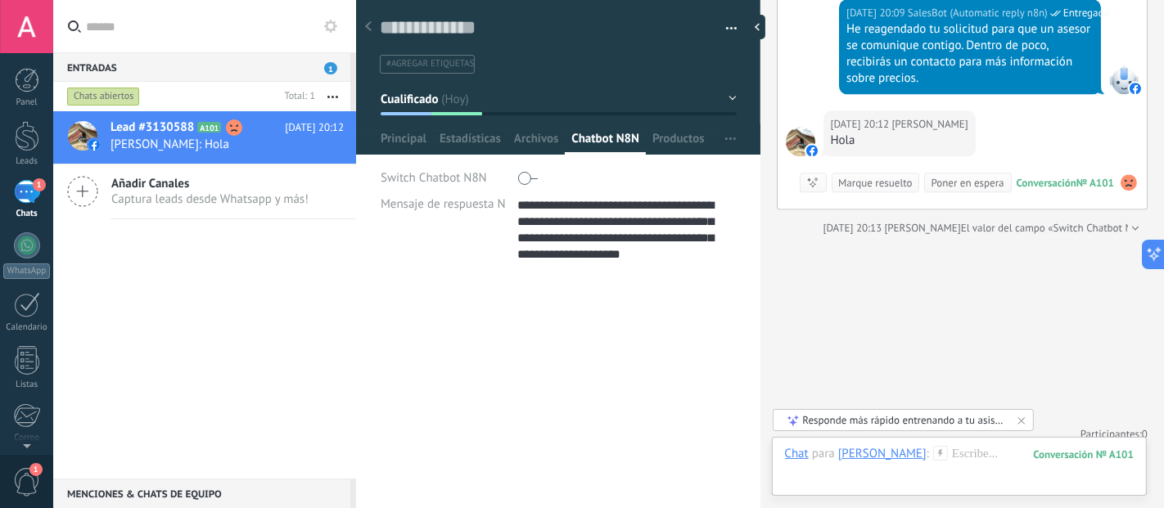
scroll to position [65, 0]
click at [504, 329] on div "**********" at bounding box center [558, 392] width 404 height 231
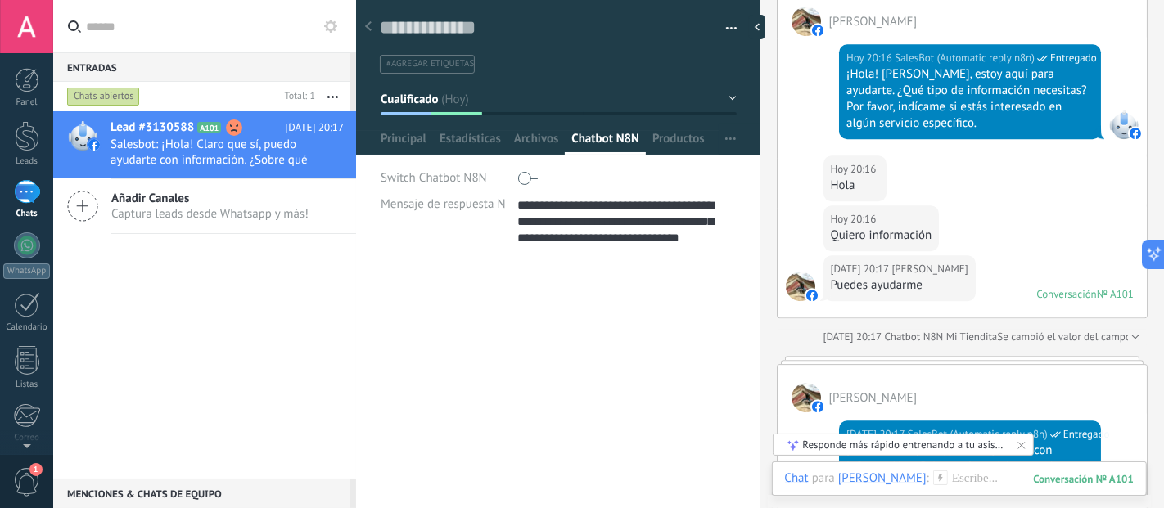
scroll to position [4235, 0]
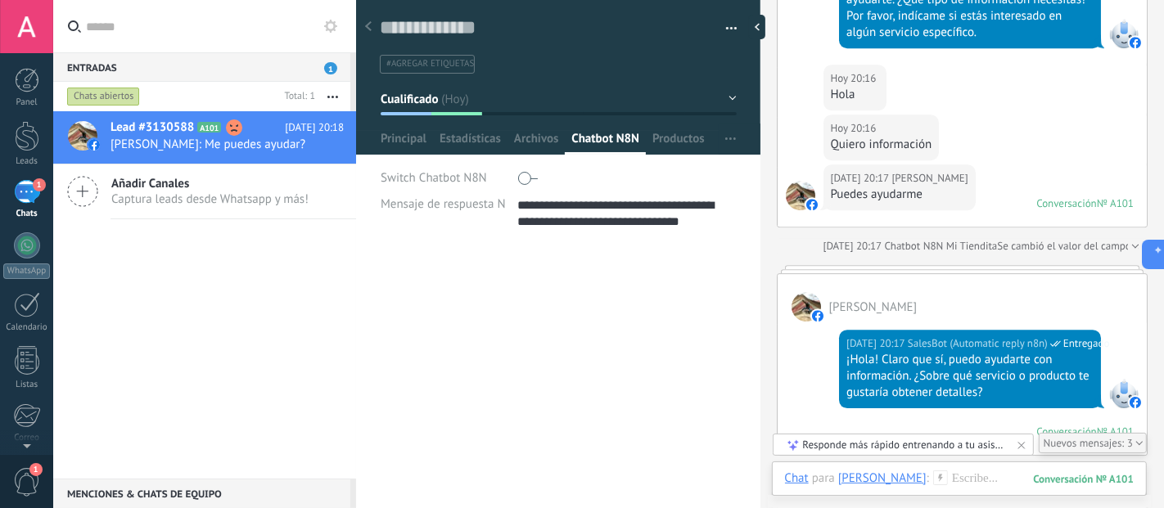
type textarea "**********"
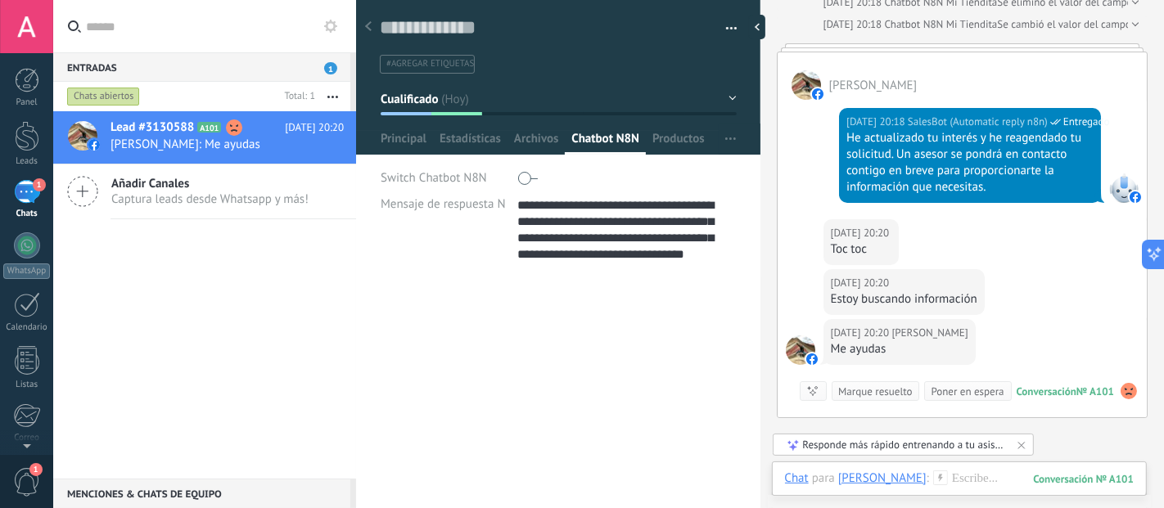
scroll to position [5177, 0]
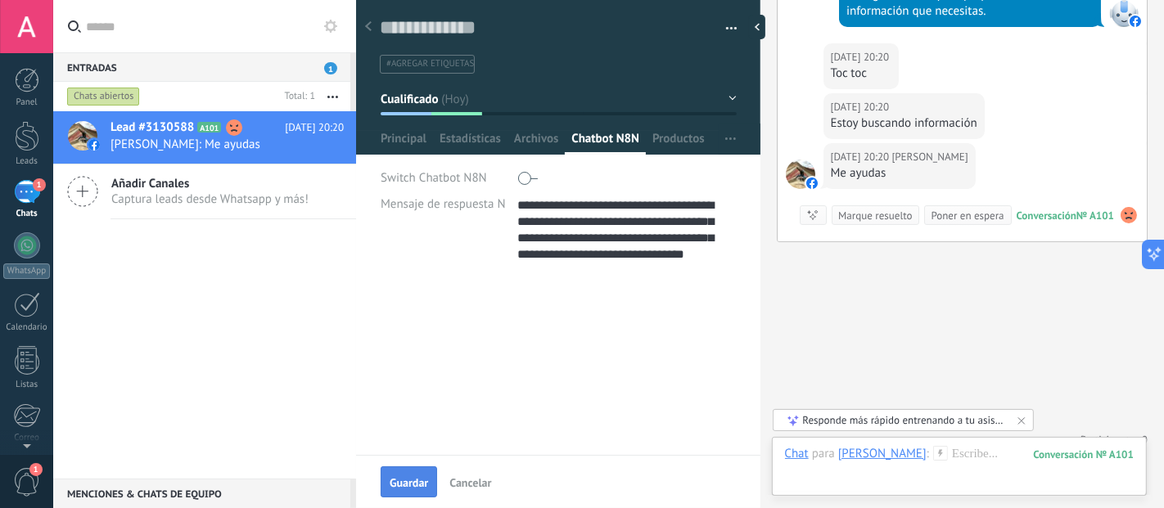
click at [403, 487] on span "Guardar" at bounding box center [409, 482] width 38 height 11
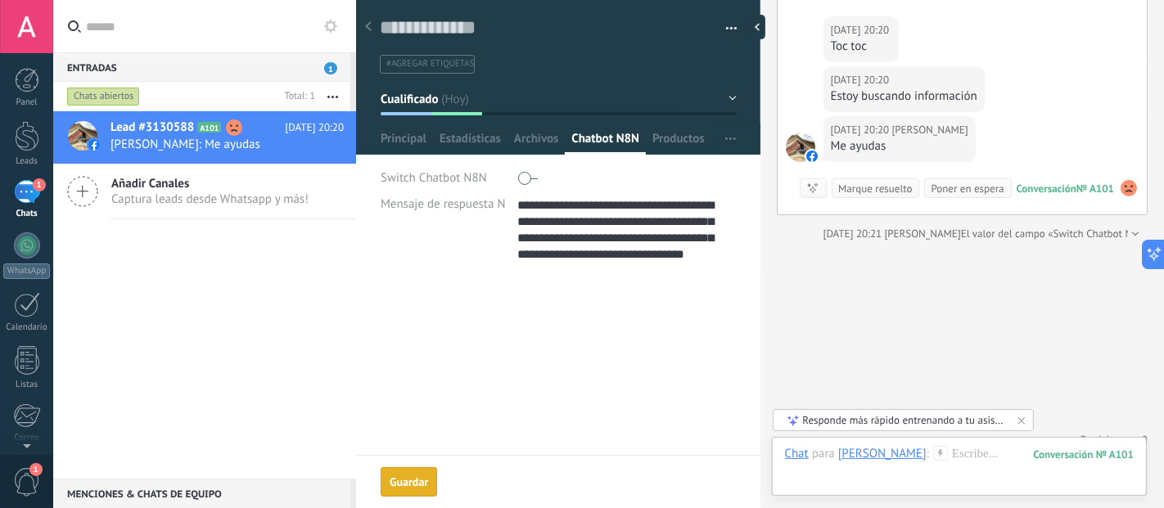
click at [394, 486] on div "Guardar" at bounding box center [409, 481] width 38 height 11
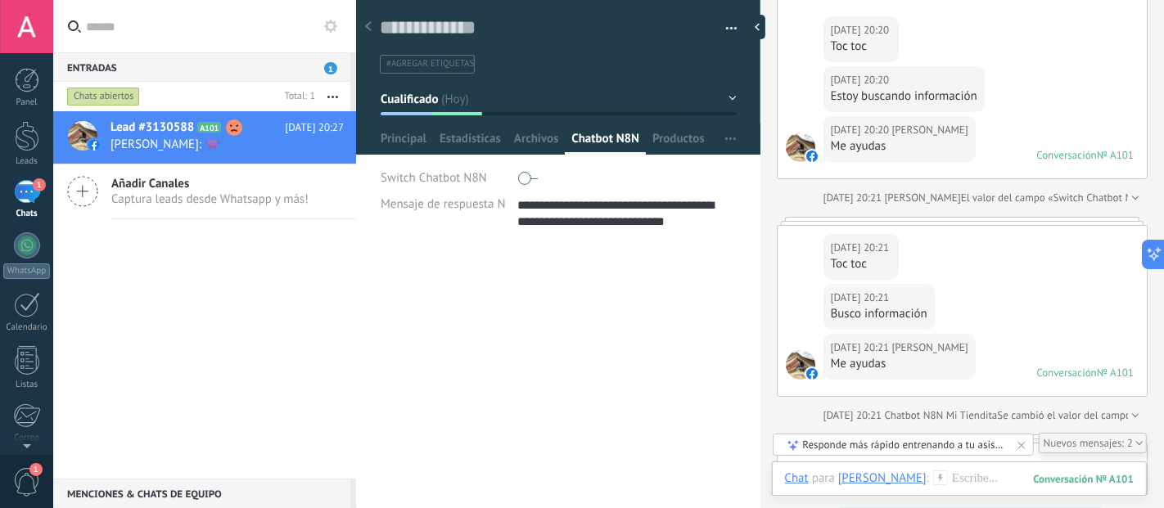
type textarea "**********"
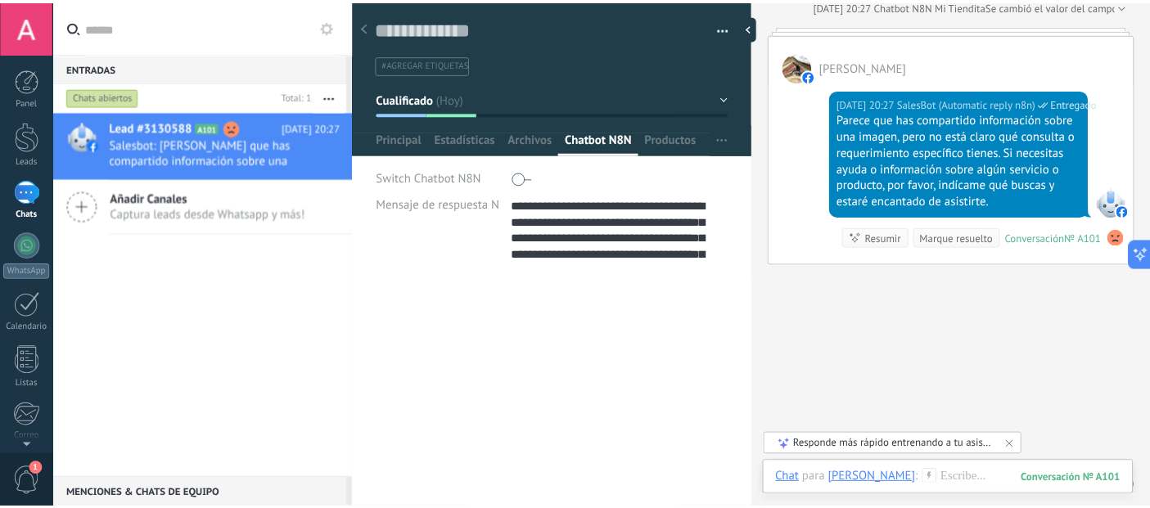
scroll to position [6154, 0]
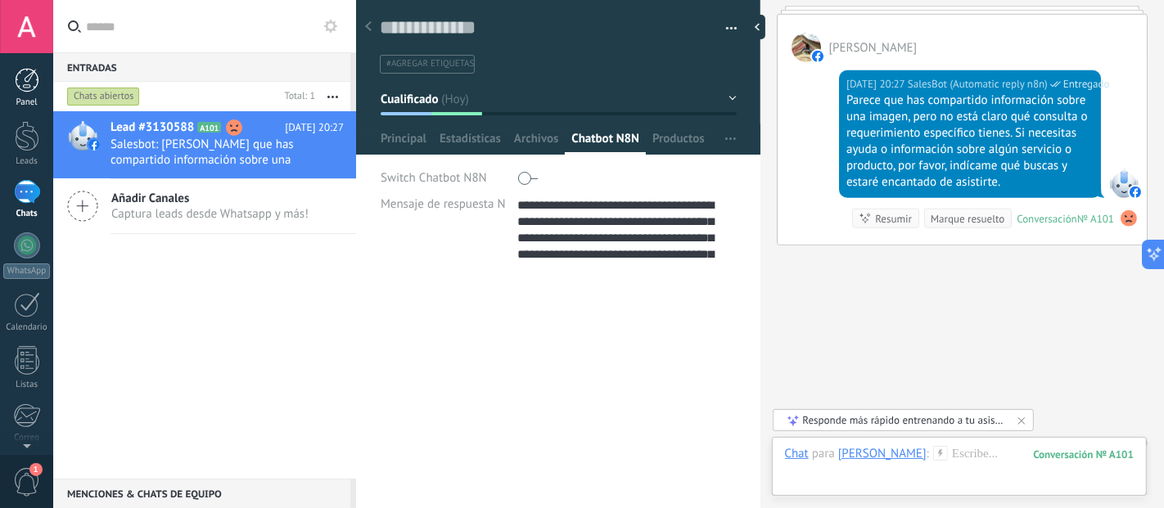
click at [22, 101] on div "Panel" at bounding box center [26, 102] width 47 height 11
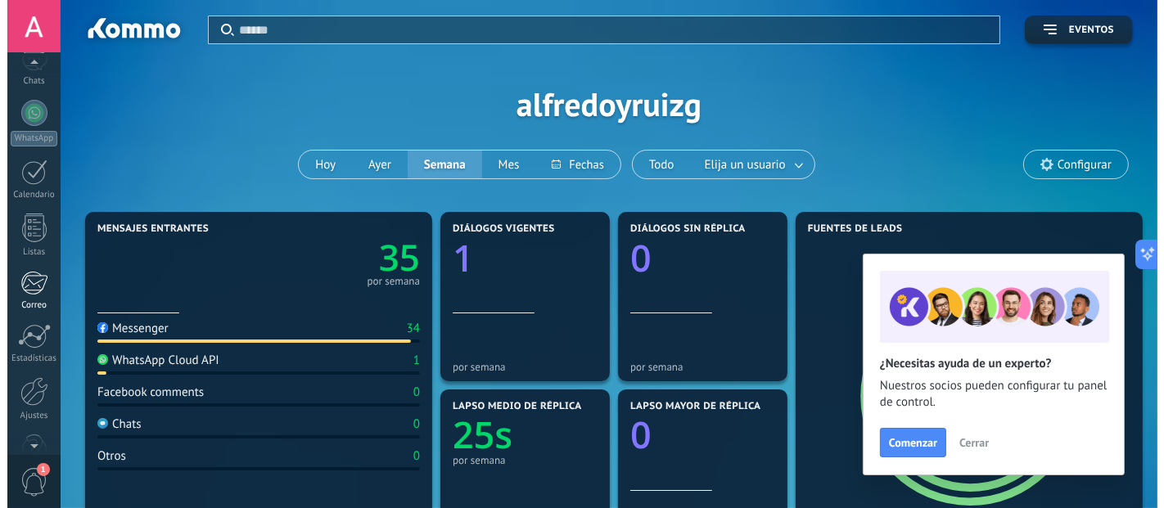
scroll to position [170, 0]
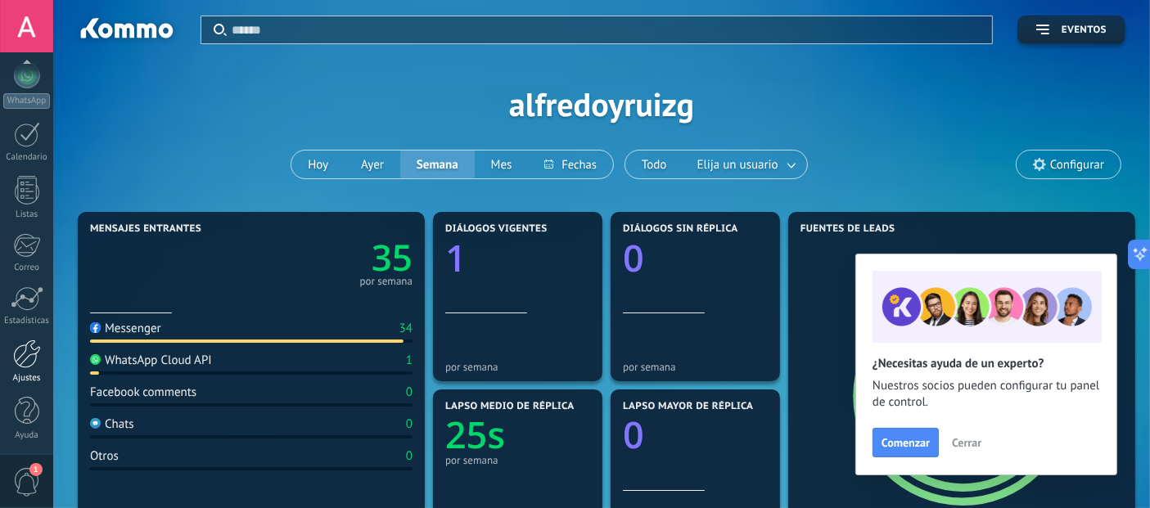
click at [13, 364] on div at bounding box center [27, 354] width 28 height 29
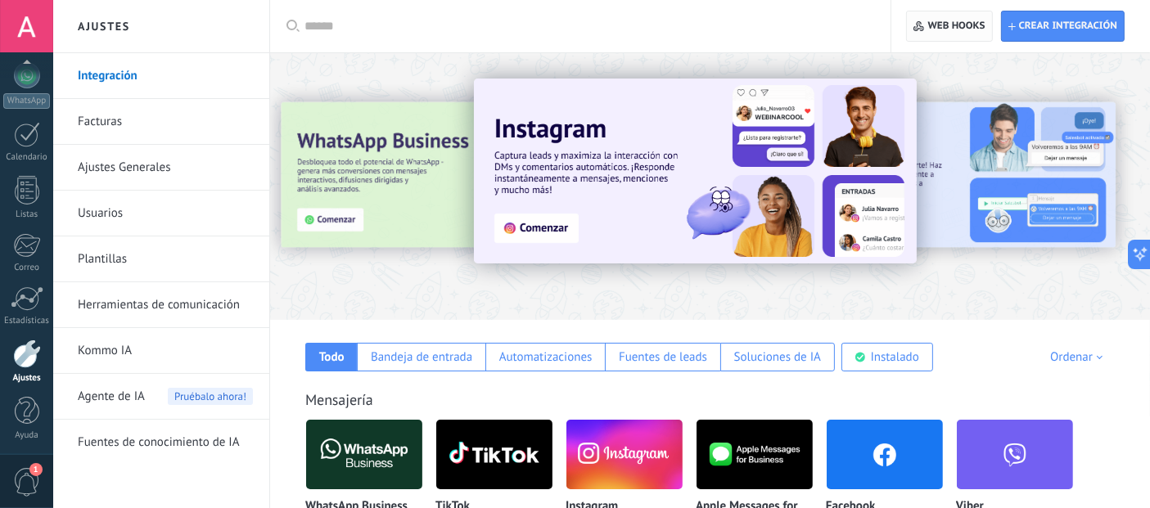
click at [939, 20] on span "Web hooks 0" at bounding box center [956, 26] width 57 height 13
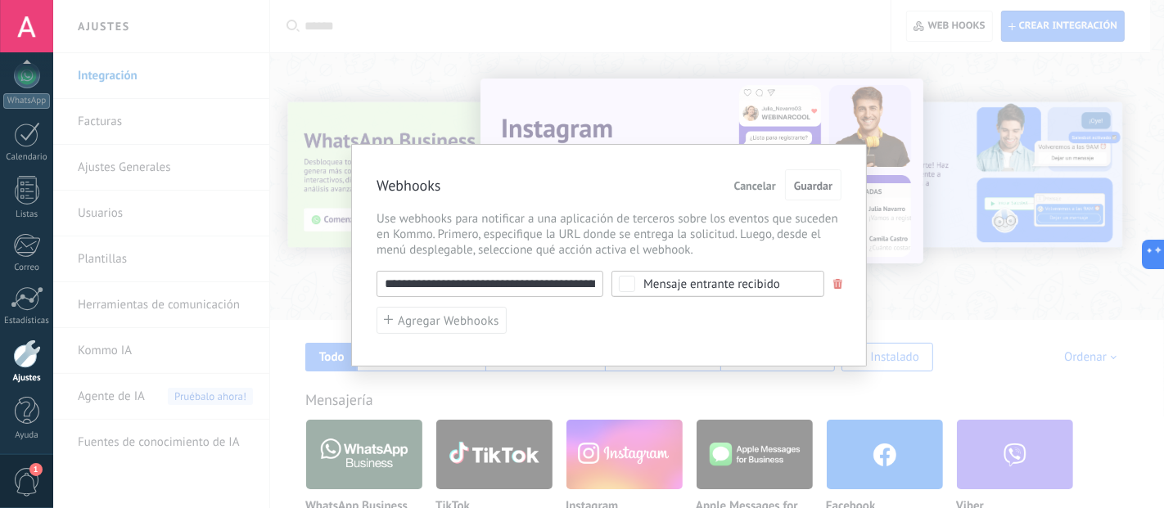
scroll to position [0, 304]
drag, startPoint x: 382, startPoint y: 286, endPoint x: 907, endPoint y: 288, distance: 524.5
click at [907, 288] on div "**********" at bounding box center [608, 254] width 1110 height 508
paste input "**********"
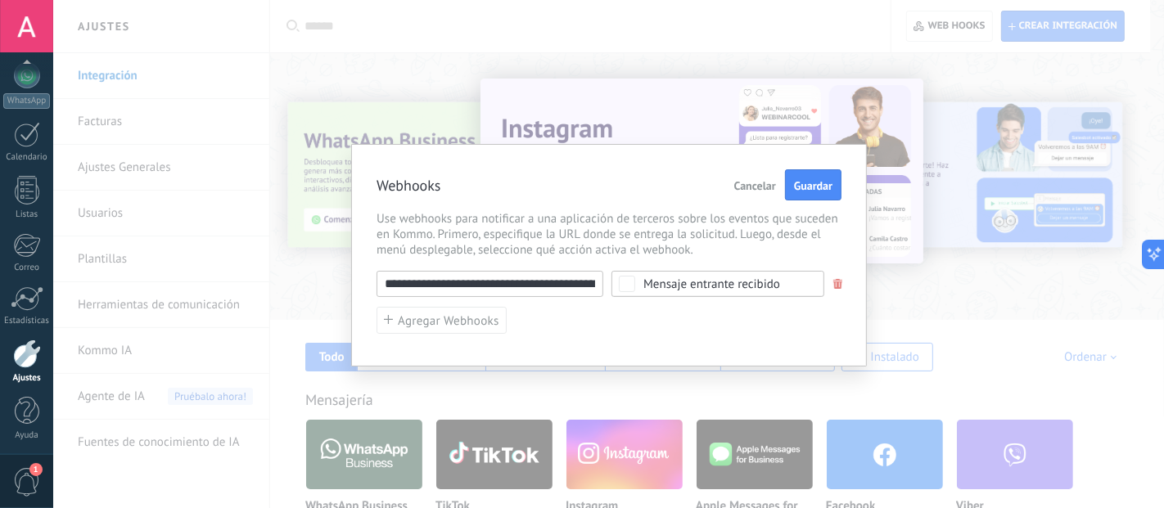
scroll to position [0, 327]
type input "**********"
click at [808, 187] on span "Guardar" at bounding box center [813, 185] width 38 height 11
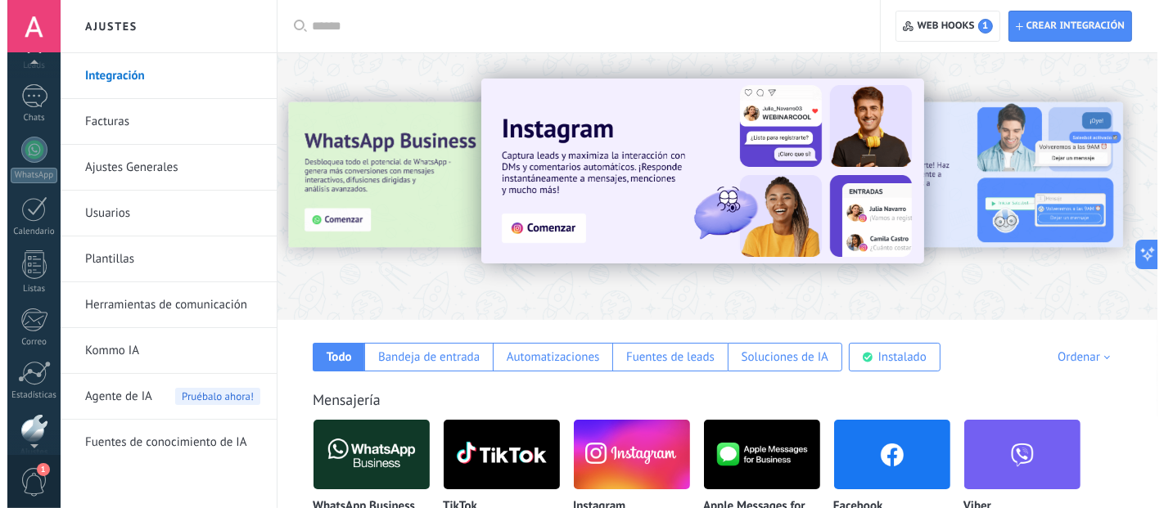
scroll to position [0, 0]
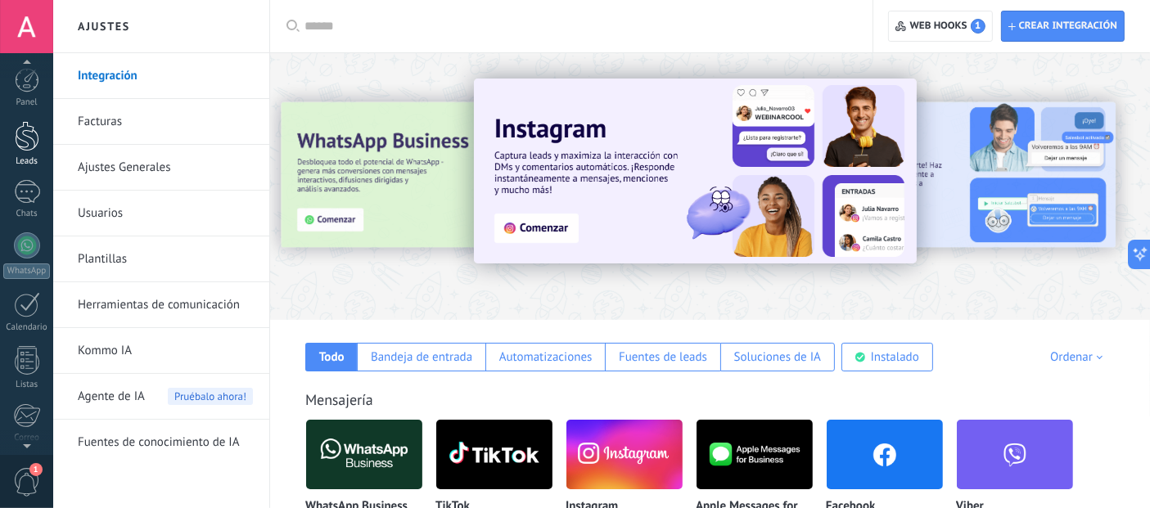
click at [6, 136] on link "Leads" at bounding box center [26, 144] width 53 height 46
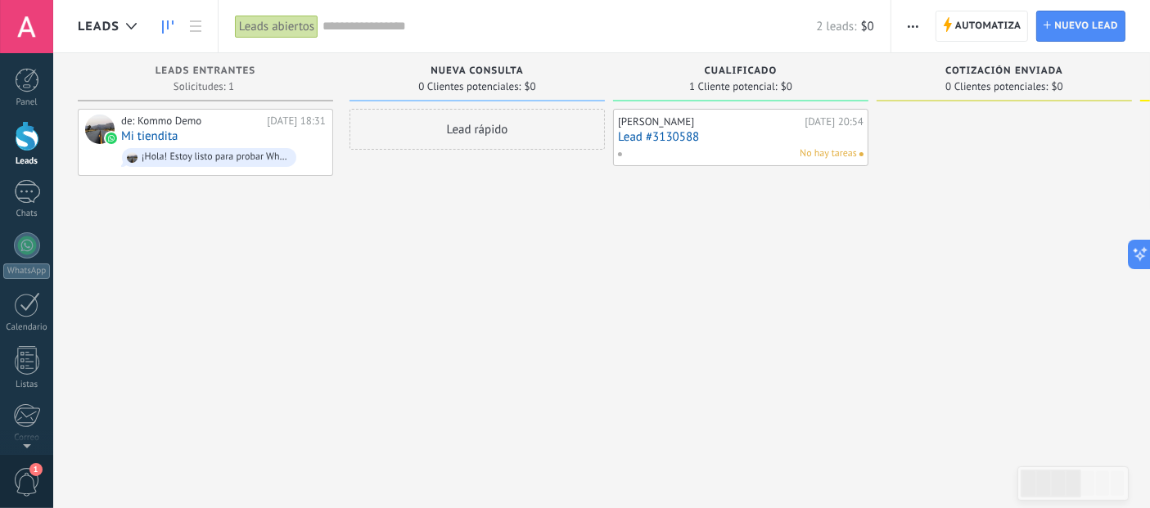
click at [766, 135] on link "Lead #3130588" at bounding box center [740, 137] width 245 height 14
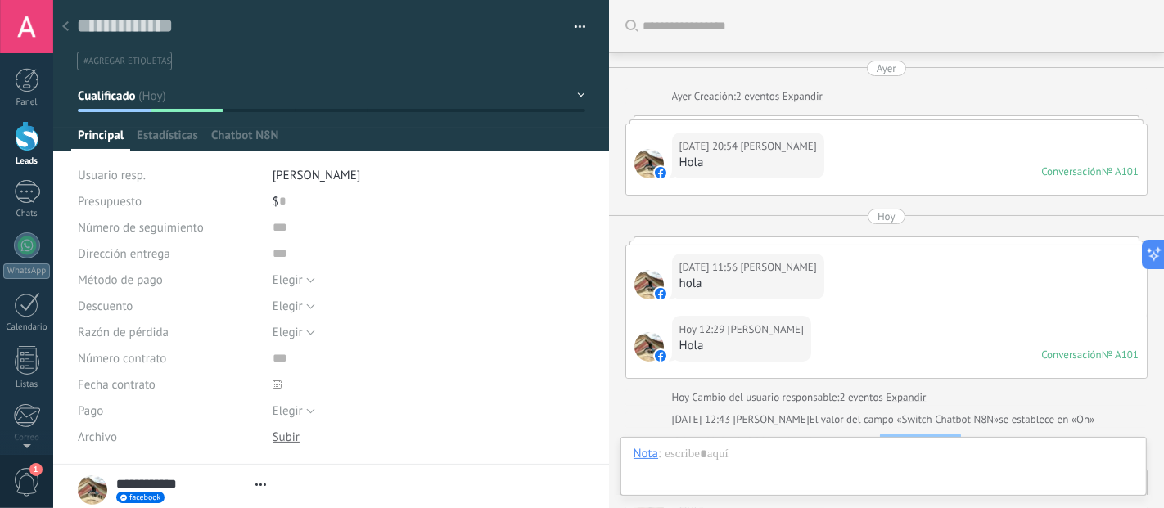
scroll to position [5920, 0]
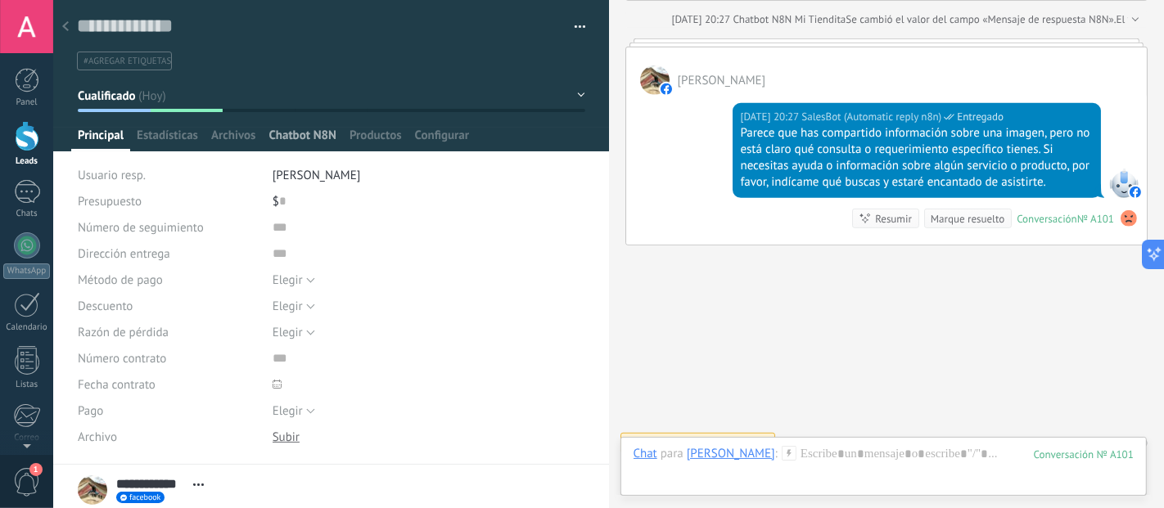
click at [295, 137] on span "Chatbot N8N" at bounding box center [302, 140] width 68 height 24
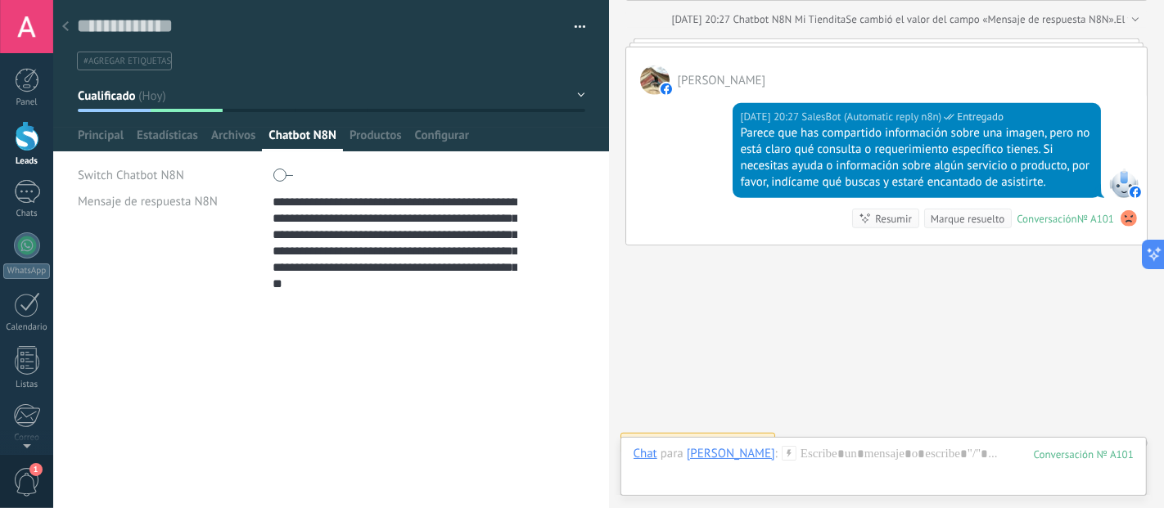
scroll to position [98, 0]
click at [23, 147] on div at bounding box center [27, 136] width 25 height 30
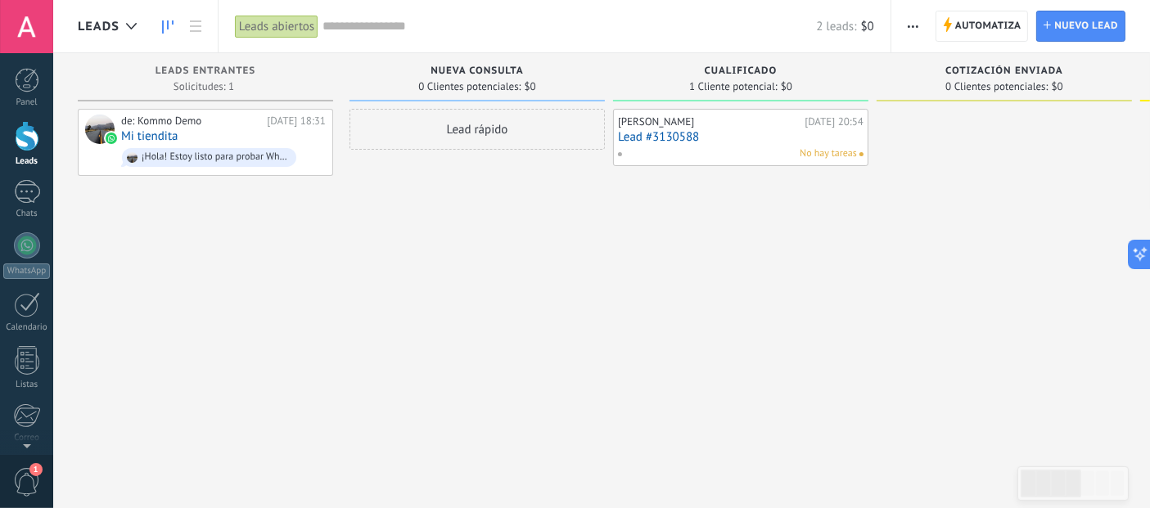
click at [23, 147] on div at bounding box center [27, 136] width 25 height 30
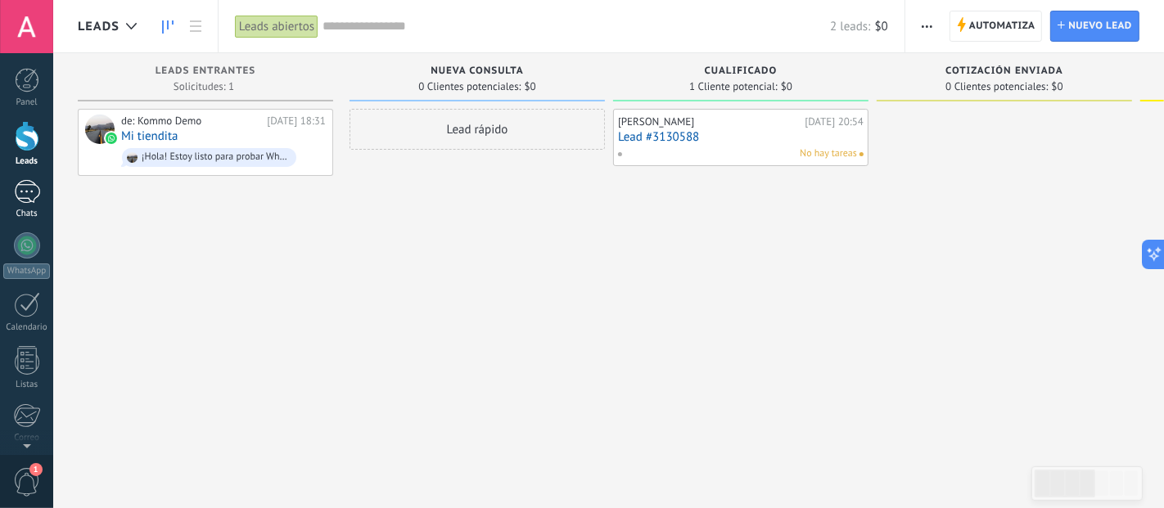
click at [20, 197] on div "1" at bounding box center [27, 192] width 26 height 24
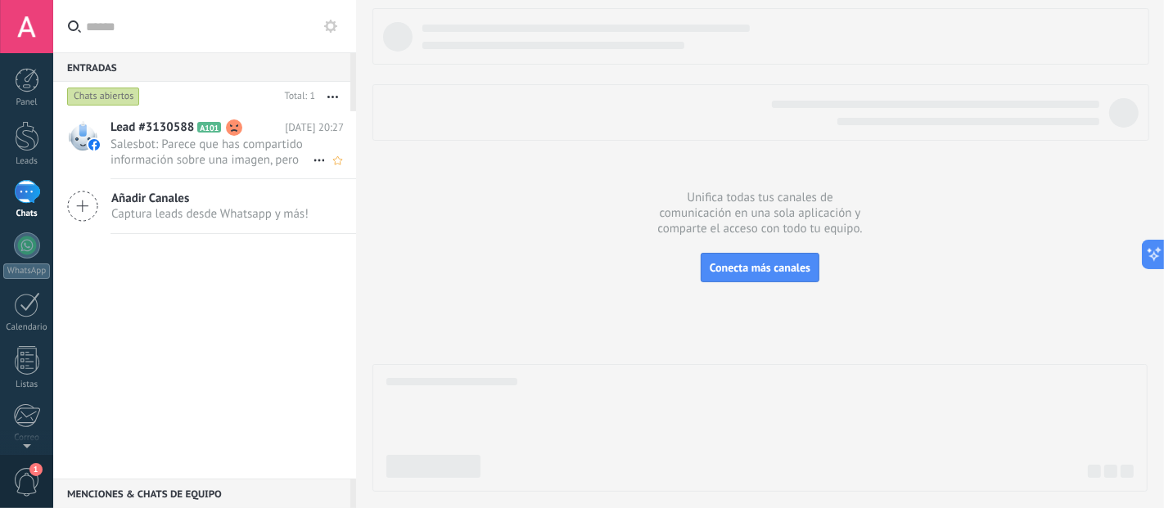
click at [263, 127] on h2 "Lead #3130588 A101" at bounding box center [197, 127] width 174 height 16
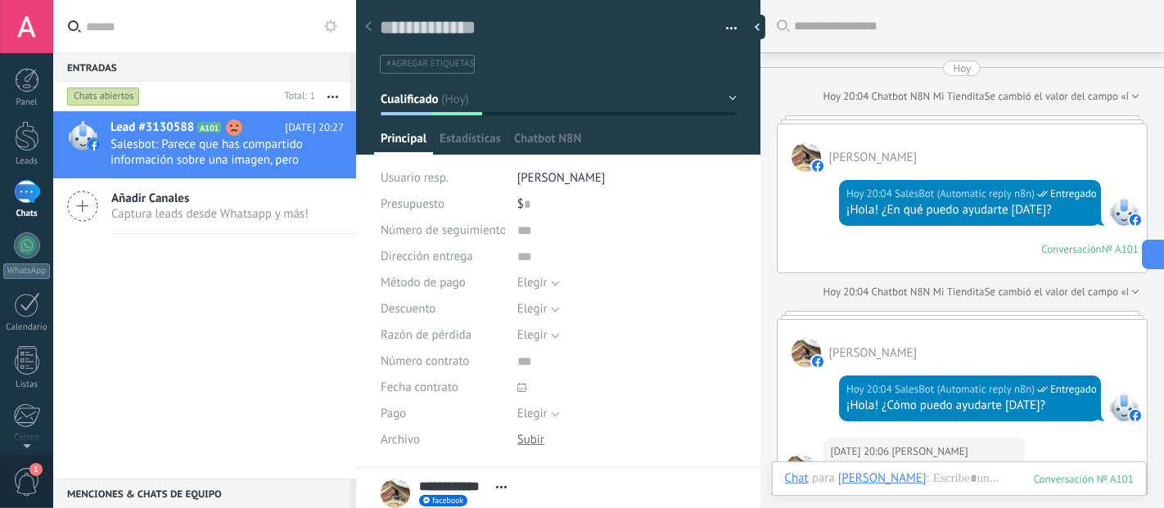
scroll to position [3827, 0]
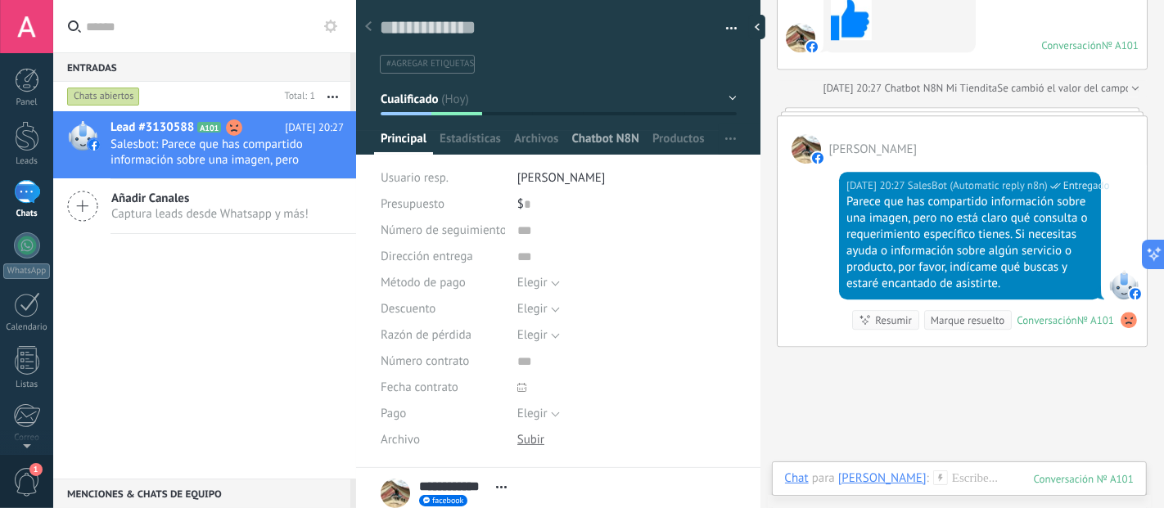
click at [581, 139] on span "Chatbot N8N" at bounding box center [605, 143] width 68 height 24
type textarea "**********"
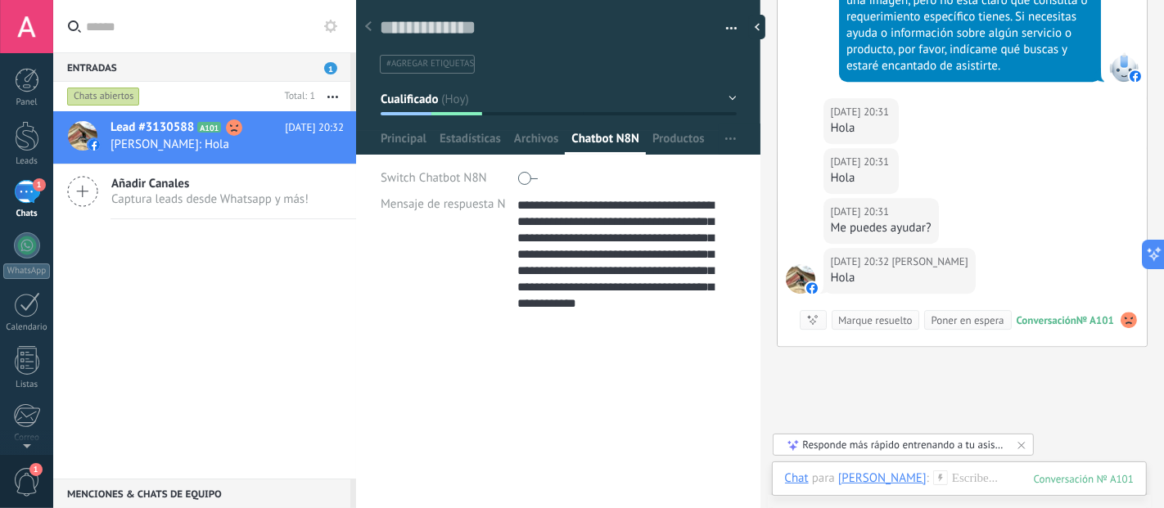
scroll to position [4154, 0]
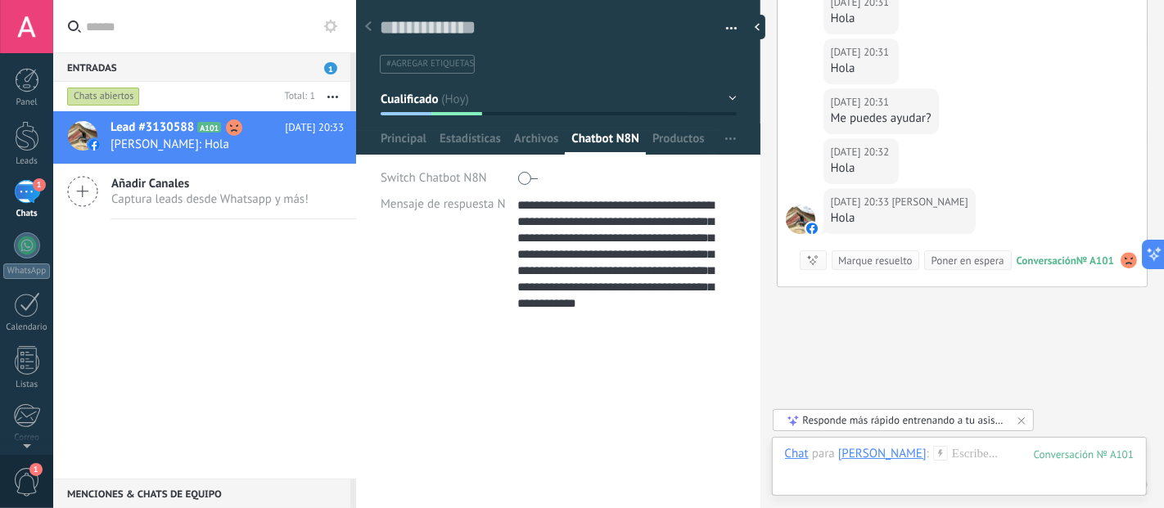
type textarea "**********"
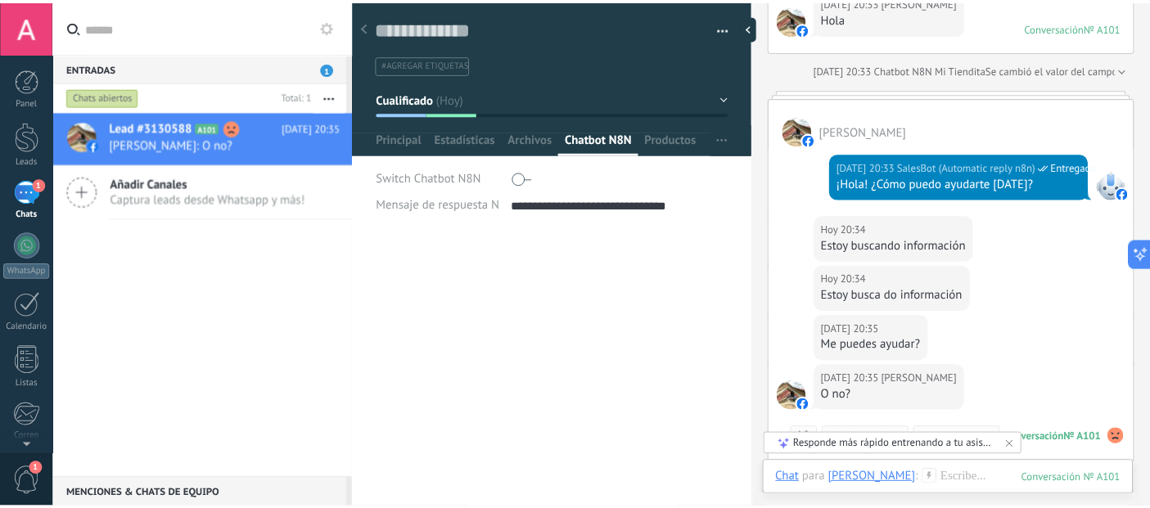
scroll to position [4580, 0]
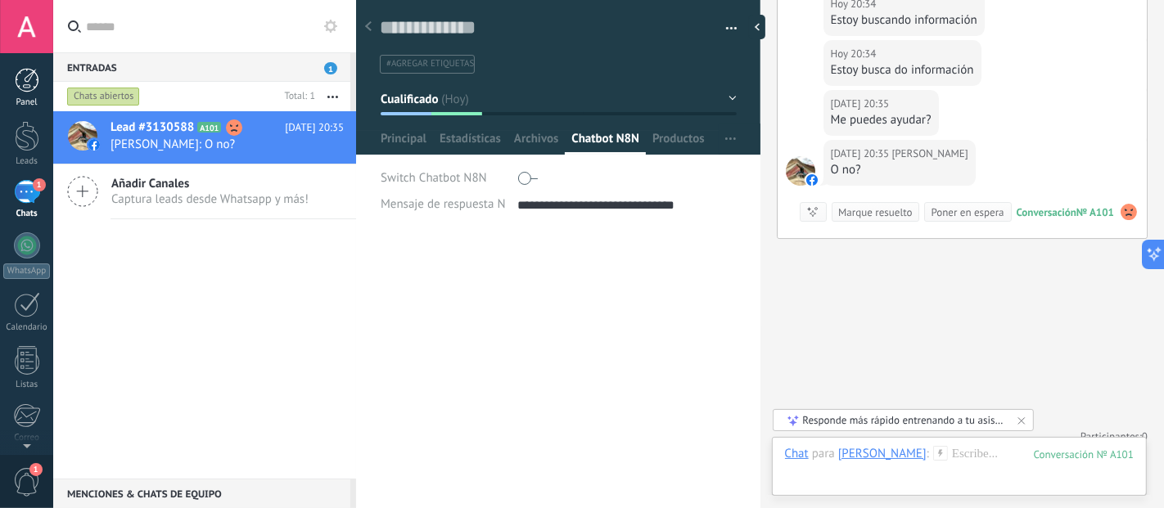
click at [28, 92] on link "Panel" at bounding box center [26, 88] width 53 height 40
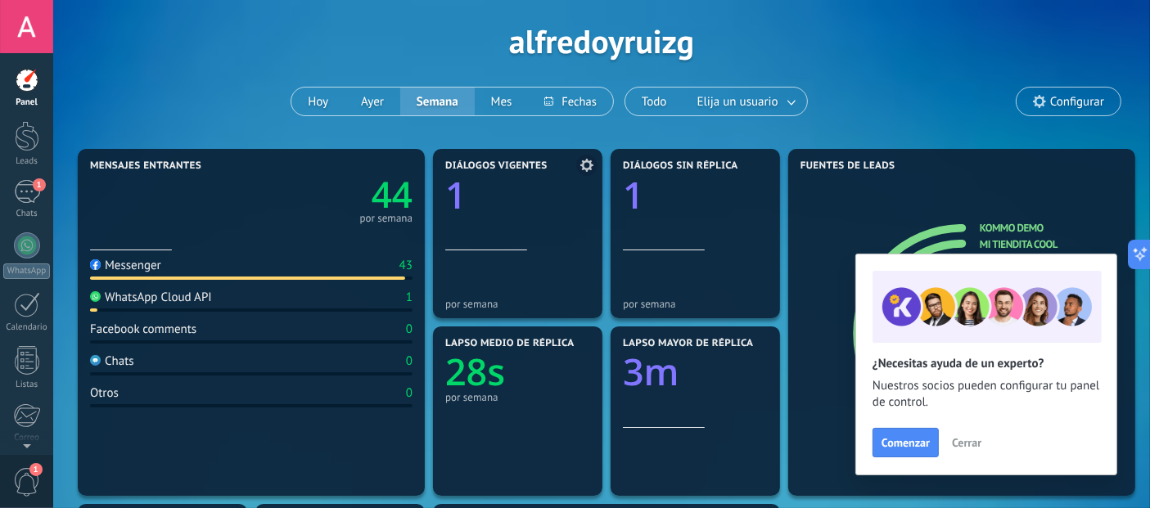
scroll to position [91, 0]
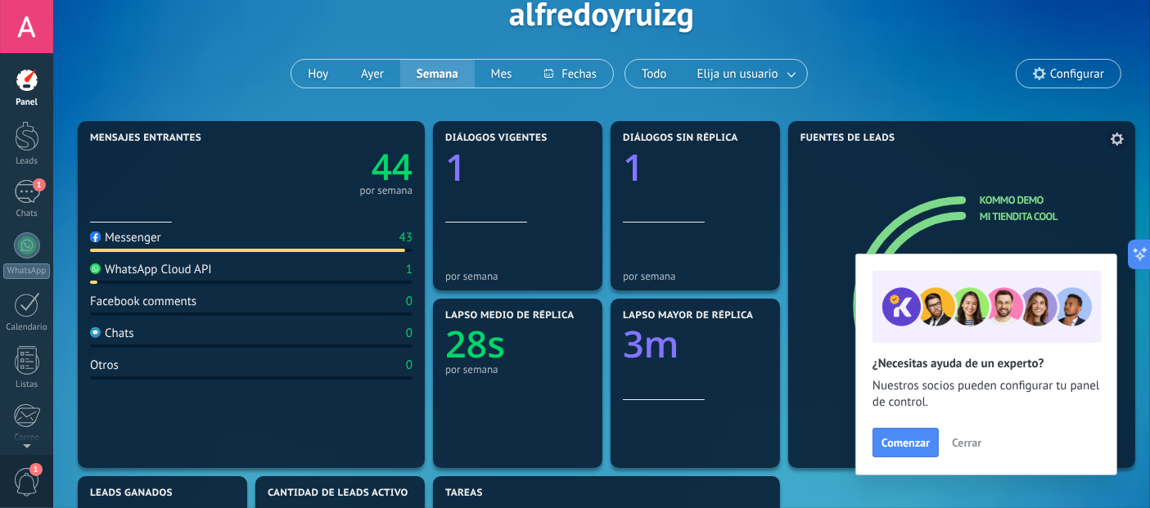
click at [971, 439] on span "Cerrar" at bounding box center [966, 442] width 29 height 11
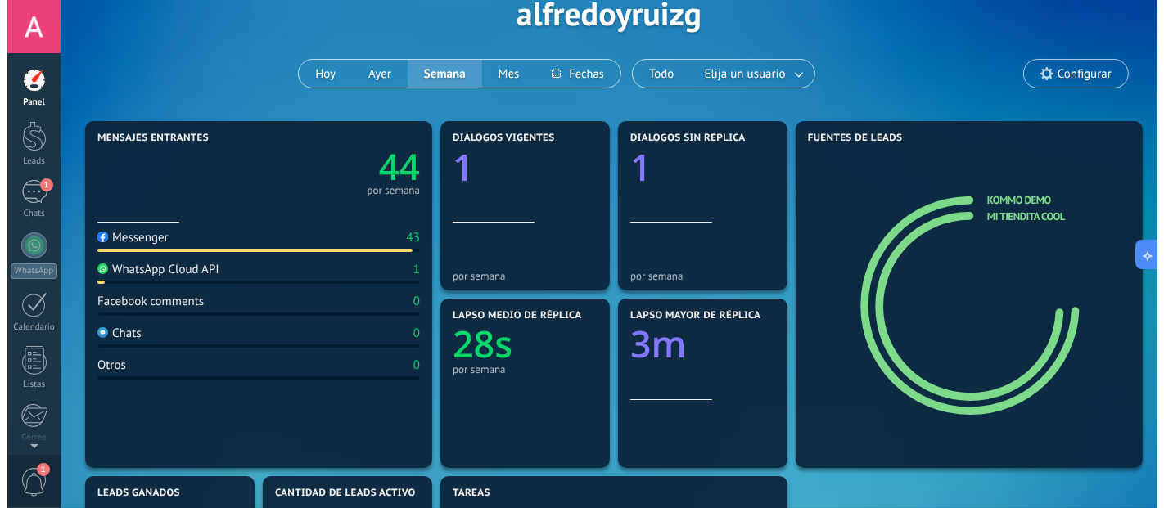
scroll to position [0, 0]
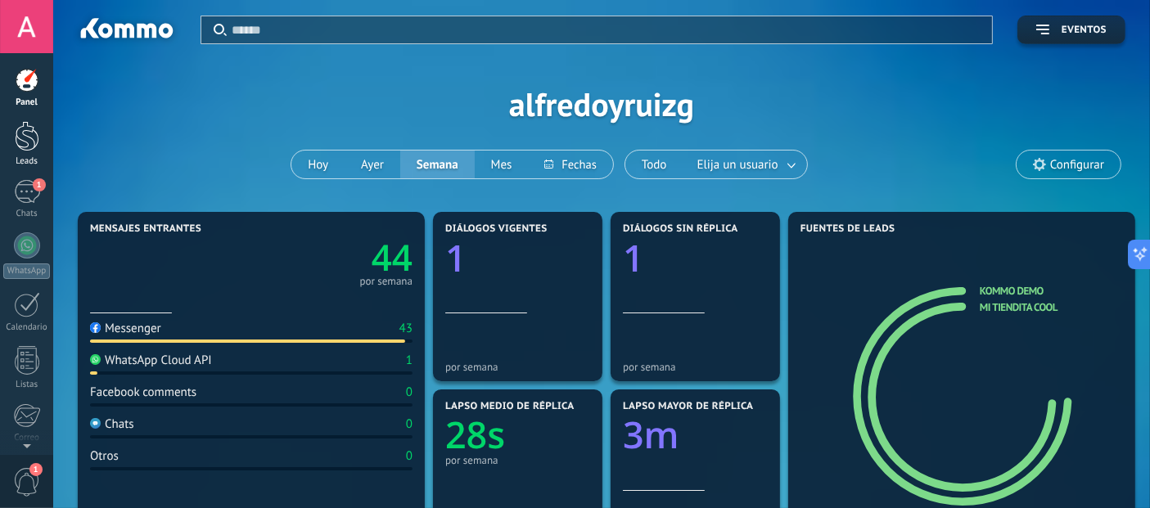
click at [11, 158] on div "Leads" at bounding box center [26, 161] width 47 height 11
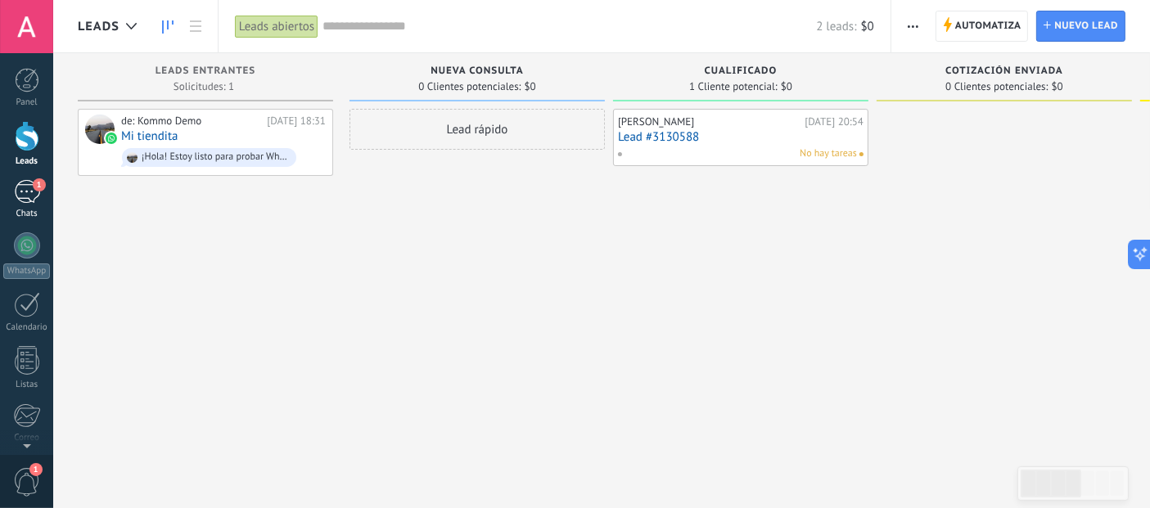
click at [33, 186] on span "1" at bounding box center [39, 184] width 13 height 13
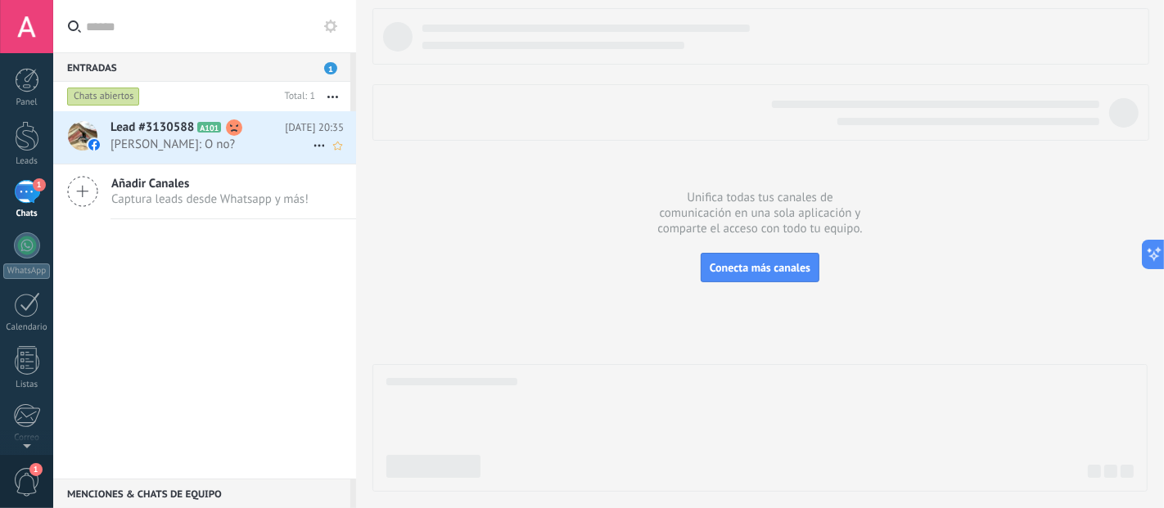
click at [272, 156] on div "Lead #3130588 A101 Hoy 20:35 Alfredo Ruíz: O no?" at bounding box center [232, 137] width 245 height 52
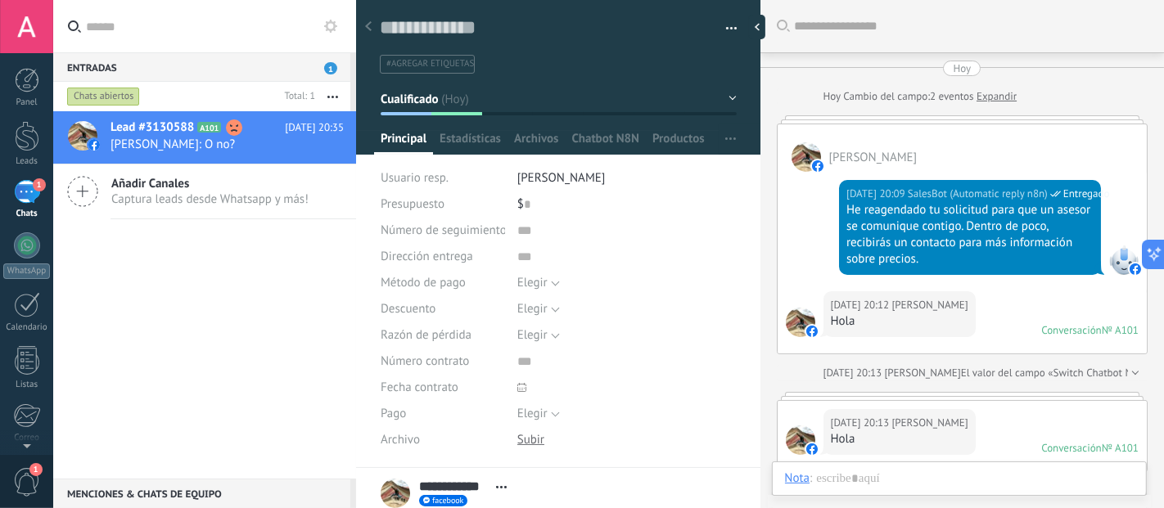
scroll to position [3573, 0]
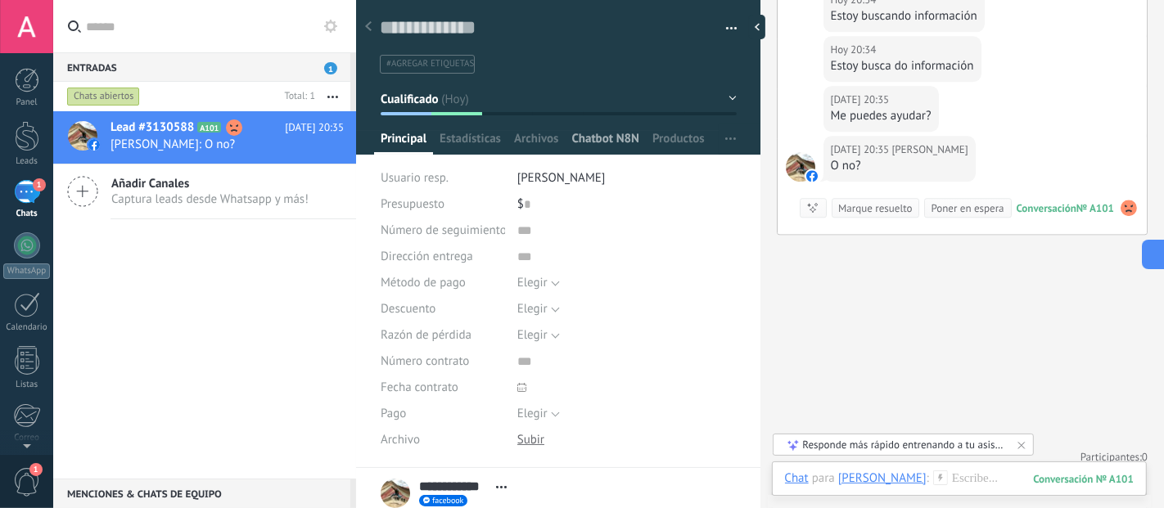
click at [608, 139] on span "Chatbot N8N" at bounding box center [605, 143] width 68 height 24
type textarea "**********"
